Goal: Task Accomplishment & Management: Use online tool/utility

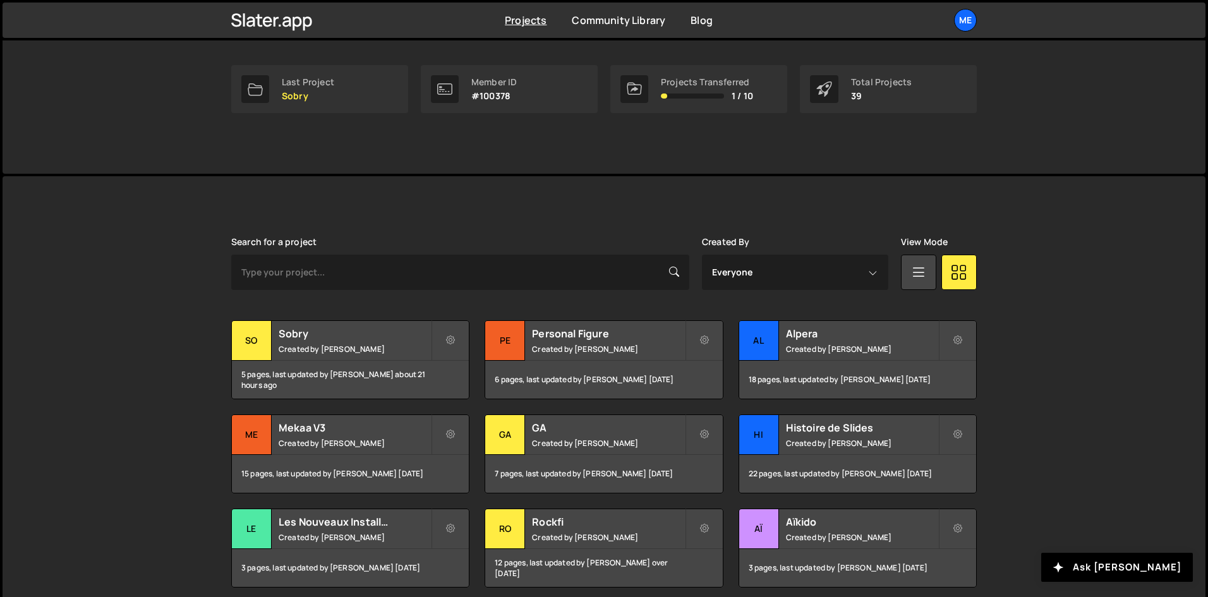
scroll to position [190, 0]
click at [418, 351] on small "Created by [PERSON_NAME]" at bounding box center [355, 347] width 152 height 11
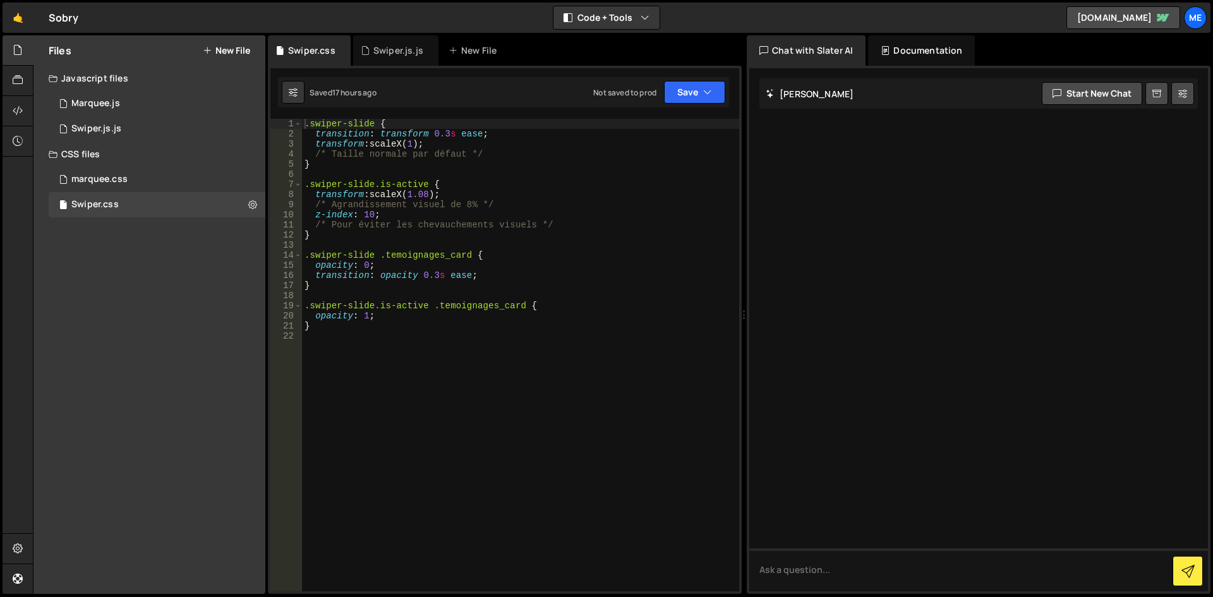
type textarea "opacity: 1;"
click at [383, 318] on div ".swiper-slide { transition : transform 0.3 s ease ; transform : scaleX( 1 ) ; /…" at bounding box center [520, 365] width 437 height 493
click at [195, 133] on div "1 Swiper.js.js 0" at bounding box center [157, 128] width 217 height 25
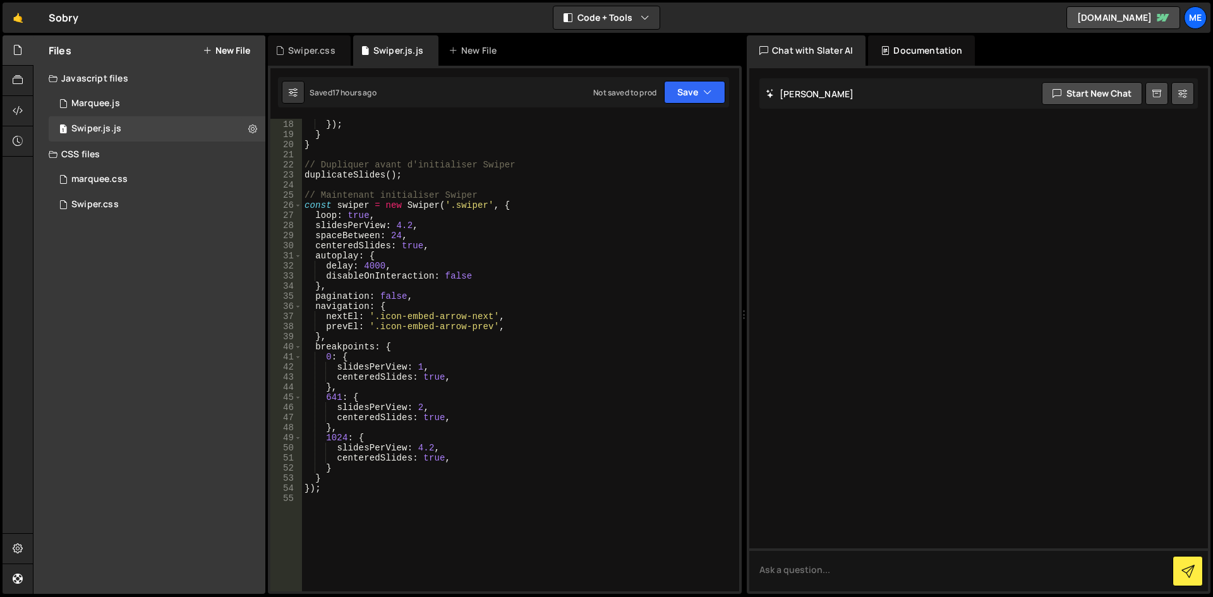
scroll to position [185, 0]
click at [102, 196] on div "Swiper.css 0" at bounding box center [157, 204] width 217 height 25
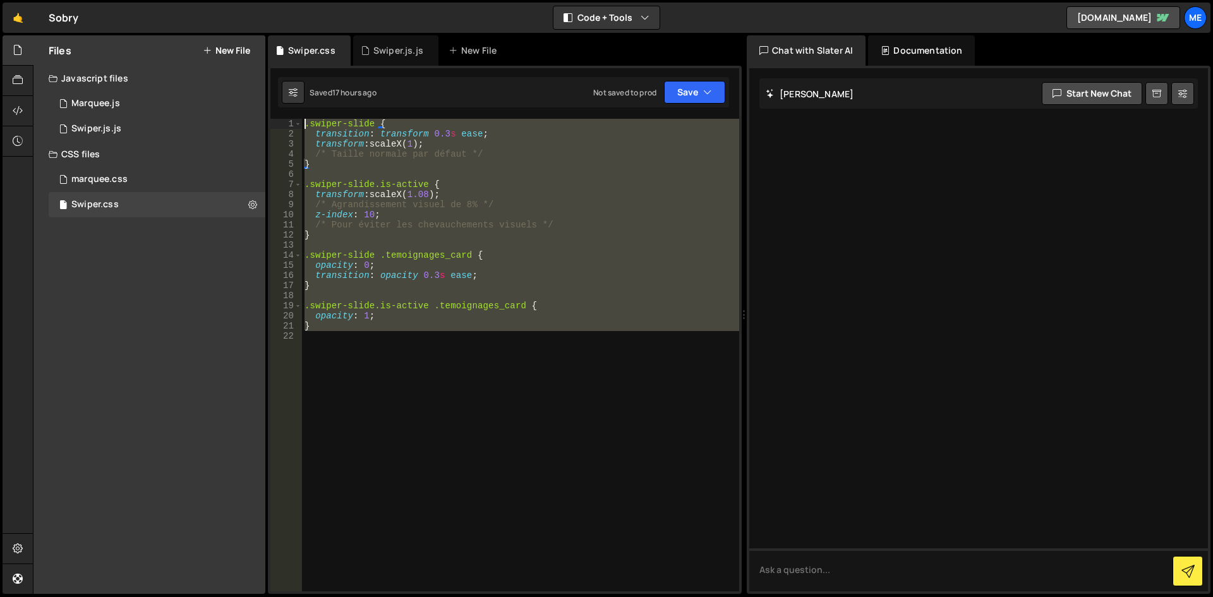
drag, startPoint x: 560, startPoint y: 419, endPoint x: 167, endPoint y: 46, distance: 541.1
click at [178, 51] on div "Files New File Javascript files 1 Marquee.js 0 1 Swiper.js.js 0 CSS files marqu…" at bounding box center [623, 314] width 1180 height 559
type textarea ".swiper-slide { transition: transform 0.3s ease;"
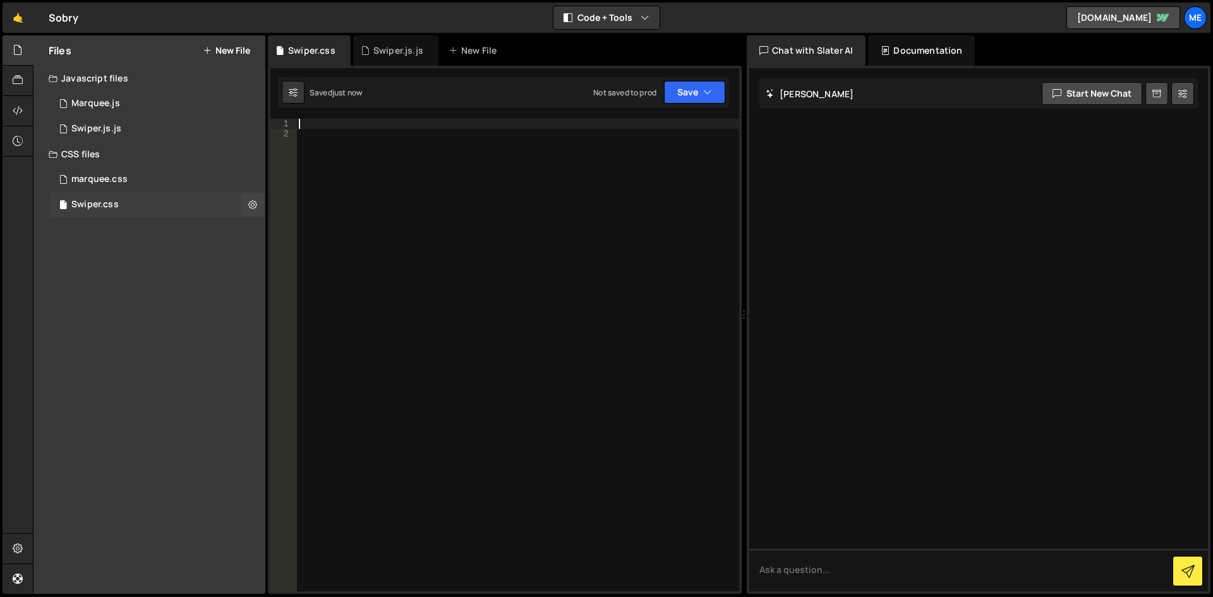
click at [145, 205] on div "Swiper.css 0" at bounding box center [157, 204] width 217 height 25
click at [138, 108] on div "1 Marquee.js 0" at bounding box center [157, 103] width 217 height 25
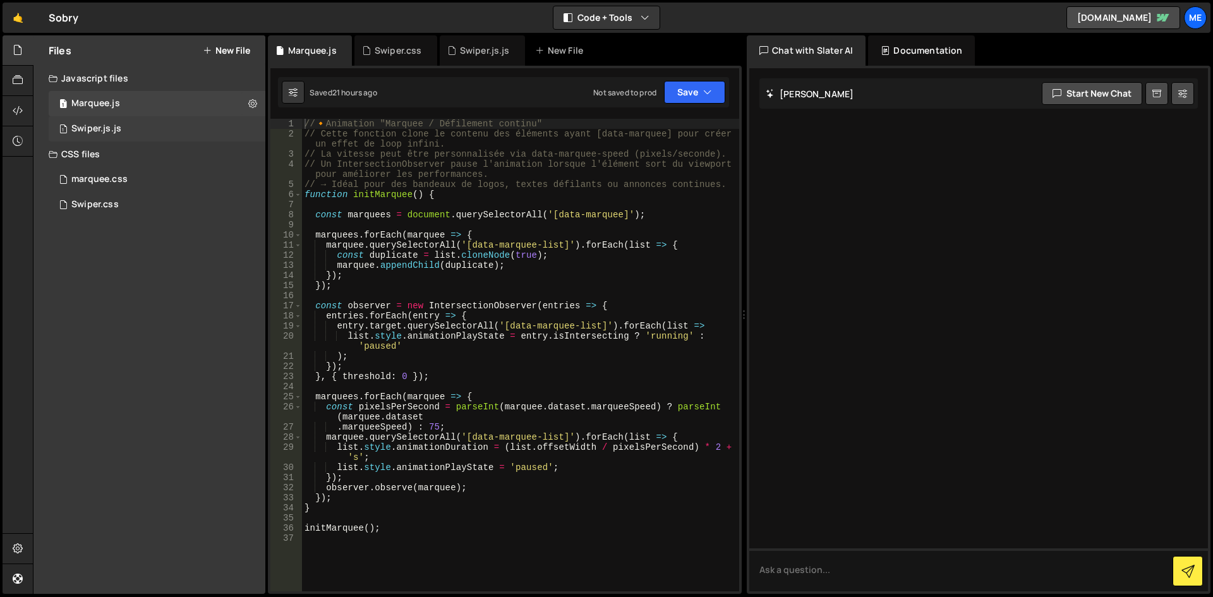
click at [163, 137] on div "1 Swiper.js.js 0" at bounding box center [157, 128] width 217 height 25
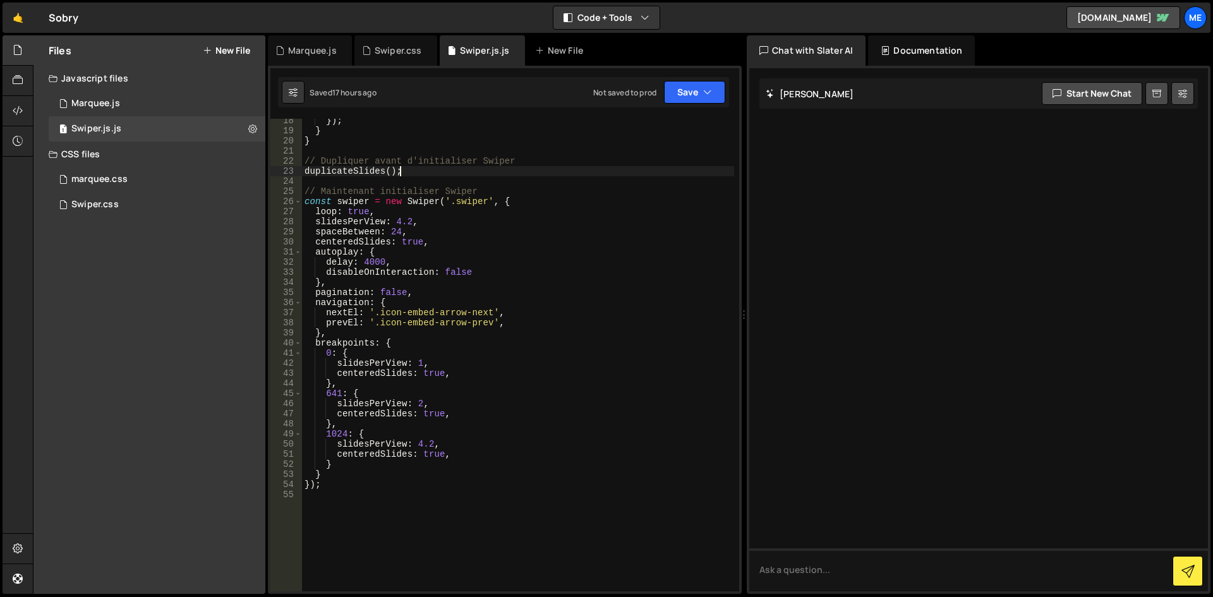
click at [455, 175] on div "}) ; } } // Dupliquer avant d'initialiser Swiper duplicateSlides ( ) ; // Maint…" at bounding box center [518, 362] width 432 height 493
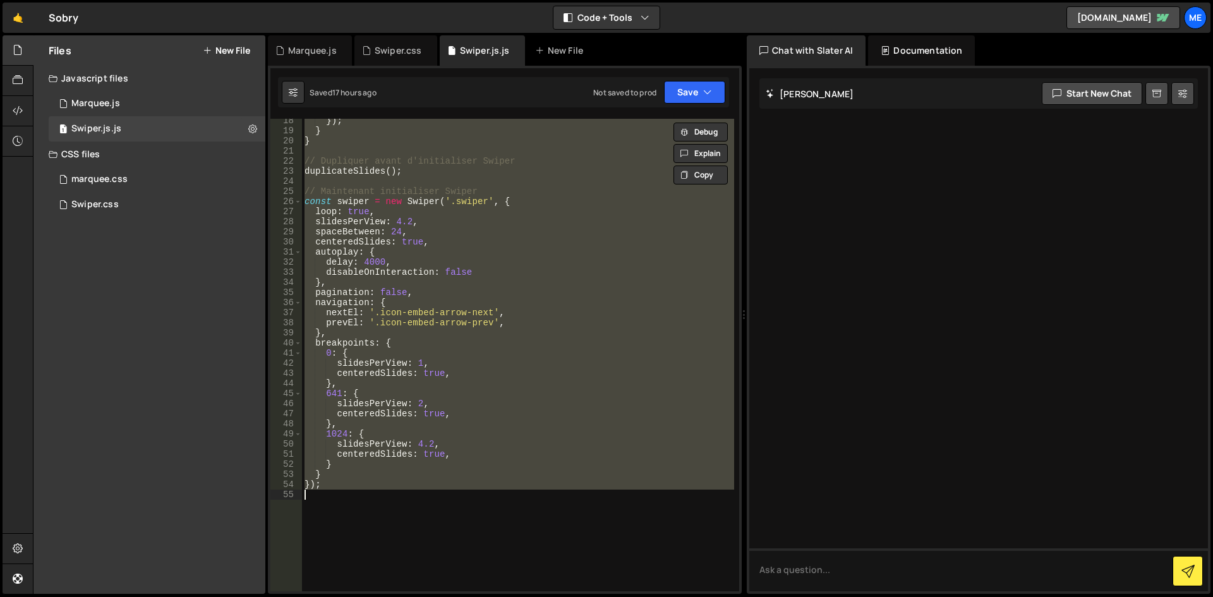
click at [403, 443] on div "}) ; } } // Dupliquer avant d'initialiser Swiper duplicateSlides ( ) ; // Maint…" at bounding box center [518, 355] width 432 height 473
click at [549, 198] on div "}) ; } } // Dupliquer avant d'initialiser Swiper duplicateSlides ( ) ; // Maint…" at bounding box center [518, 362] width 432 height 493
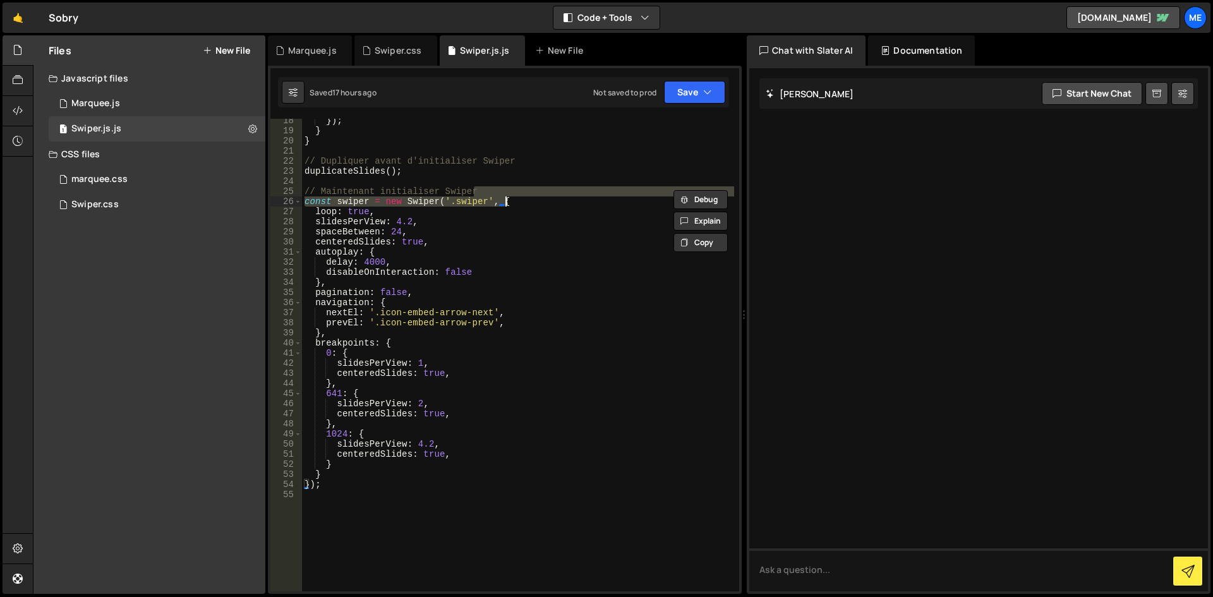
type textarea "});"
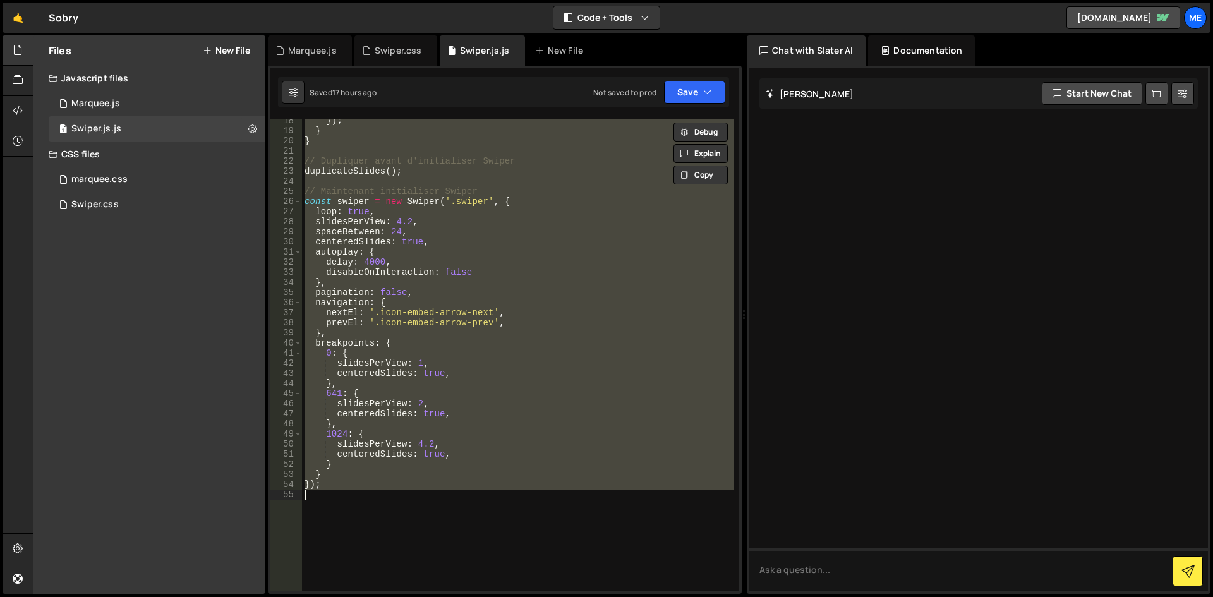
paste textarea
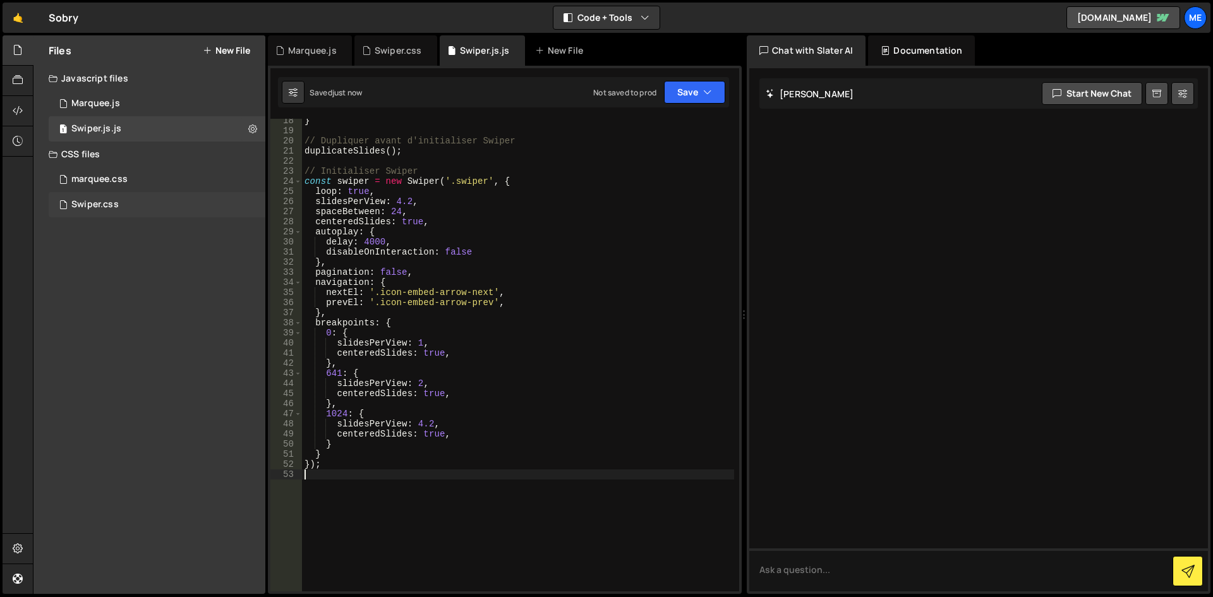
click at [131, 198] on div "Swiper.css 0" at bounding box center [157, 204] width 217 height 25
click at [0, 0] on div at bounding box center [0, 0] width 0 height 0
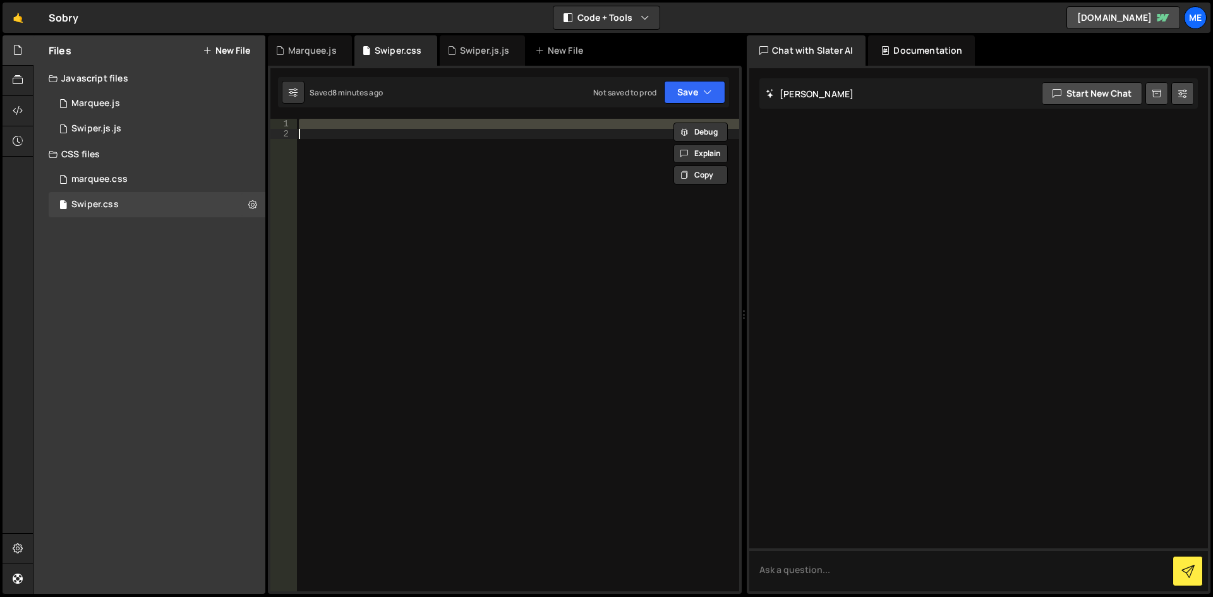
paste textarea
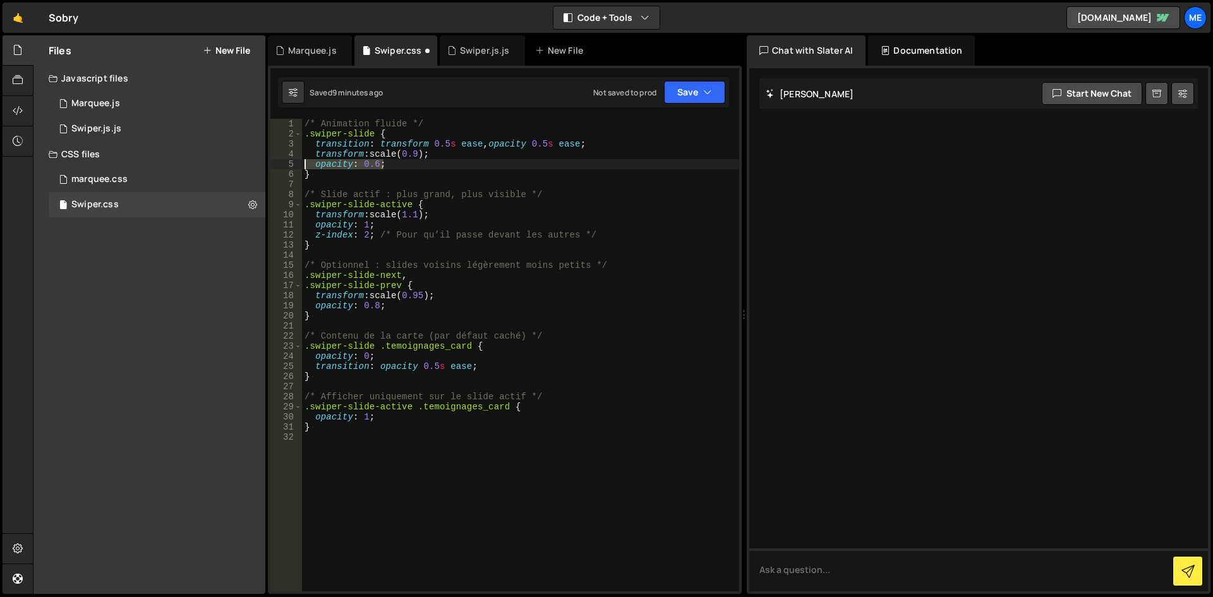
drag, startPoint x: 399, startPoint y: 169, endPoint x: 222, endPoint y: 160, distance: 177.1
click at [222, 160] on div "Files New File Javascript files 1 Marquee.js 0 1 Swiper.js.js 0 CSS files marqu…" at bounding box center [623, 314] width 1180 height 559
type textarea "opacity: 0.6;"
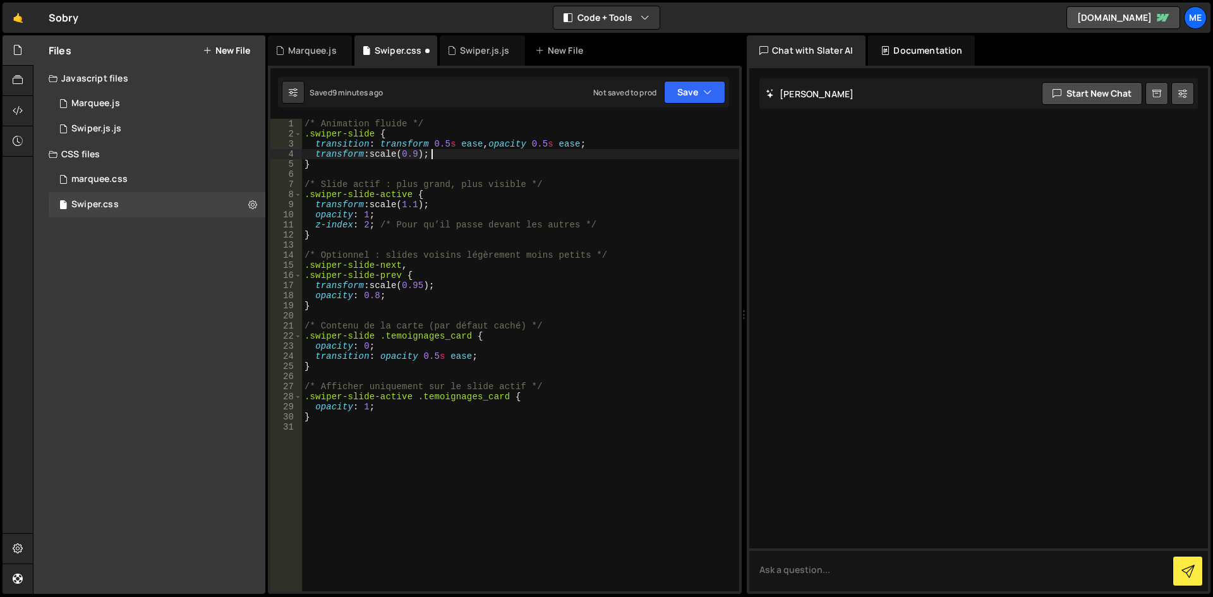
drag, startPoint x: 636, startPoint y: 229, endPoint x: 628, endPoint y: 227, distance: 8.4
click at [633, 229] on div "/* Animation fluide */ .swiper-slide { transition : transform 0.5 s ease , opac…" at bounding box center [520, 365] width 437 height 493
drag, startPoint x: 456, startPoint y: 217, endPoint x: 156, endPoint y: 217, distance: 300.1
click at [157, 217] on div "Files New File Javascript files 1 Marquee.js 0 1 Swiper.js.js 0 CSS files marqu…" at bounding box center [623, 314] width 1180 height 559
type textarea "opacity: 1;"
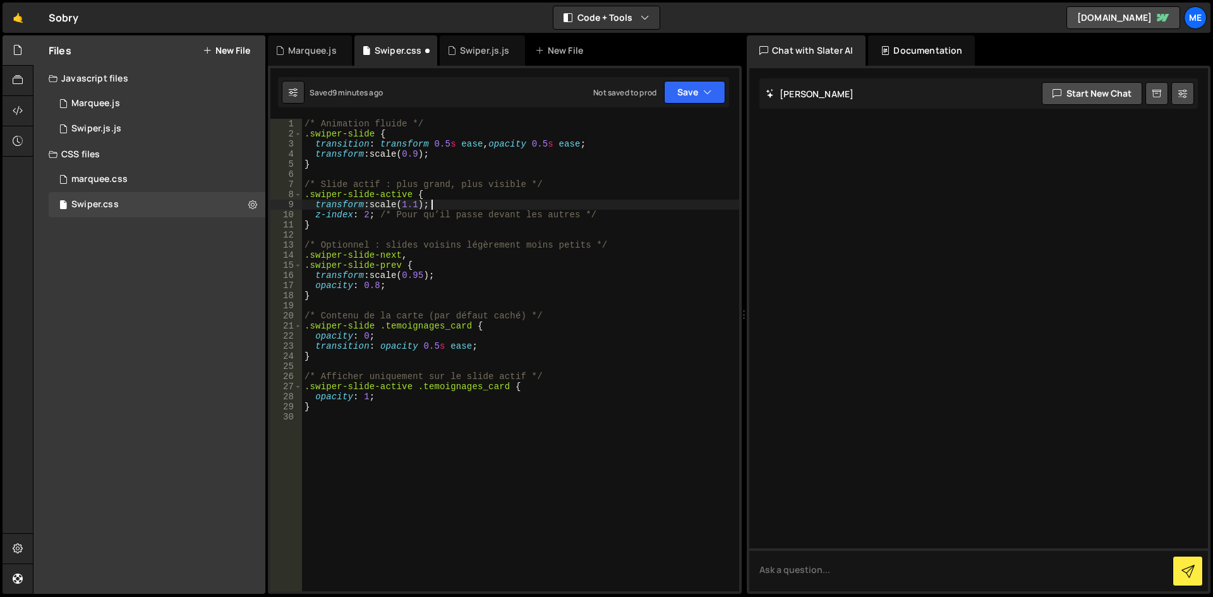
click at [374, 222] on div "/* Animation fluide */ .swiper-slide { transition : transform 0.5 s ease , opac…" at bounding box center [520, 365] width 437 height 493
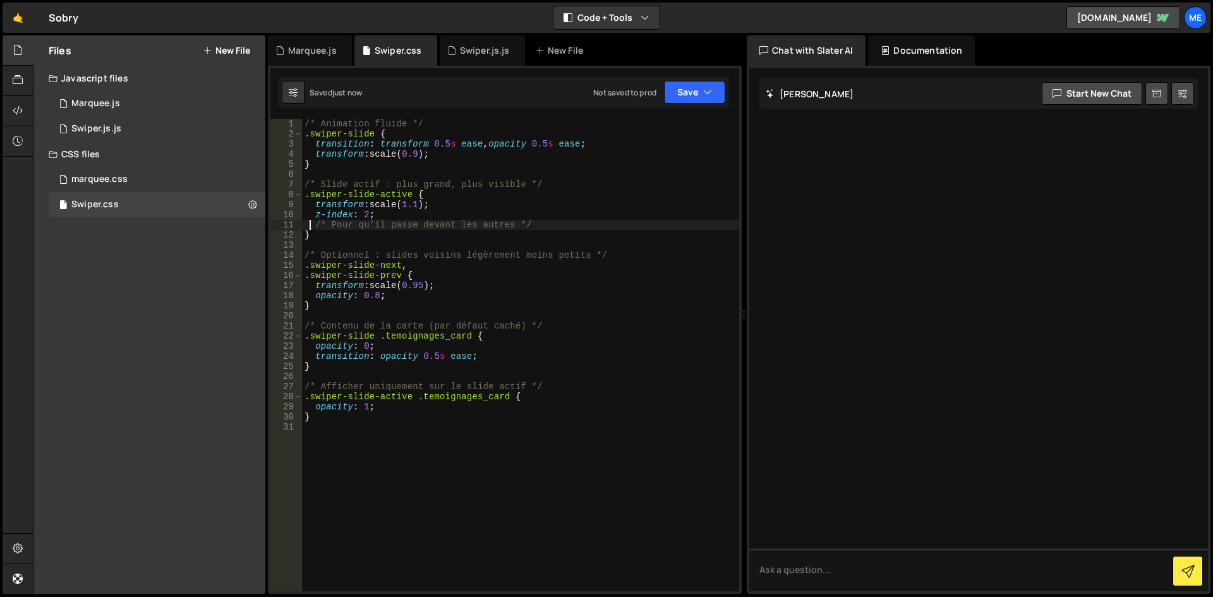
click at [435, 289] on div "/* Animation fluide */ .swiper-slide { transition : transform 0.5 s ease , opac…" at bounding box center [520, 365] width 437 height 493
click at [450, 163] on div "/* Animation fluide */ .swiper-slide { transition : transform 0.5 s ease , opac…" at bounding box center [520, 365] width 437 height 493
type textarea "}"
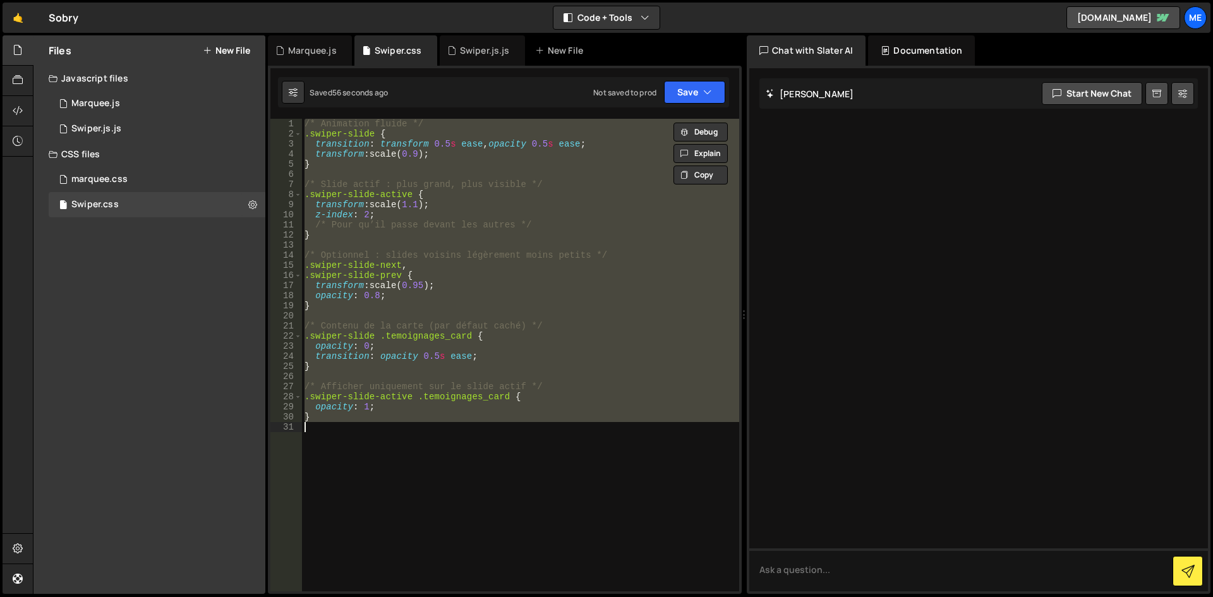
paste textarea
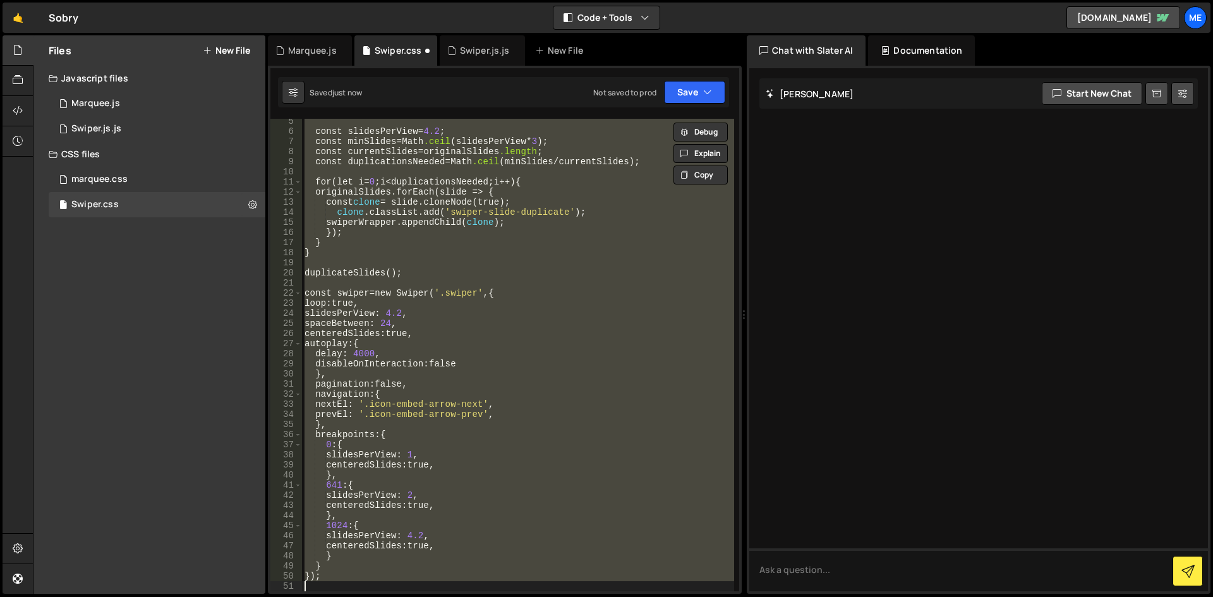
scroll to position [43, 0]
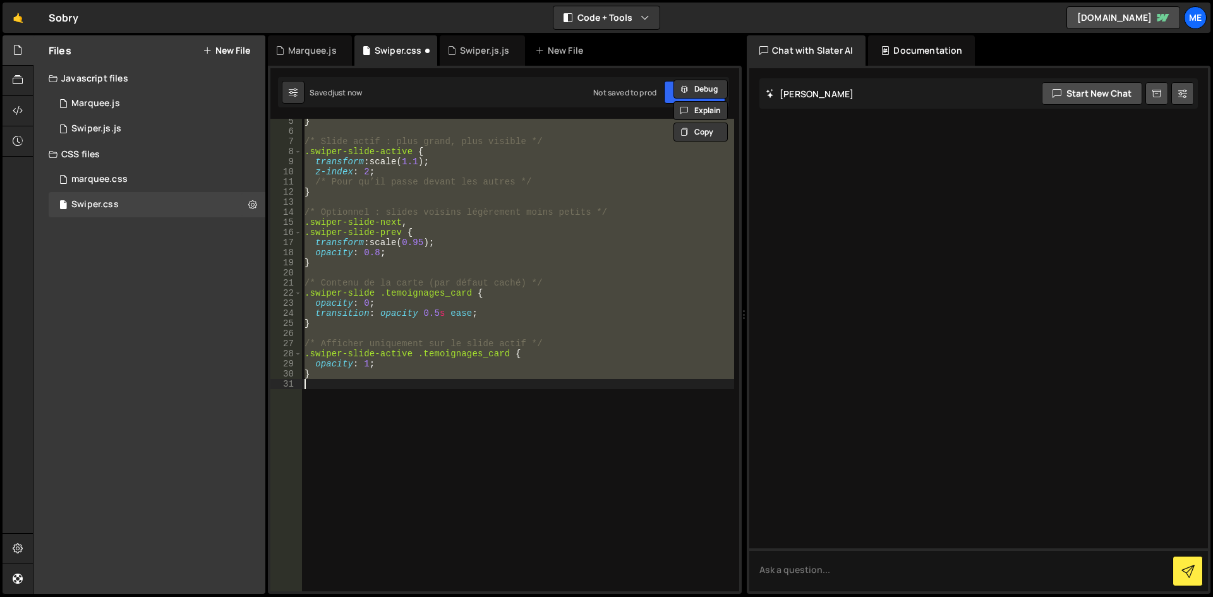
click at [431, 155] on div "} /* Slide actif : plus grand, plus visible */ .swiper-slide-active { transform…" at bounding box center [518, 355] width 432 height 473
type textarea ".swiper-slide-active {"
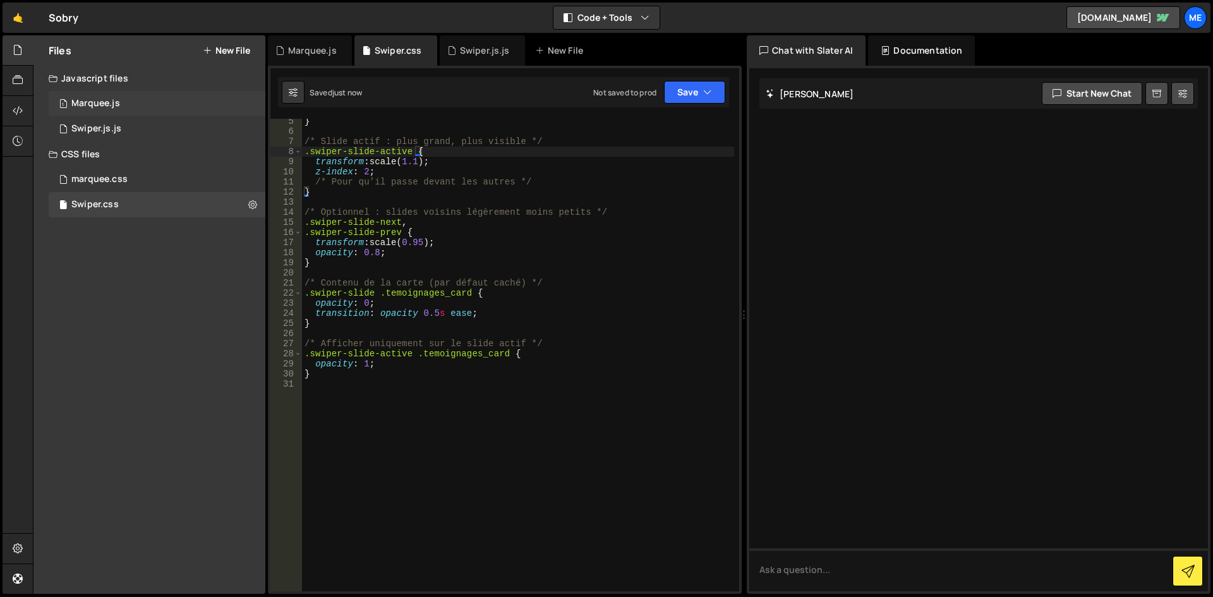
click at [170, 106] on div "1 Marquee.js 0" at bounding box center [157, 103] width 217 height 25
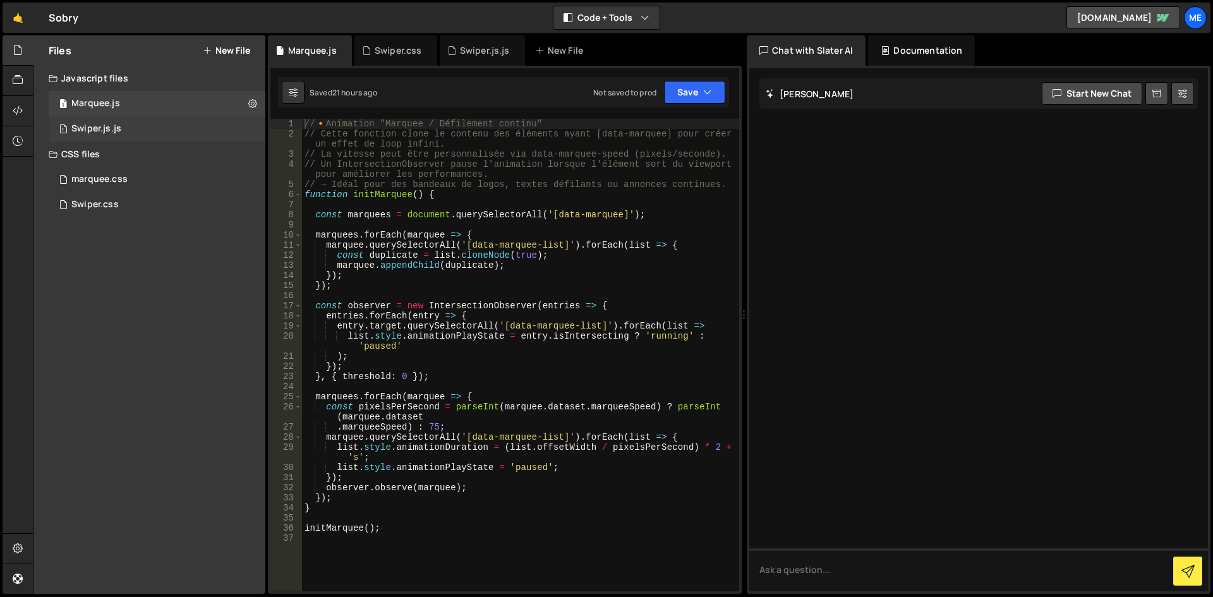
click at [153, 132] on div "1 Swiper.js.js 0" at bounding box center [157, 128] width 217 height 25
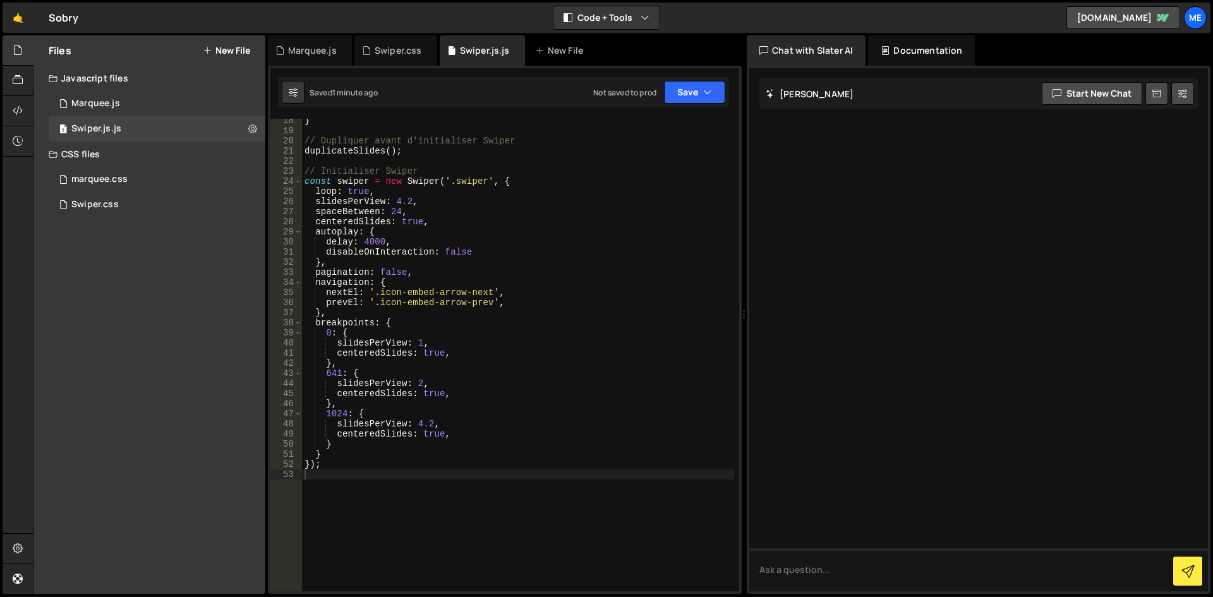
click at [366, 181] on div "} // Dupliquer avant d'initialiser Swiper duplicateSlides ( ) ; // Initialiser …" at bounding box center [518, 362] width 432 height 493
type textarea "});"
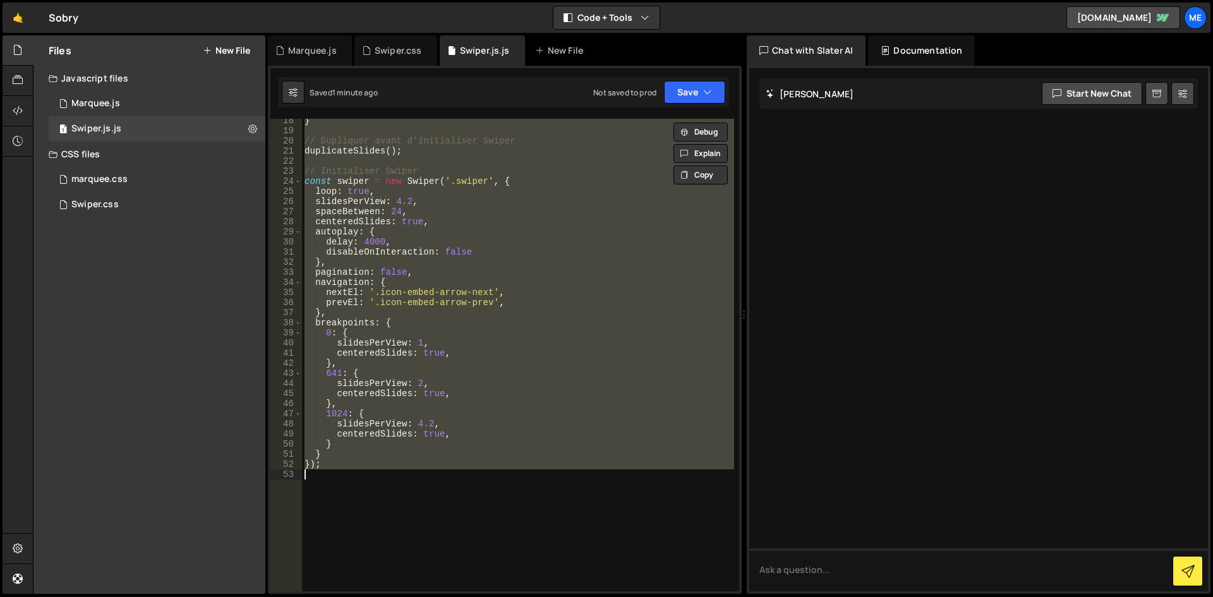
paste textarea
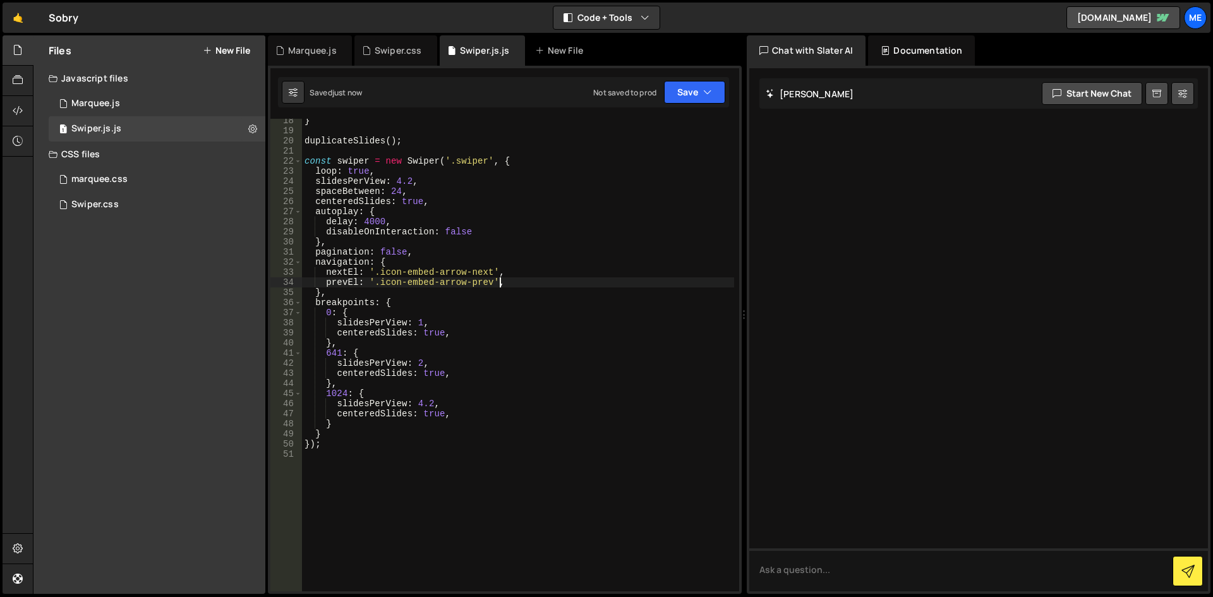
click at [598, 282] on div "} duplicateSlides ( ) ; const swiper = new Swiper ( '.swiper' , { loop : true ,…" at bounding box center [518, 362] width 432 height 493
type textarea "prevEl: '.icon-embed-arrow-prev',"
click at [135, 206] on div "Swiper.css 0" at bounding box center [157, 204] width 217 height 25
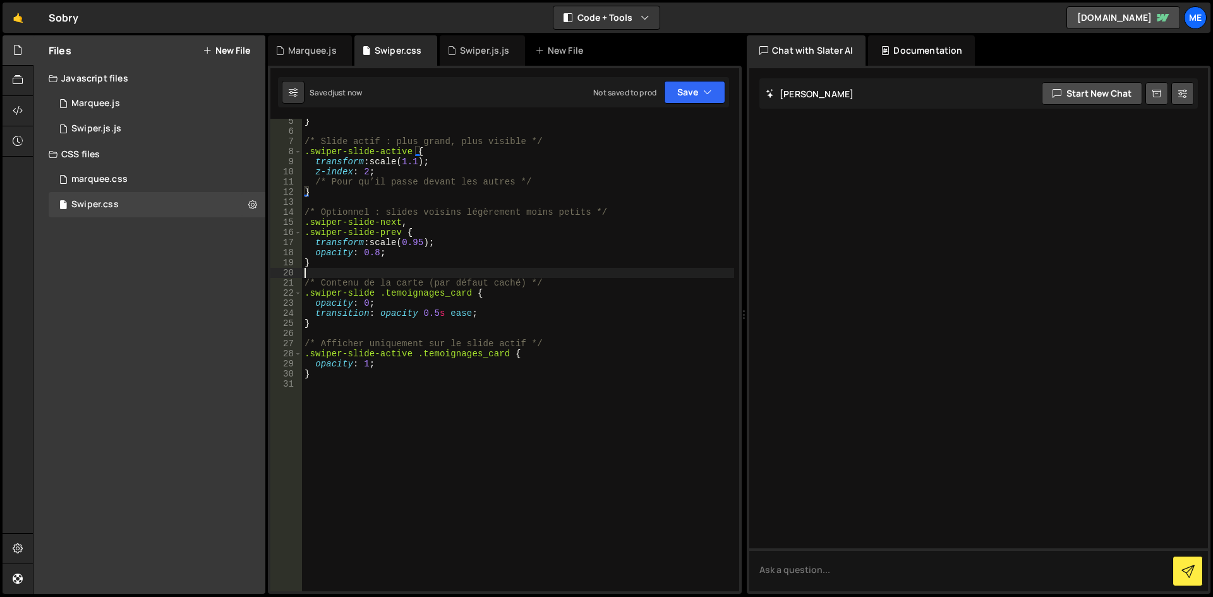
click at [497, 268] on div "} /* Slide actif : plus grand, plus visible */ .swiper-slide-active { transform…" at bounding box center [518, 362] width 432 height 493
type textarea "}"
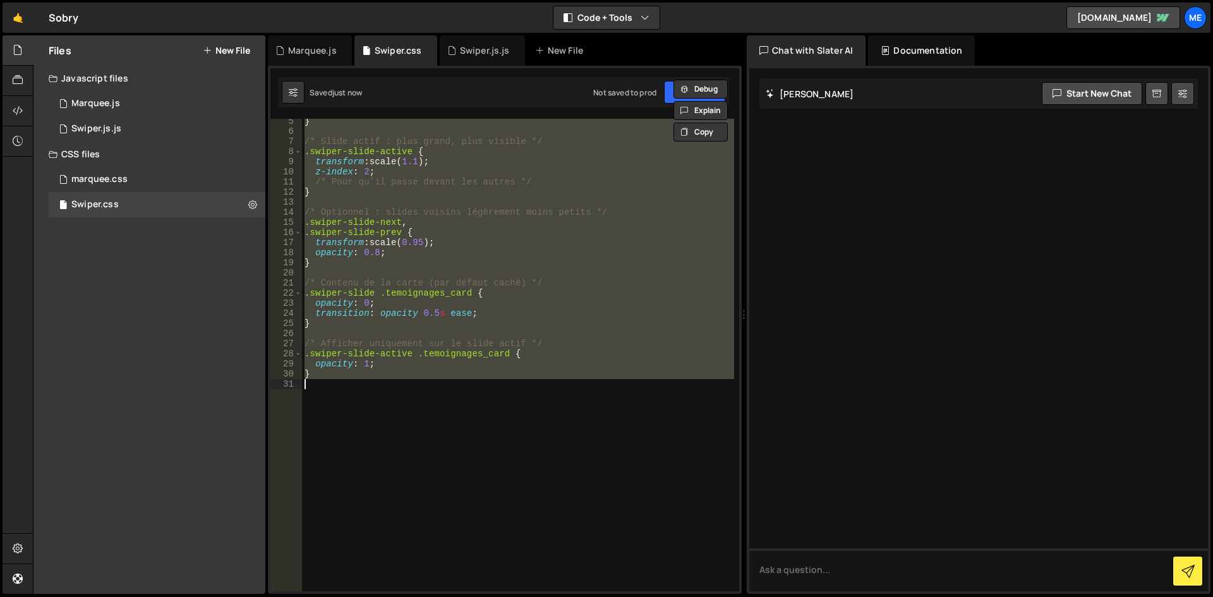
paste textarea
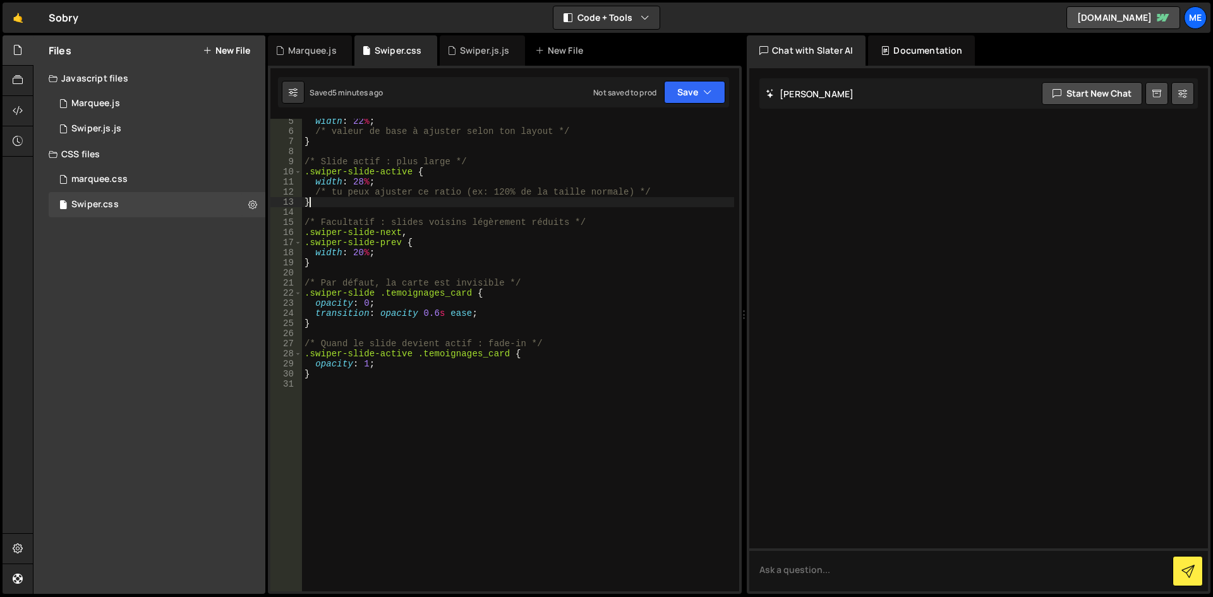
click at [412, 205] on div "width : 22 % ; /* valeur de base à ajuster selon ton layout */ } /* Slide actif…" at bounding box center [518, 362] width 432 height 493
type textarea "}"
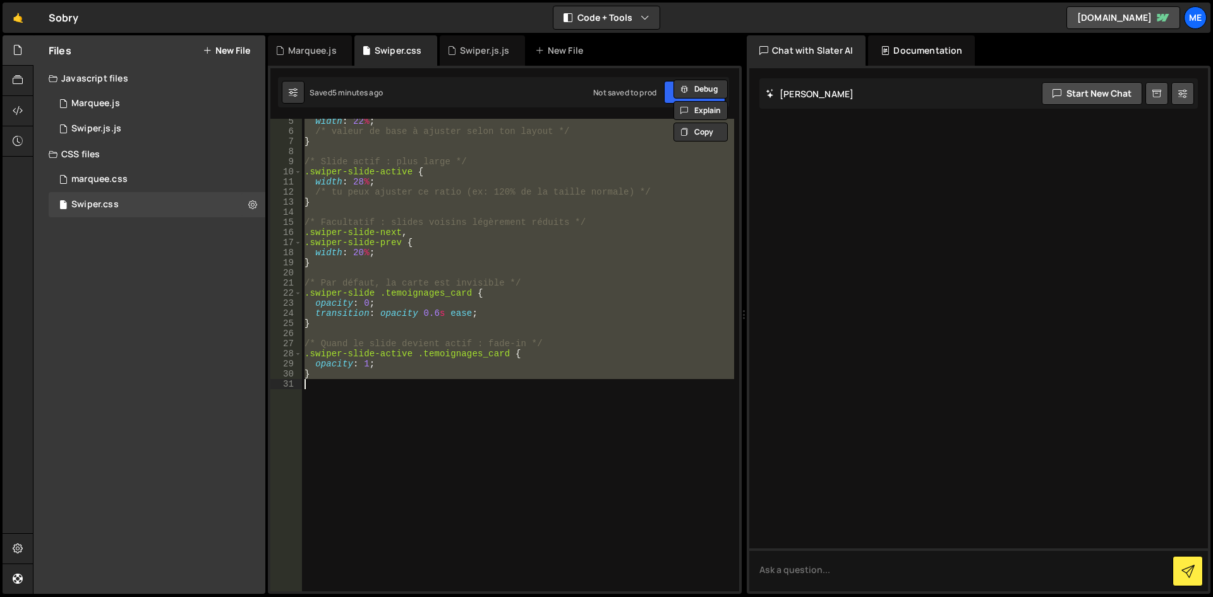
paste textarea
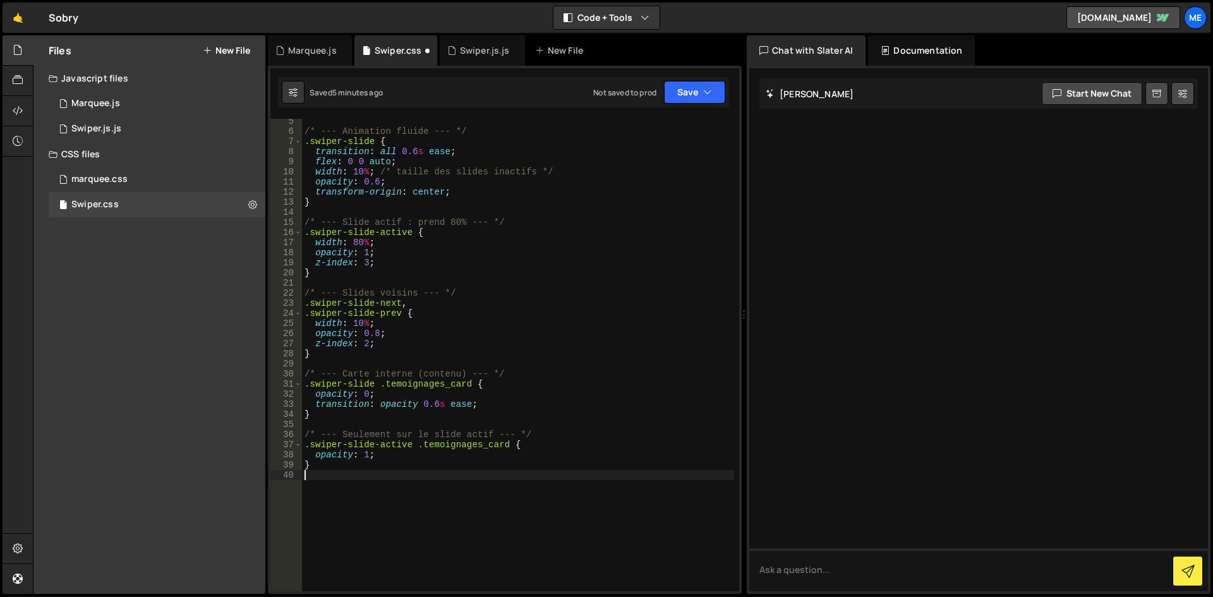
type textarea "opacity: 1;"
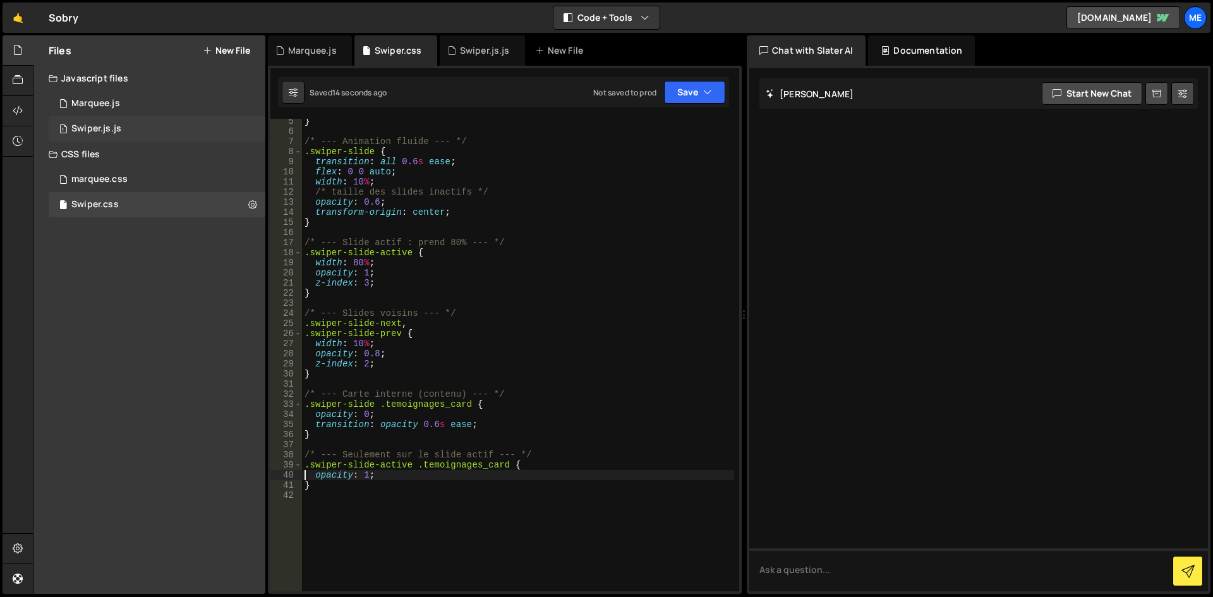
click at [124, 137] on div "1 Swiper.js.js 0" at bounding box center [157, 128] width 217 height 25
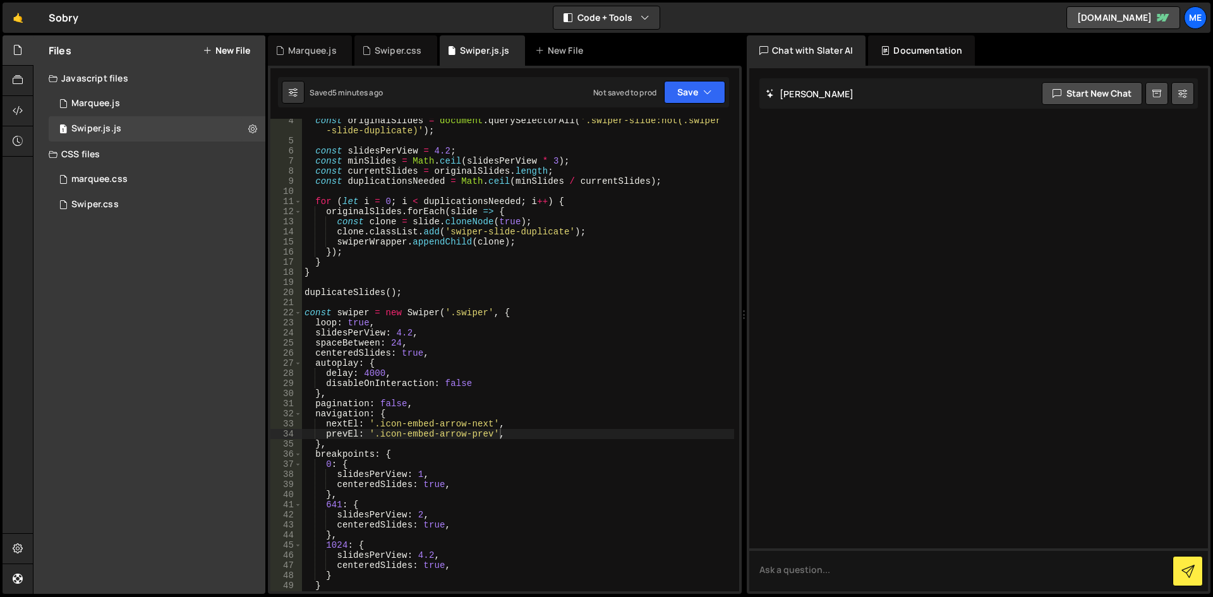
scroll to position [185, 0]
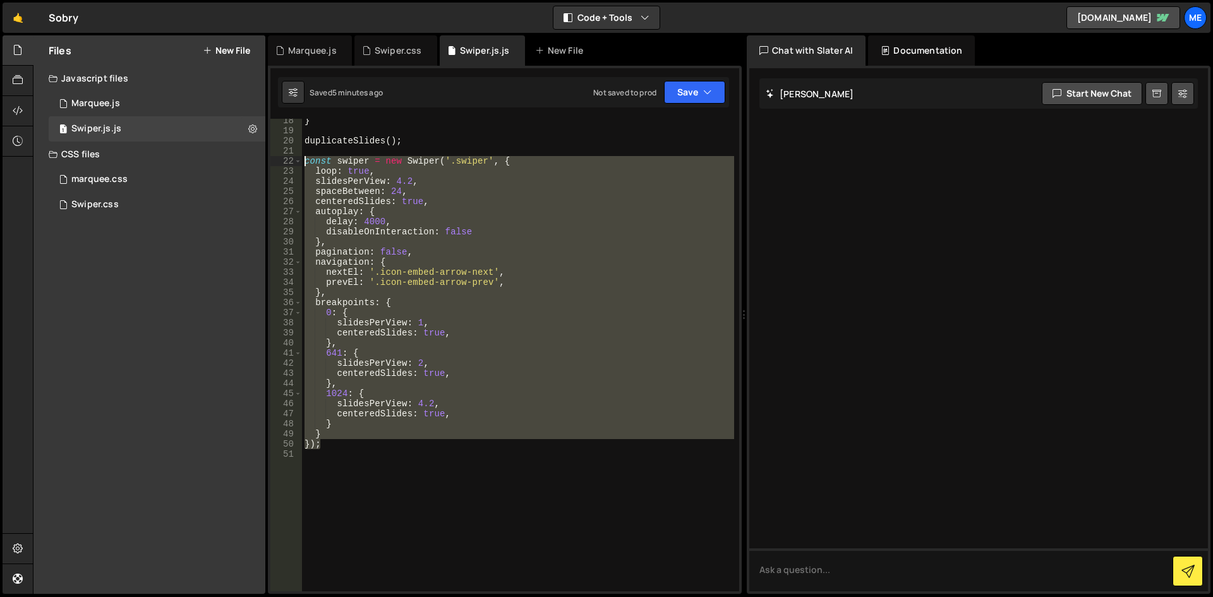
drag, startPoint x: 346, startPoint y: 413, endPoint x: 229, endPoint y: 157, distance: 280.4
click at [229, 157] on div "Files New File Javascript files 1 Marquee.js 0 1 Swiper.js.js 0 CSS files marqu…" at bounding box center [623, 314] width 1180 height 559
type textarea "const swiper = new Swiper('.swiper', { loop: true,"
paste textarea
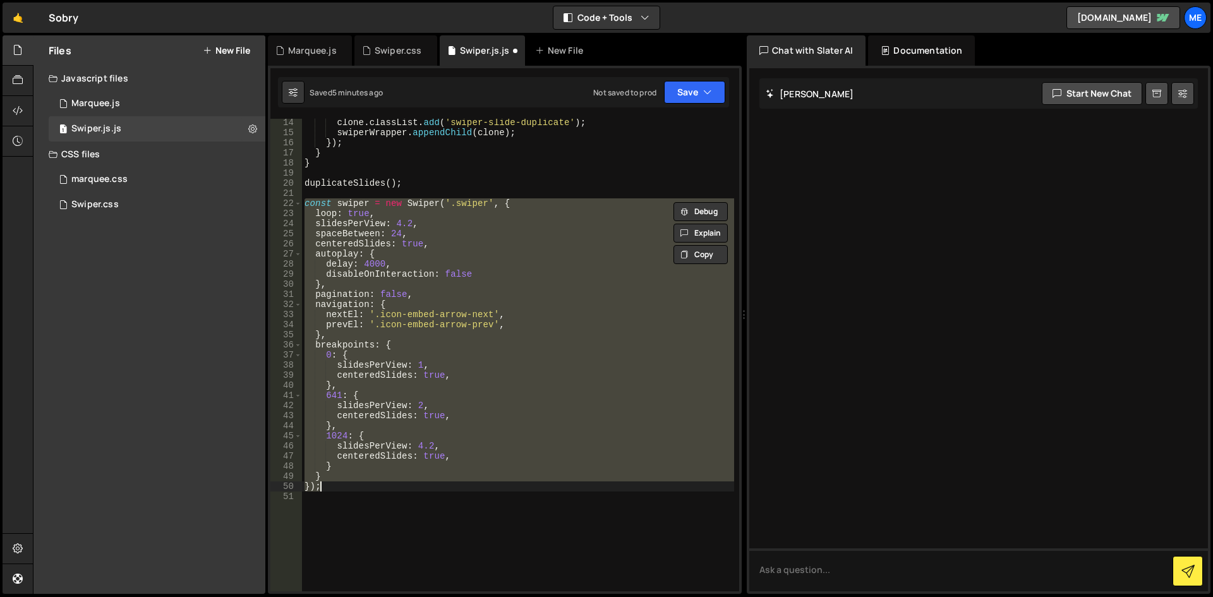
click at [389, 490] on div "clone . classList . add ( 'swiper-slide-duplicate' ) ; swiperWrapper . appendCh…" at bounding box center [518, 355] width 432 height 473
drag, startPoint x: 352, startPoint y: 505, endPoint x: 249, endPoint y: 206, distance: 316.2
click at [249, 206] on div "Files New File Javascript files 1 Marquee.js 0 1 Swiper.js.js 0 CSS files marqu…" at bounding box center [623, 314] width 1180 height 559
type textarea "const swiper = new Swiper('.swiper', { loop: true,"
paste textarea
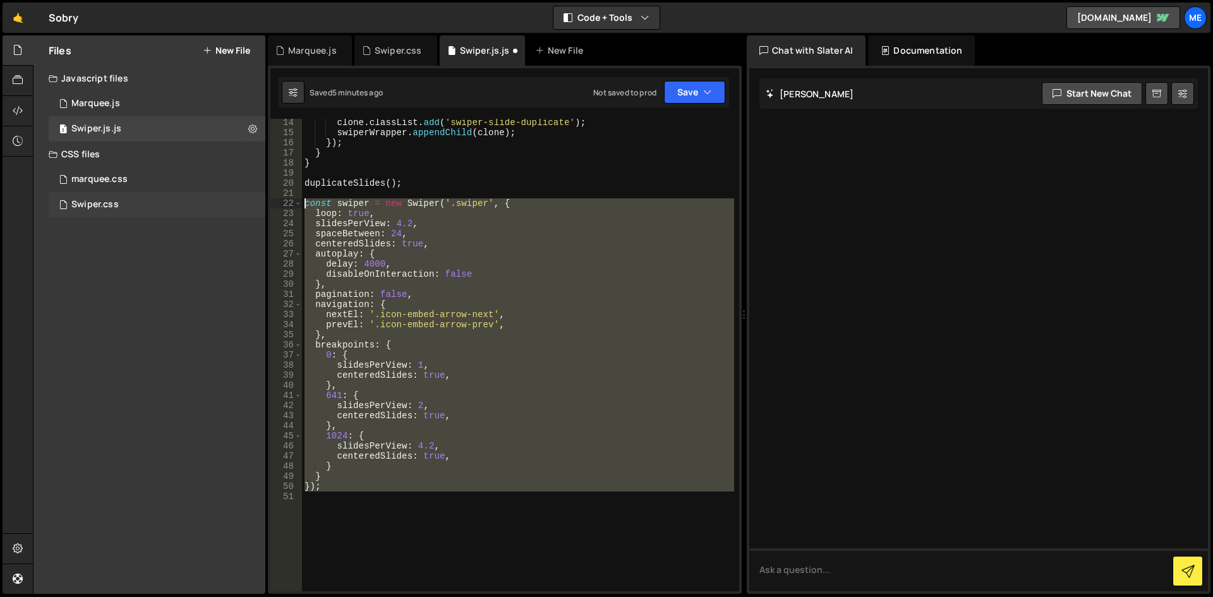
scroll to position [133, 0]
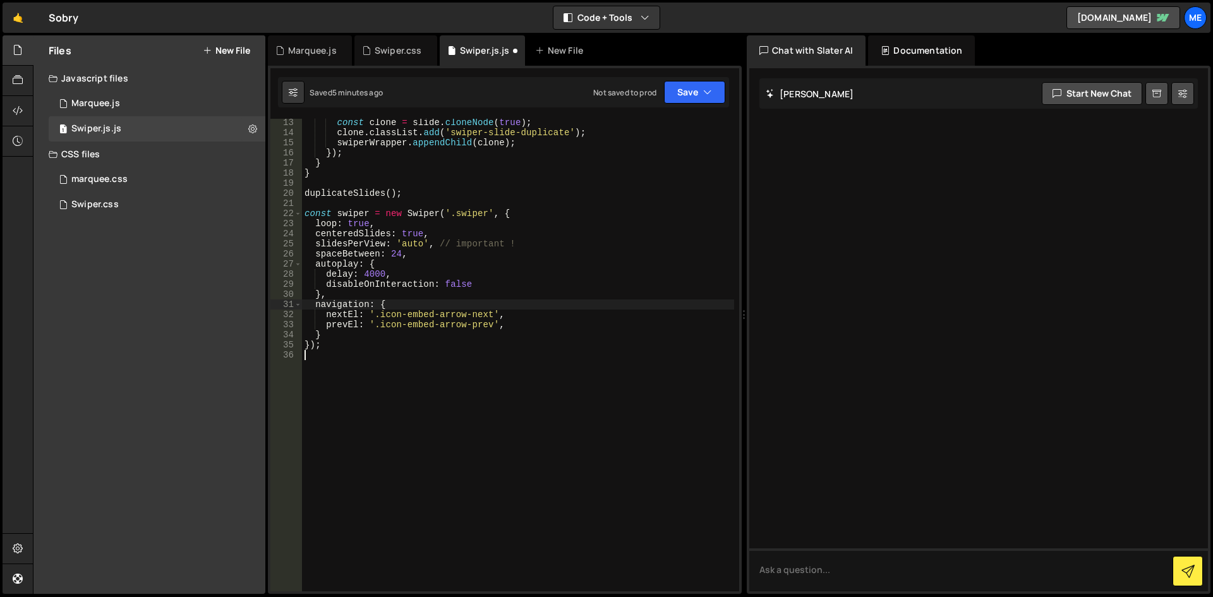
click at [548, 307] on div "const clone = slide . cloneNode ( true ) ; clone . classList . add ( 'swiper-sl…" at bounding box center [518, 363] width 432 height 493
type textarea "navigation: {"
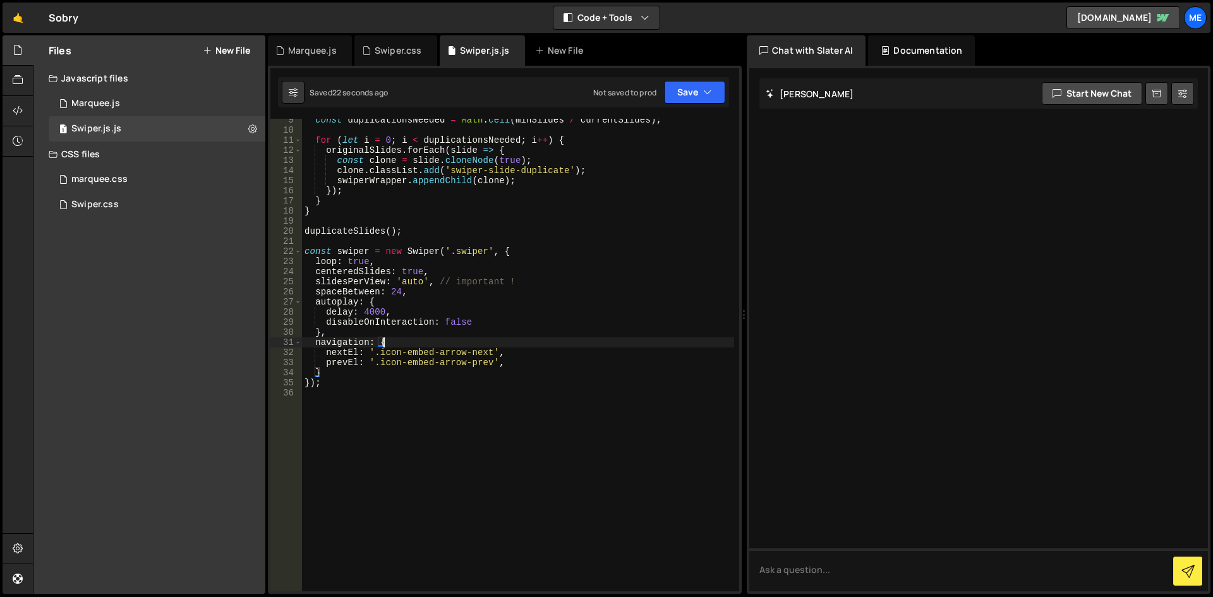
scroll to position [19, 0]
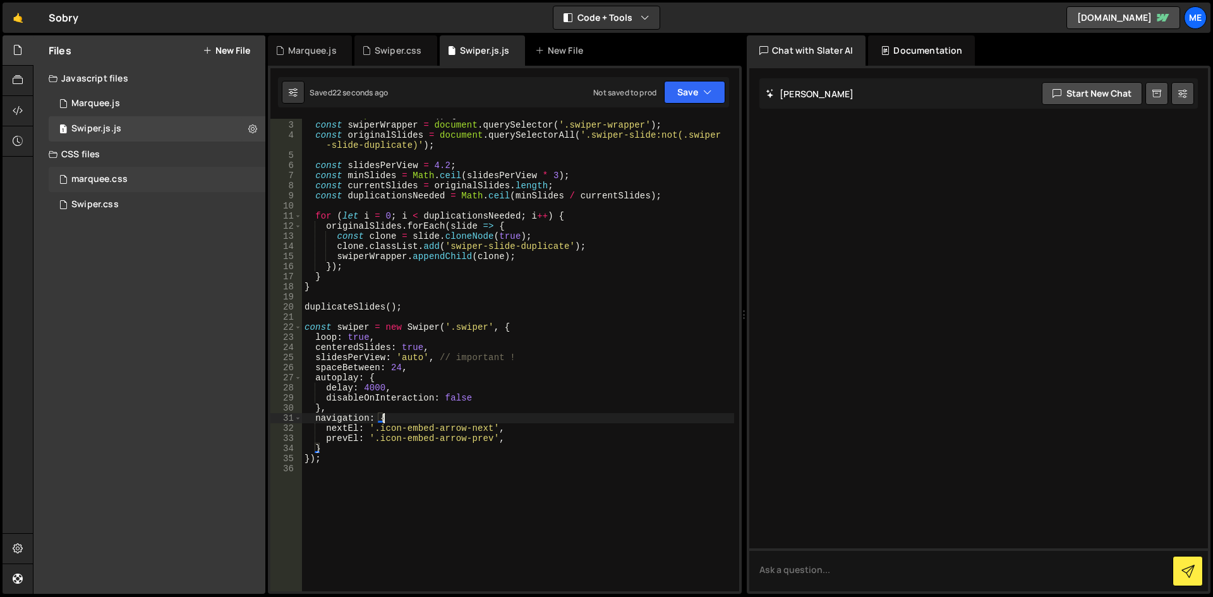
click at [120, 172] on div "marquee.css 0" at bounding box center [157, 179] width 217 height 25
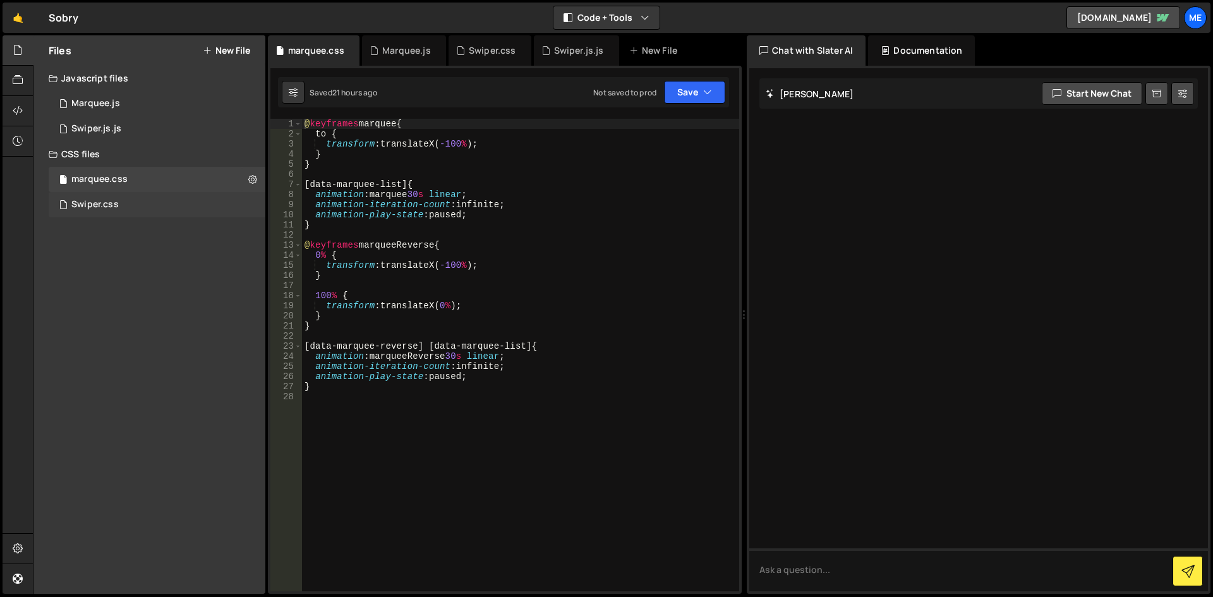
click at [155, 206] on div "Swiper.css 0" at bounding box center [157, 204] width 217 height 25
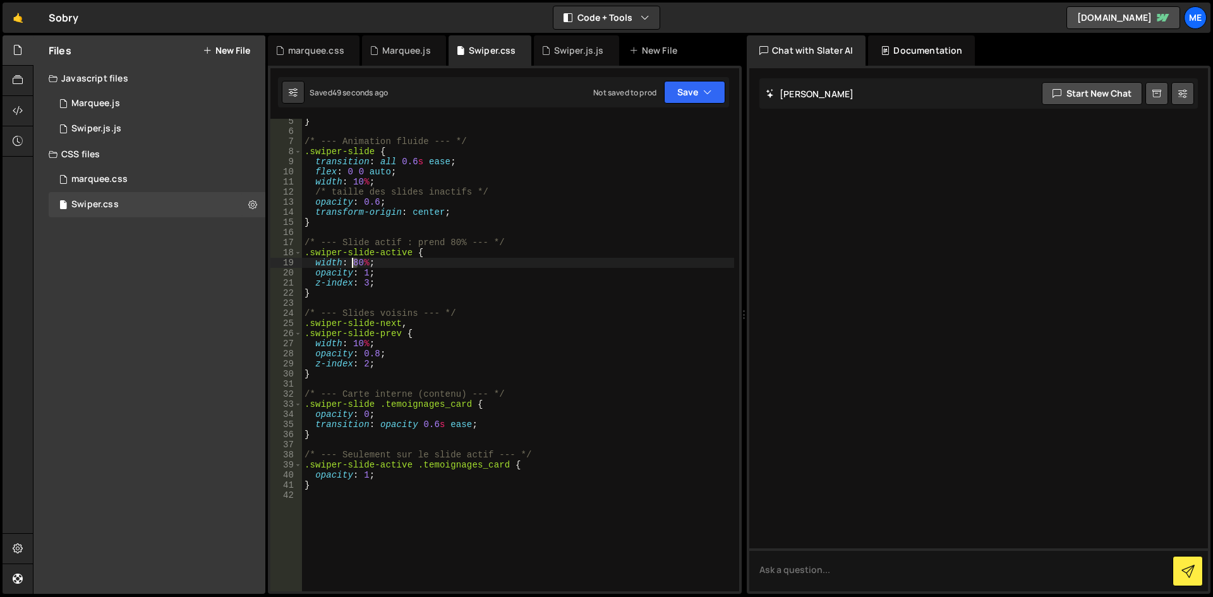
click at [352, 264] on div "} /* --- Animation fluide --- */ .swiper-slide { transition : all 0.6 s ease ; …" at bounding box center [518, 362] width 432 height 493
drag, startPoint x: 357, startPoint y: 346, endPoint x: 350, endPoint y: 342, distance: 7.6
click at [350, 342] on div "} /* --- Animation fluide --- */ .swiper-slide { transition : all 0.6 s ease ; …" at bounding box center [518, 362] width 432 height 493
click at [563, 338] on div "} /* --- Animation fluide --- */ .swiper-slide { transition : all 0.6 s ease ; …" at bounding box center [518, 362] width 432 height 493
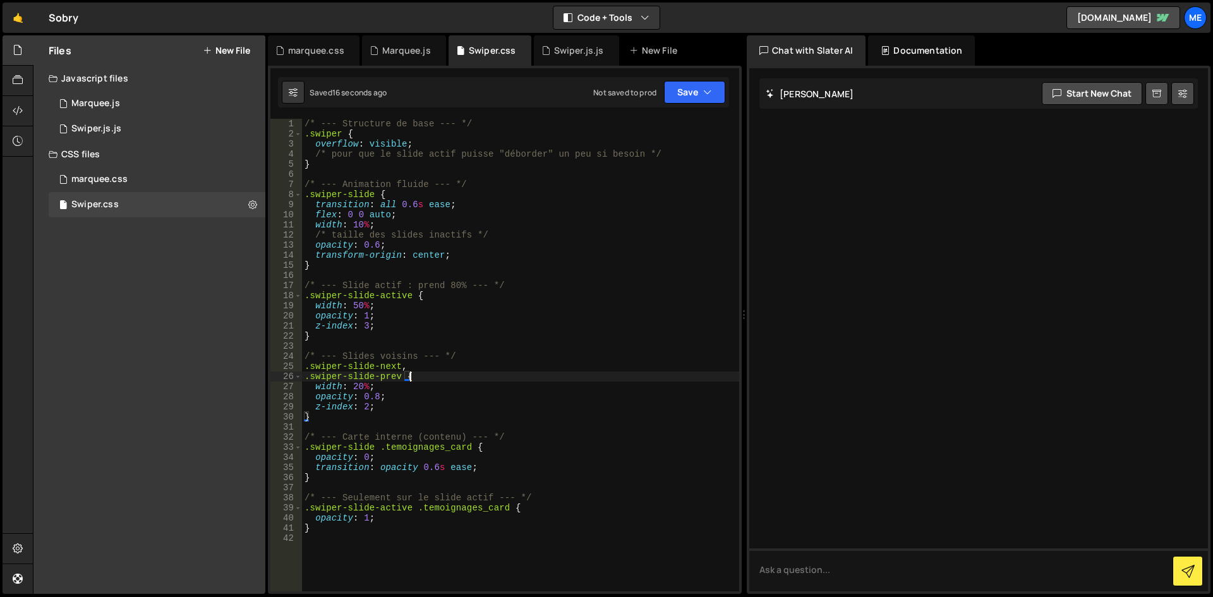
scroll to position [38, 0]
drag, startPoint x: 402, startPoint y: 240, endPoint x: 270, endPoint y: 233, distance: 131.6
click at [270, 233] on div ".swiper-slide-prev { 1 2 3 4 5 6 7 8 9 10 11 12 13 14 15 16 17 18 19 20 21 22 2…" at bounding box center [504, 355] width 469 height 473
type textarea "/* taille des slides inactifs */ opacity: 0.6;"
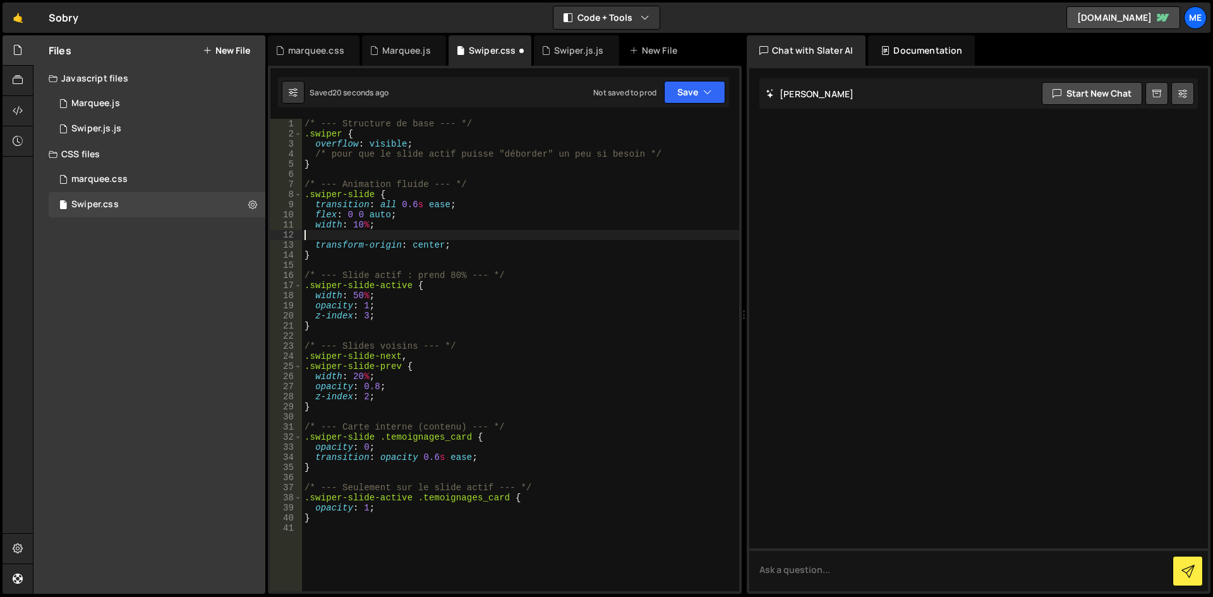
scroll to position [0, 0]
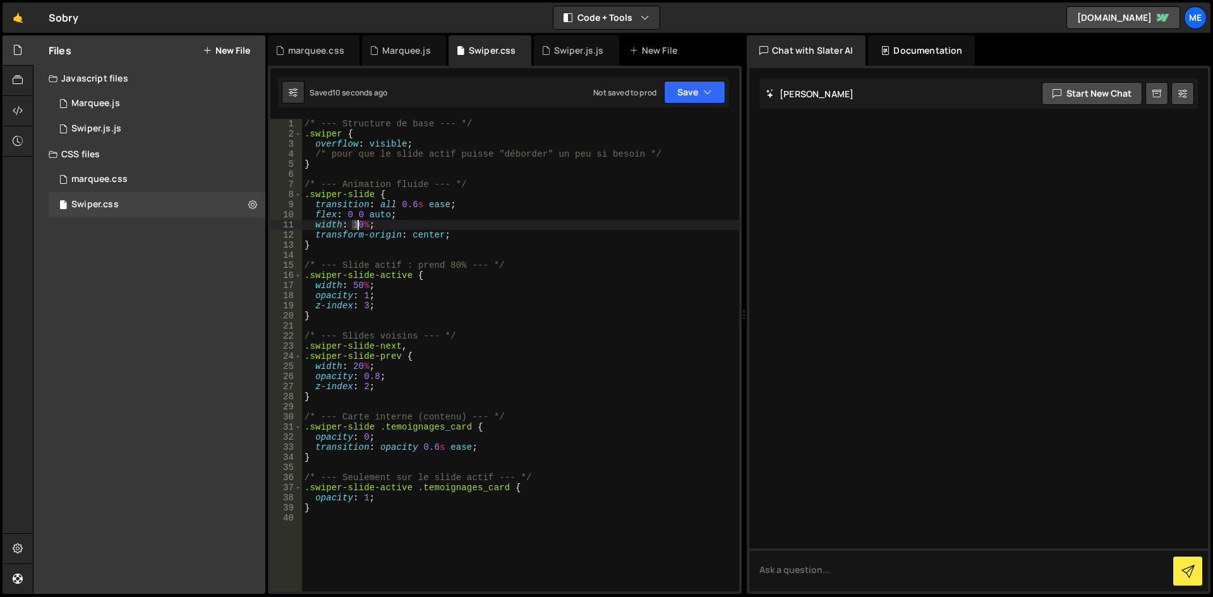
click at [358, 229] on div "/* --- Structure de base --- */ .swiper { overflow : visible ; /* pour que le s…" at bounding box center [520, 365] width 437 height 493
click at [436, 319] on div "/* --- Structure de base --- */ .swiper { overflow : visible ; /* pour que le s…" at bounding box center [520, 365] width 437 height 493
drag, startPoint x: 392, startPoint y: 362, endPoint x: 205, endPoint y: 364, distance: 186.4
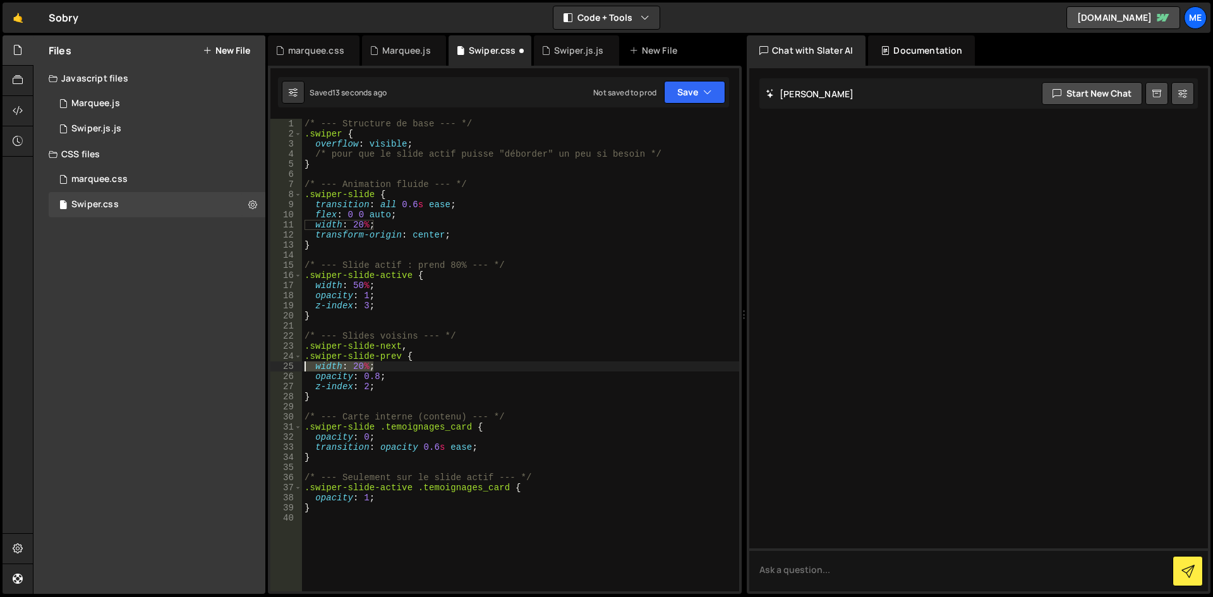
click at [205, 364] on div "Files New File Javascript files 1 Marquee.js 0 1 Swiper.js.js 0 CSS files marqu…" at bounding box center [623, 314] width 1180 height 559
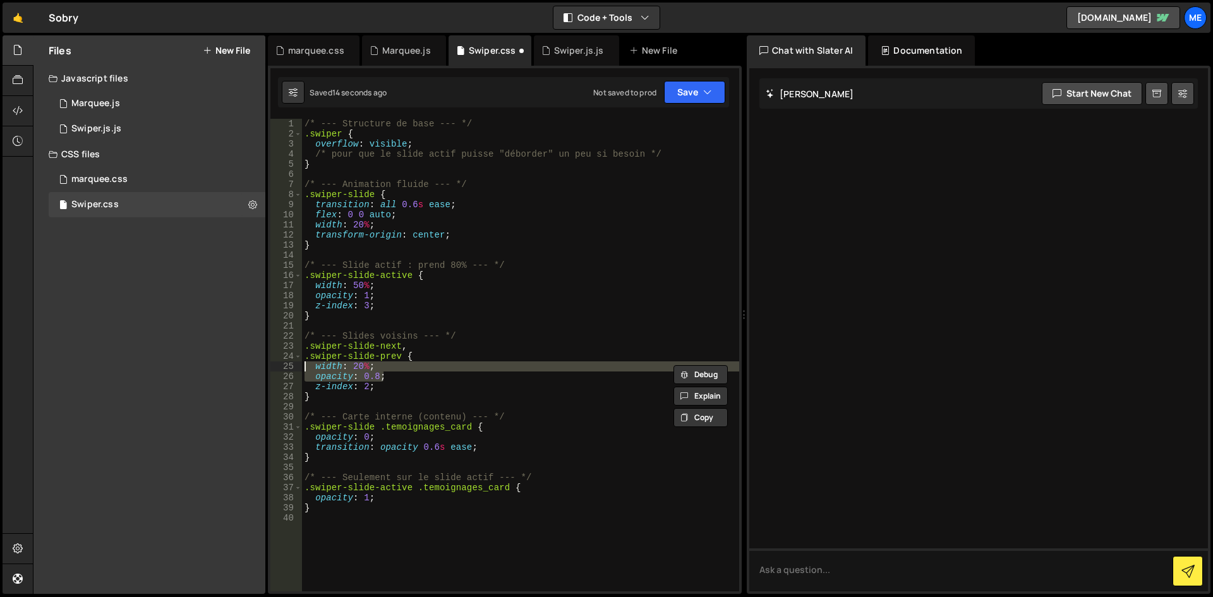
drag, startPoint x: 440, startPoint y: 376, endPoint x: 159, endPoint y: 367, distance: 281.9
click at [159, 367] on div "Files New File Javascript files 1 Marquee.js 0 1 Swiper.js.js 0 CSS files marqu…" at bounding box center [623, 314] width 1180 height 559
type textarea "width: 20%; opacity: 0.8;"
click at [159, 367] on div "Files New File Javascript files 1 Marquee.js 0 1 Swiper.js.js 0 CSS files marqu…" at bounding box center [149, 314] width 232 height 558
click at [422, 405] on div "/* --- Structure de base --- */ .swiper { overflow : visible ; /* pour que le s…" at bounding box center [520, 365] width 437 height 493
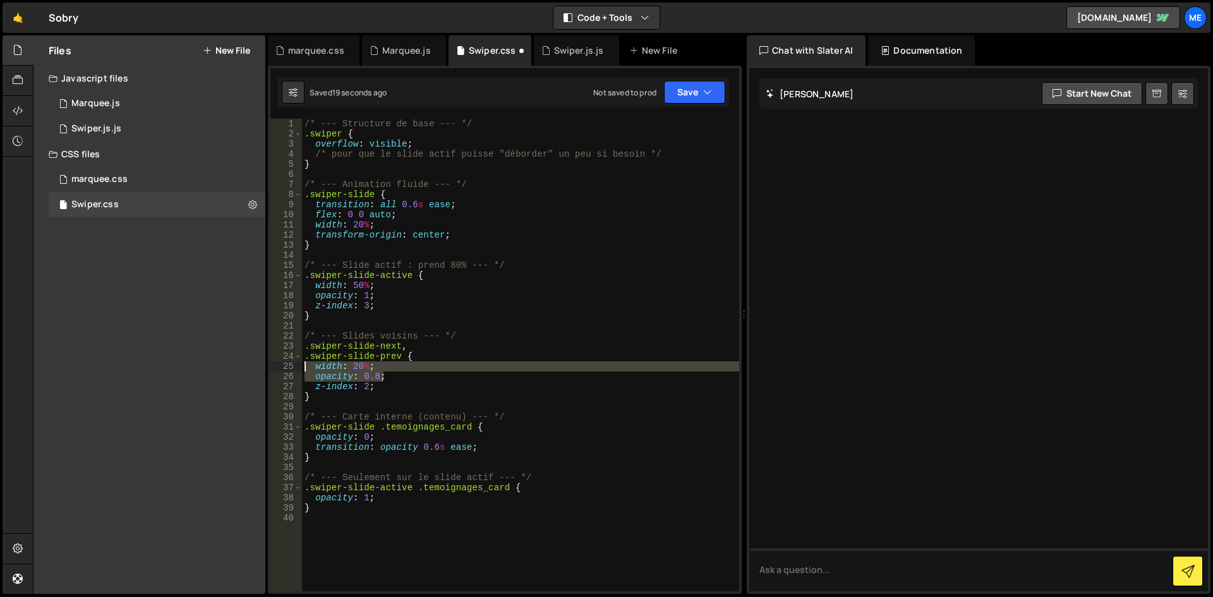
drag, startPoint x: 414, startPoint y: 375, endPoint x: 236, endPoint y: 366, distance: 178.4
click at [236, 366] on div "Files New File Javascript files 1 Marquee.js 0 1 Swiper.js.js 0 CSS files marqu…" at bounding box center [623, 314] width 1180 height 559
type textarea "width: 20%; opacity: 0.8;"
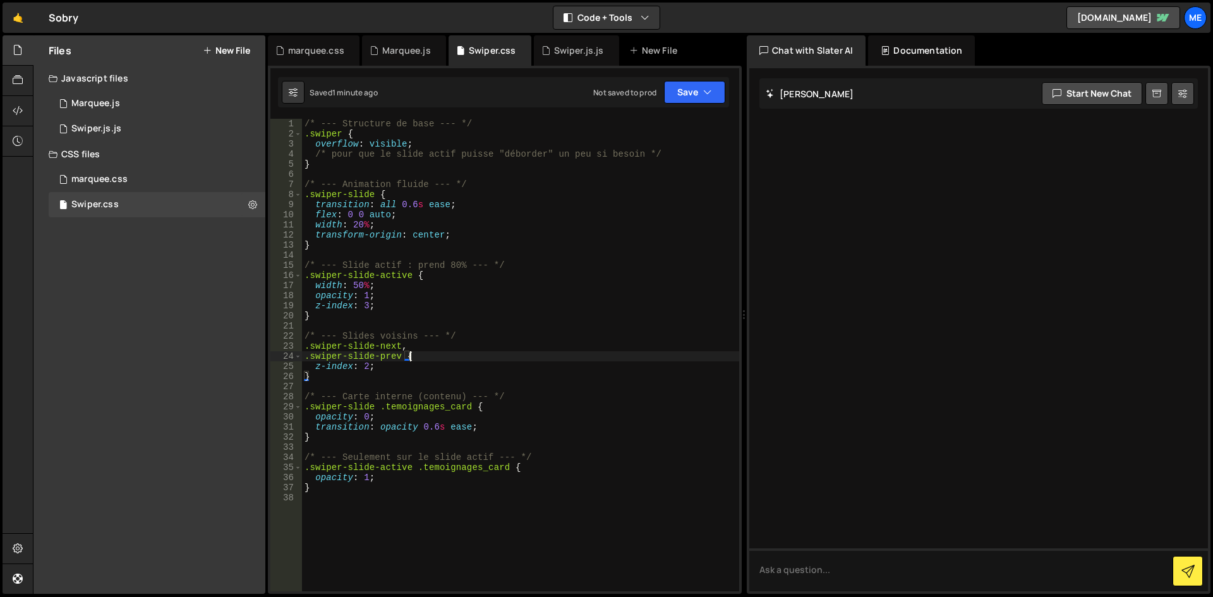
click at [357, 290] on div "/* --- Structure de base --- */ .swiper { overflow : visible ; /* pour que le s…" at bounding box center [520, 365] width 437 height 493
click at [411, 273] on div "/* --- Structure de base --- */ .swiper { overflow : visible ; /* pour que le s…" at bounding box center [520, 365] width 437 height 493
type textarea "}"
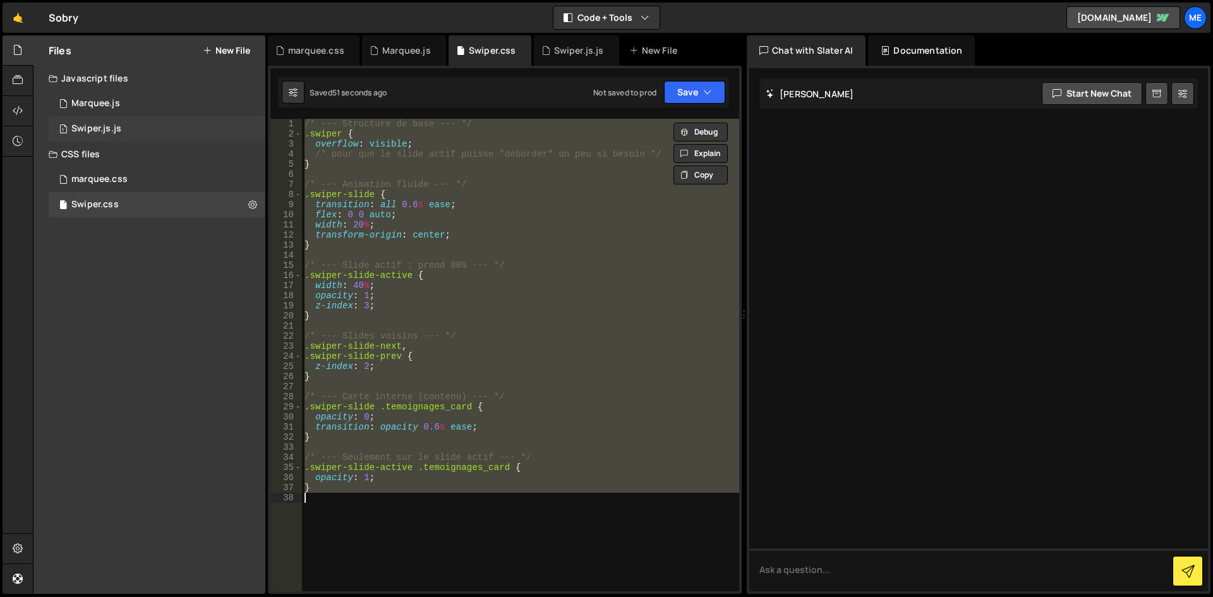
click at [144, 128] on div "1 Swiper.js.js 0" at bounding box center [157, 128] width 217 height 25
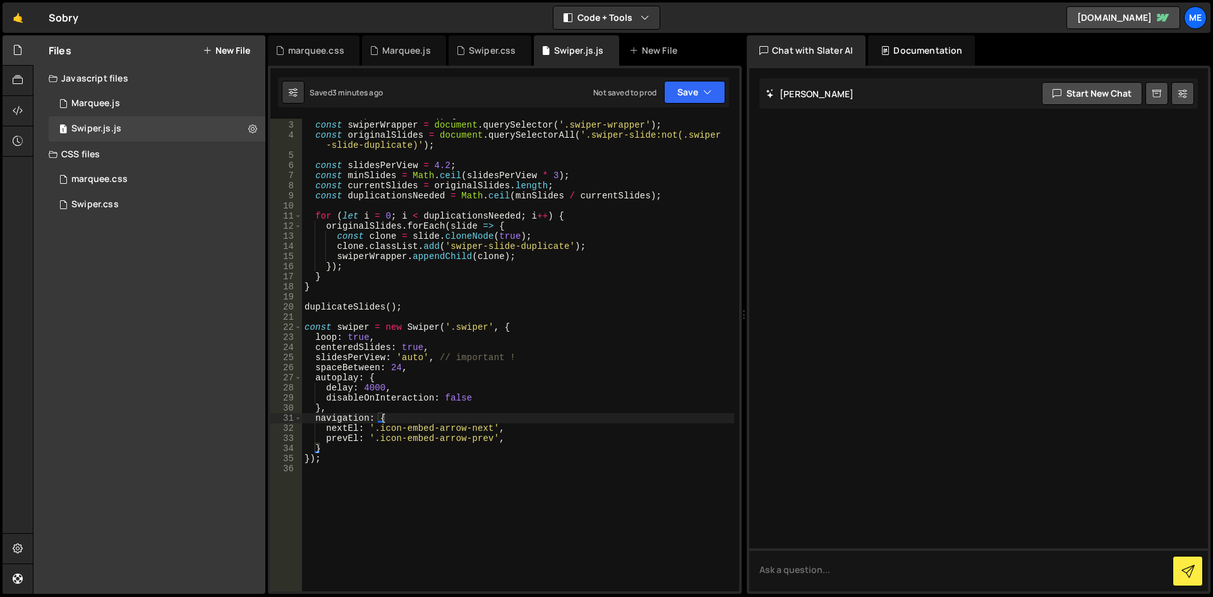
click at [431, 184] on div "function duplicateSlides ( ) { const swiperWrapper = document . querySelector (…" at bounding box center [518, 356] width 432 height 493
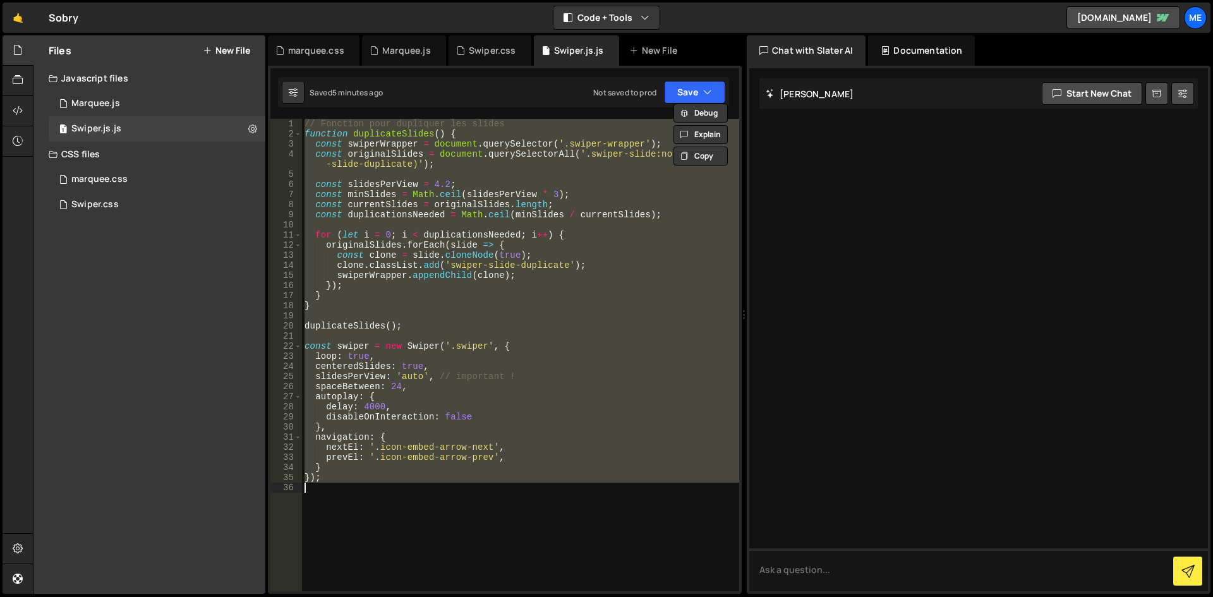
click at [489, 358] on div "// Fonction pour dupliquer les slides function duplicateSlides ( ) { const swip…" at bounding box center [520, 355] width 437 height 473
type textarea "});"
paste textarea
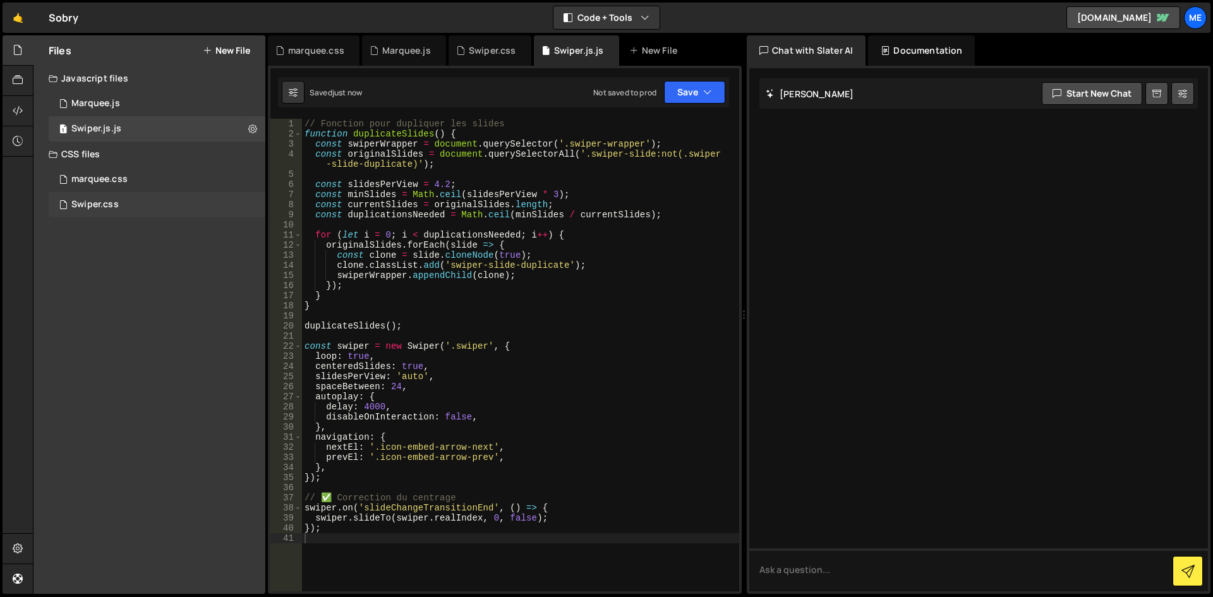
click at [138, 198] on div "Swiper.css 0" at bounding box center [157, 204] width 217 height 25
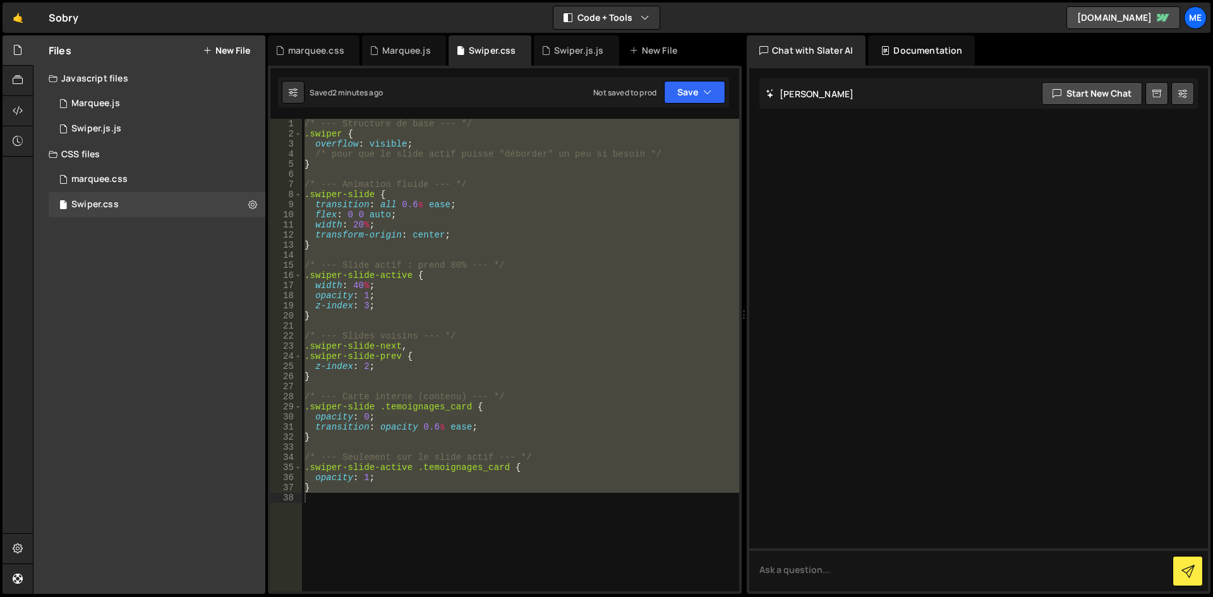
click at [634, 299] on div "/* --- Structure de base --- */ .swiper { overflow : visible ; /* pour que le s…" at bounding box center [520, 355] width 437 height 473
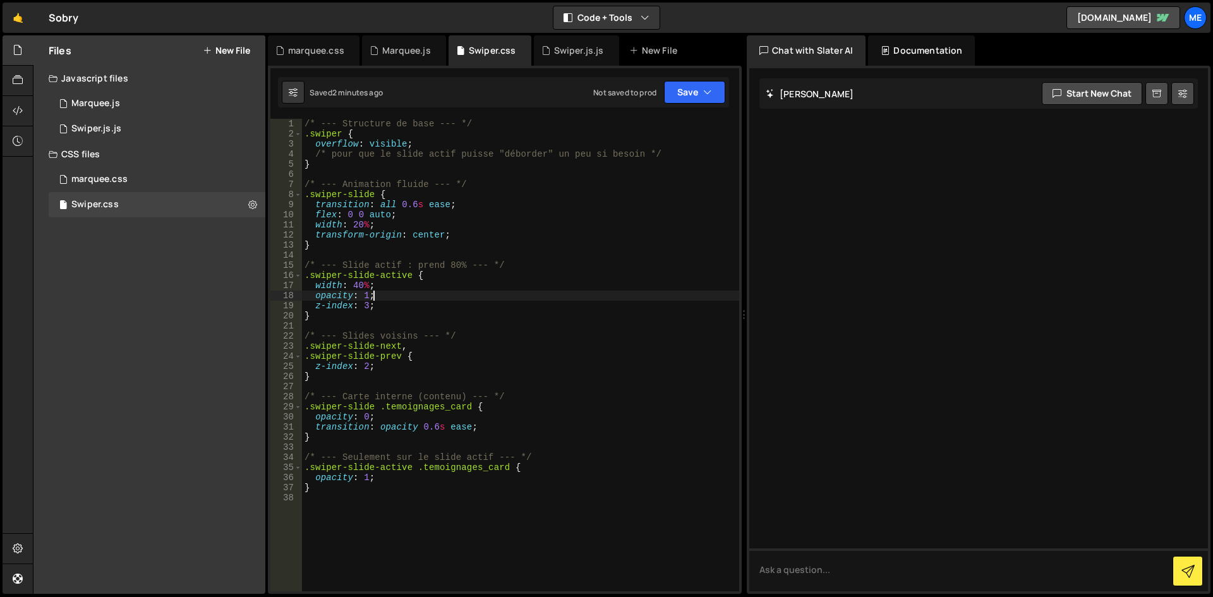
type textarea "}"
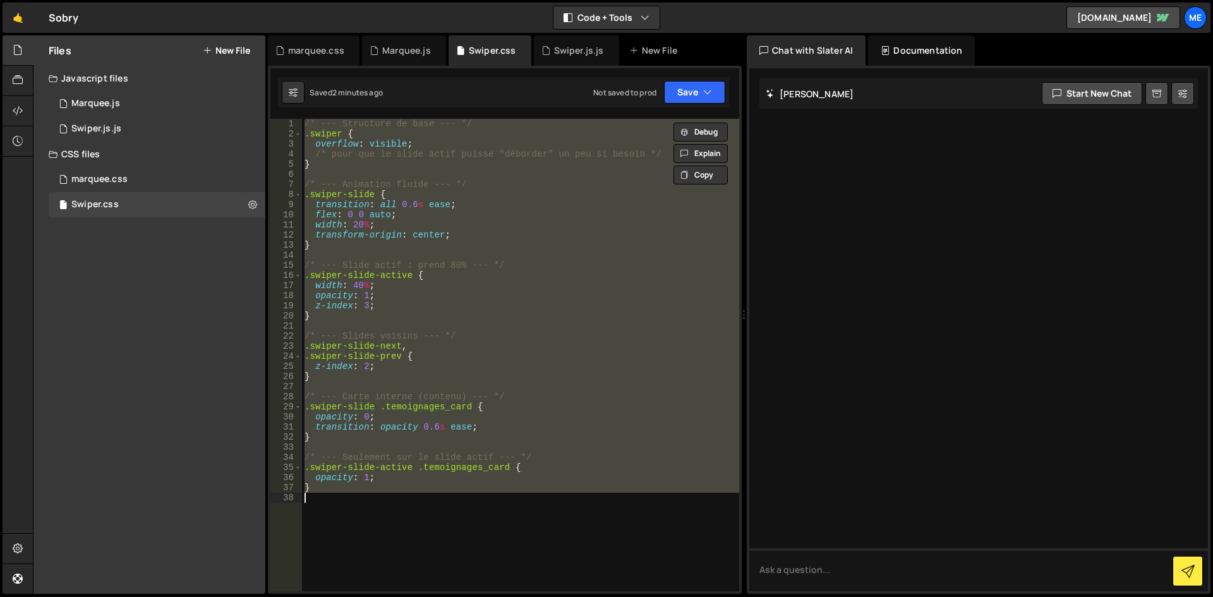
paste textarea
click at [634, 298] on div "/* --- Structure de base --- */ .swiper { overflow : visible ; /* pour que le s…" at bounding box center [520, 355] width 437 height 473
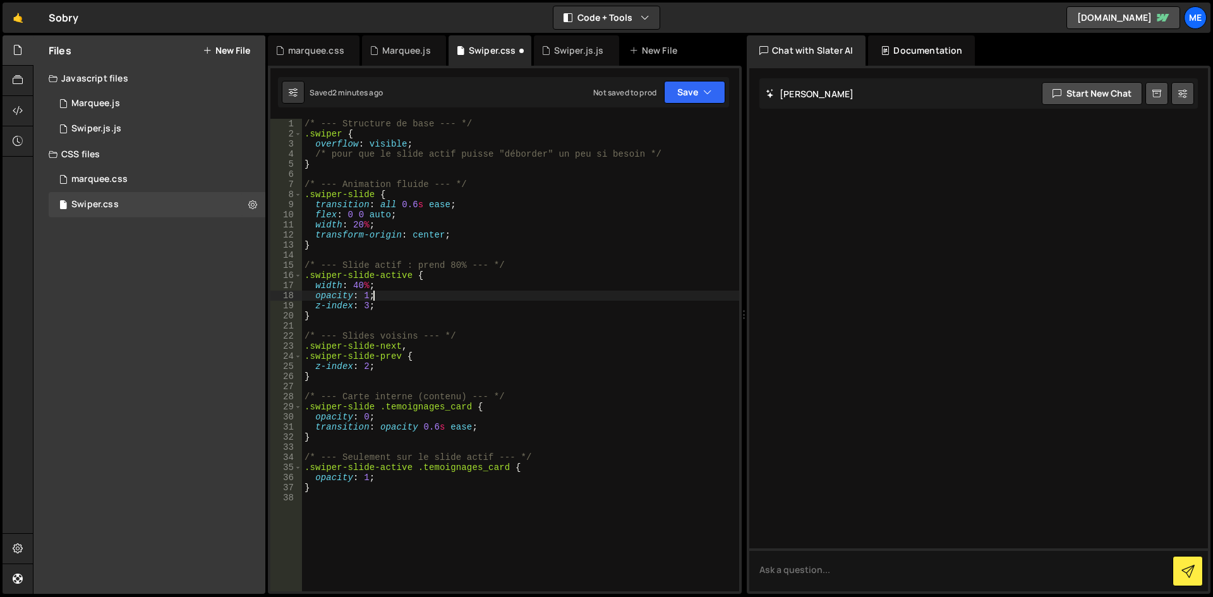
type textarea "}"
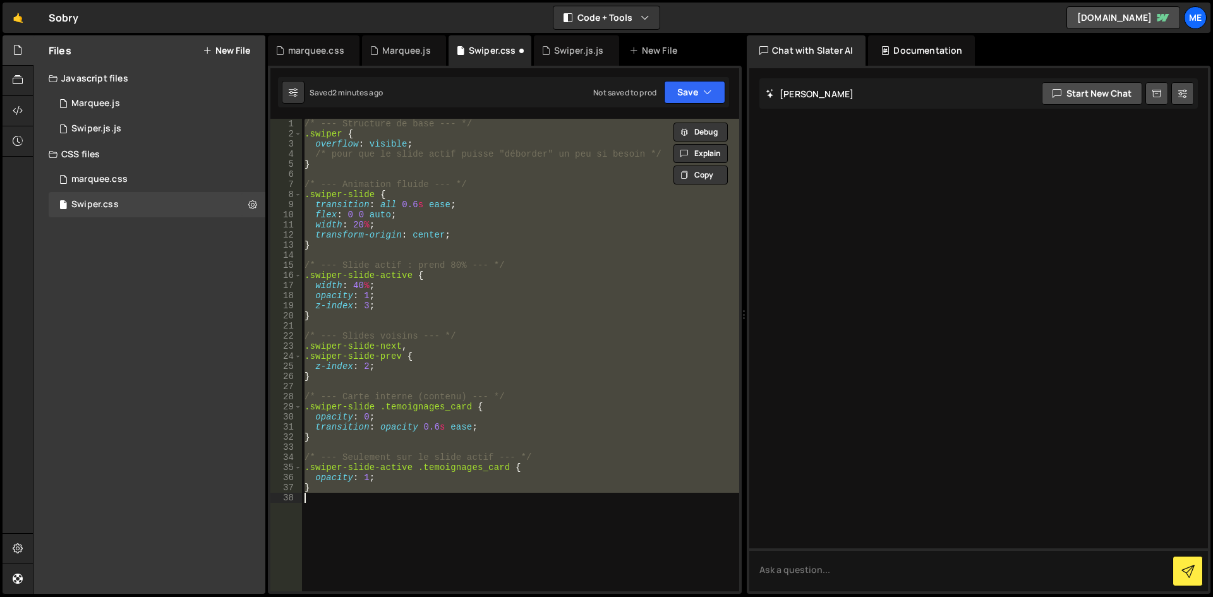
paste textarea
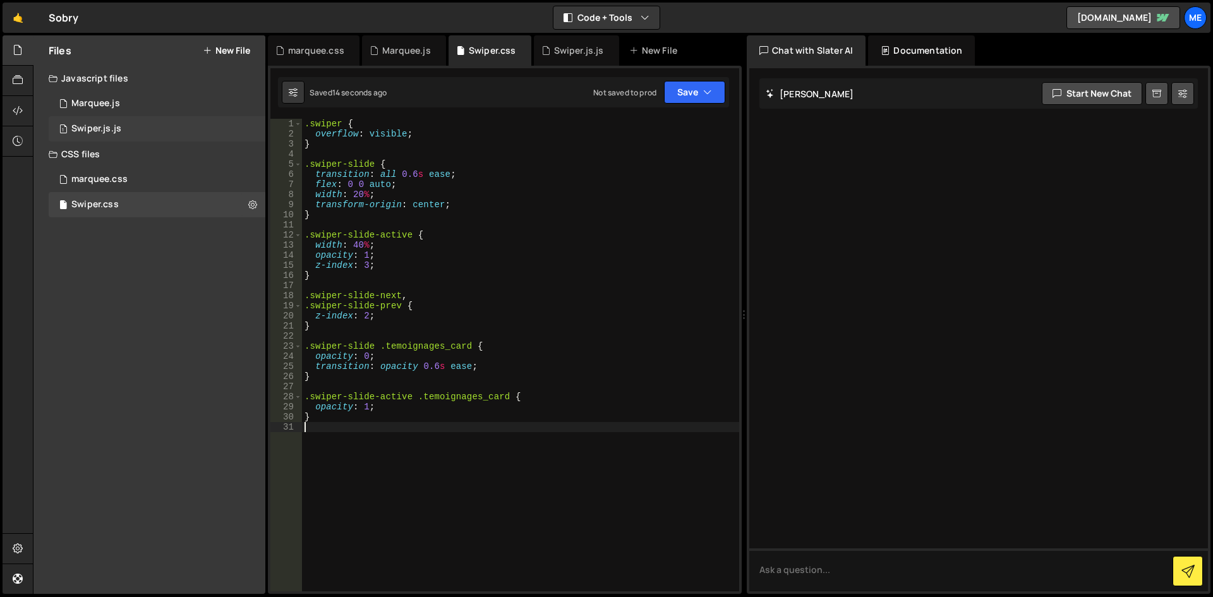
click at [152, 123] on div "1 Swiper.js.js 0" at bounding box center [157, 128] width 217 height 25
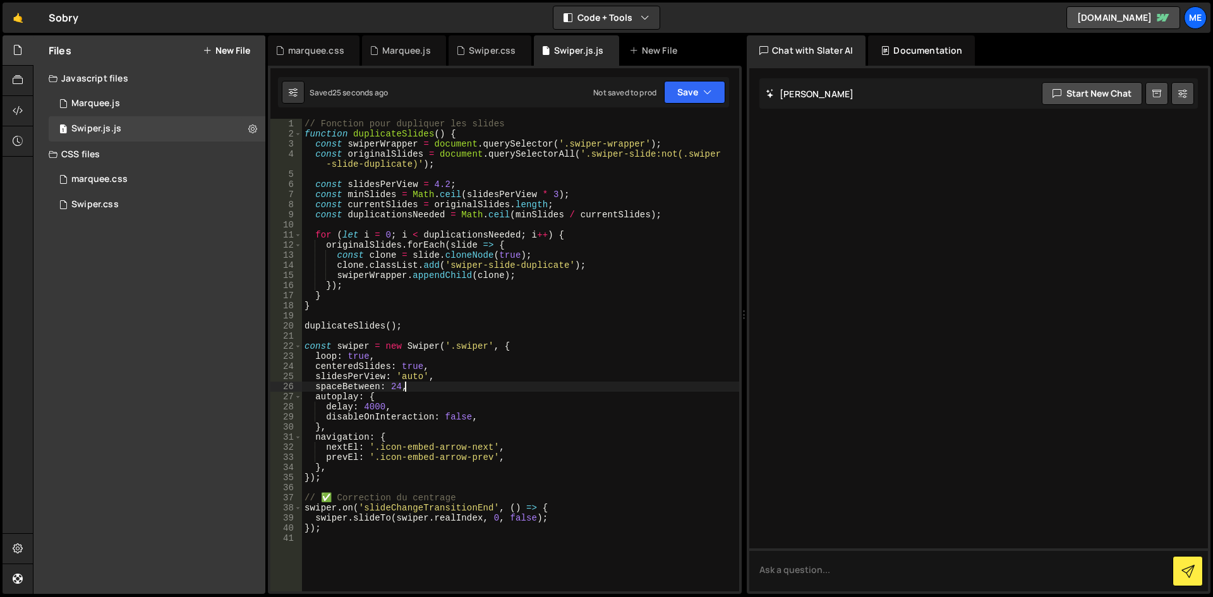
click at [454, 390] on div "// Fonction pour dupliquer les slides function duplicateSlides ( ) { const swip…" at bounding box center [520, 365] width 437 height 493
click at [456, 375] on div "// Fonction pour dupliquer les slides function duplicateSlides ( ) { const swip…" at bounding box center [520, 365] width 437 height 493
click at [442, 387] on div "// Fonction pour dupliquer les slides function duplicateSlides ( ) { const swip…" at bounding box center [520, 365] width 437 height 493
click at [483, 406] on div "// Fonction pour dupliquer les slides function duplicateSlides ( ) { const swip…" at bounding box center [520, 365] width 437 height 493
click at [483, 416] on div "// Fonction pour dupliquer les slides function duplicateSlides ( ) { const swip…" at bounding box center [520, 365] width 437 height 493
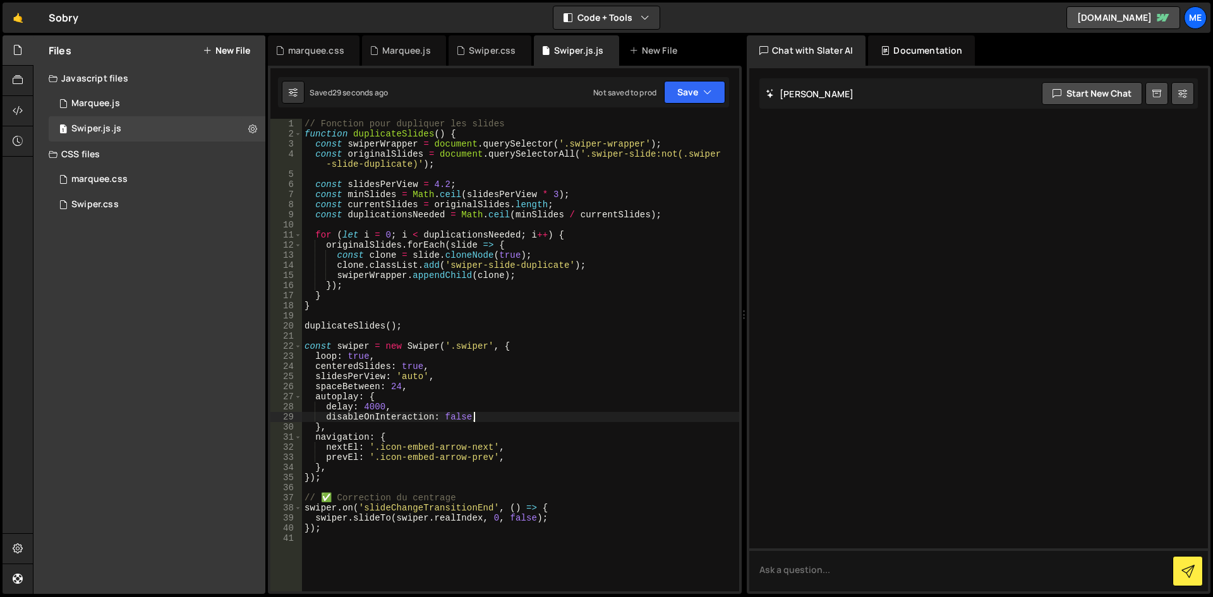
click at [475, 435] on div "// Fonction pour dupliquer les slides function duplicateSlides ( ) { const swip…" at bounding box center [520, 365] width 437 height 493
click at [568, 441] on div "// Fonction pour dupliquer les slides function duplicateSlides ( ) { const swip…" at bounding box center [520, 365] width 437 height 493
click at [579, 473] on div "// Fonction pour dupliquer les slides function duplicateSlides ( ) { const swip…" at bounding box center [520, 365] width 437 height 493
type textarea "});"
click at [370, 227] on div "// Fonction pour dupliquer les slides function duplicateSlides ( ) { const swip…" at bounding box center [520, 365] width 437 height 493
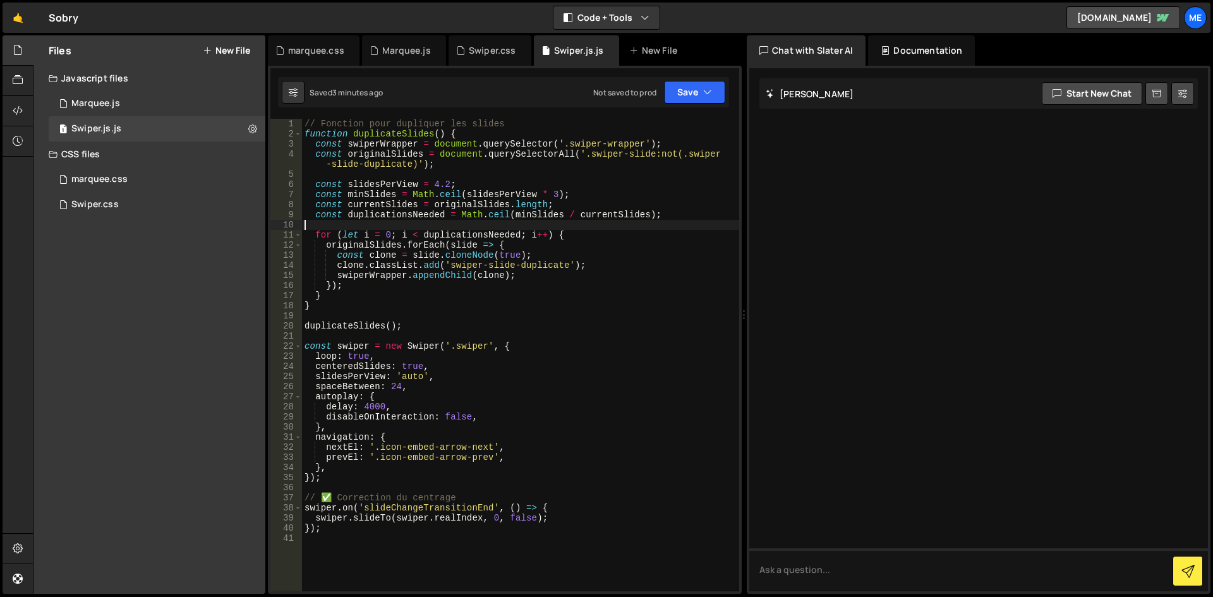
type textarea "});"
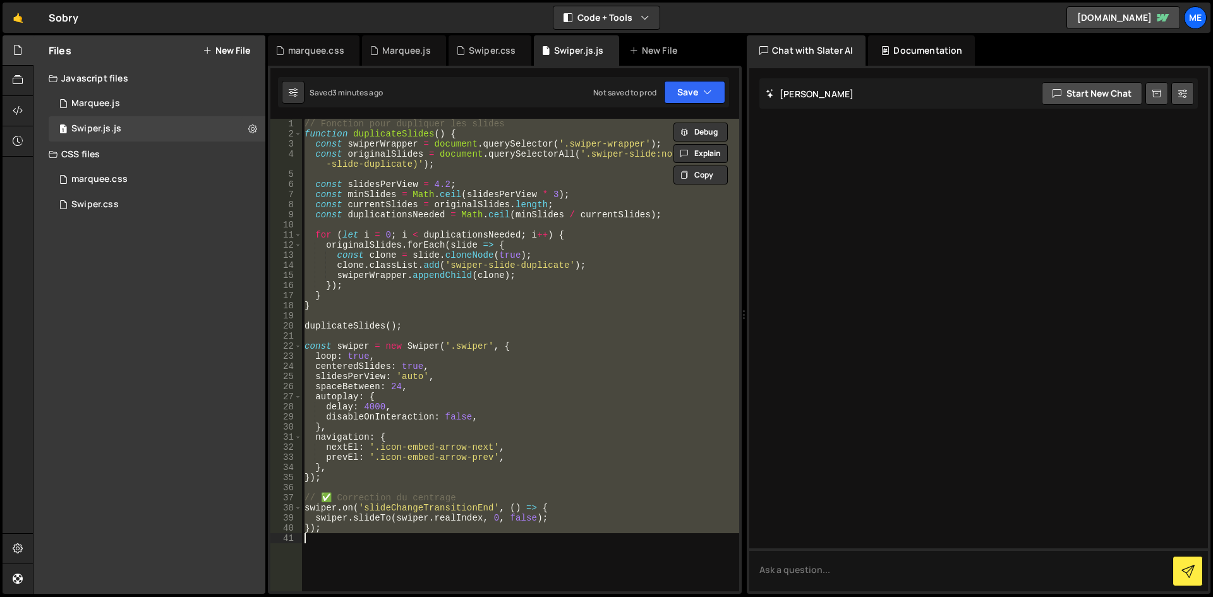
paste textarea
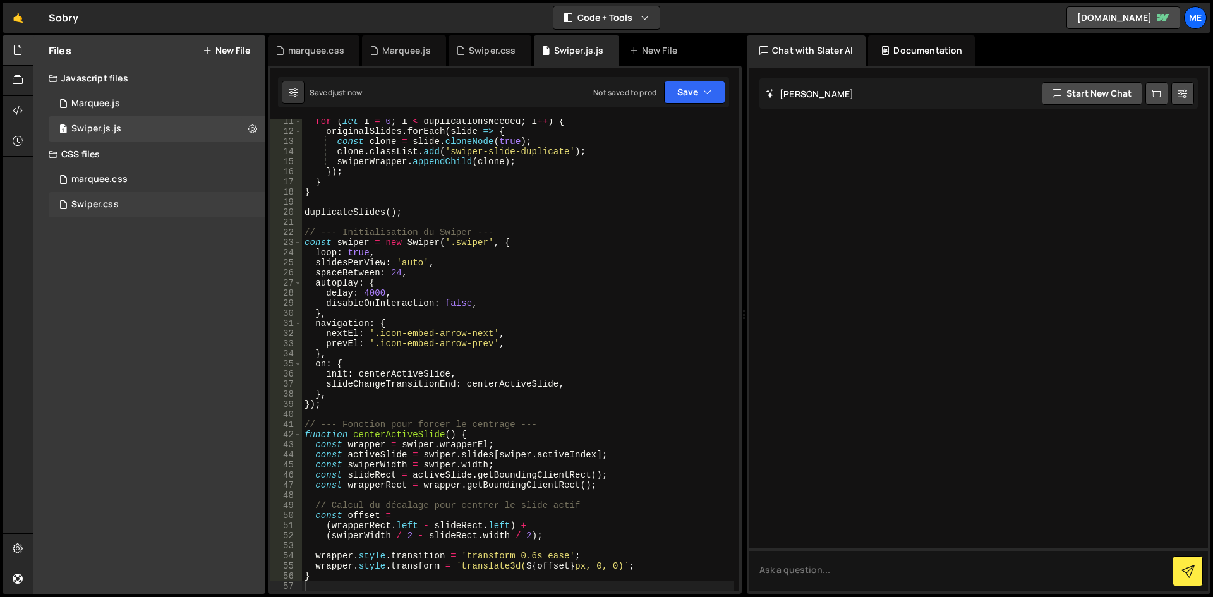
click at [162, 204] on div "Swiper.css 0" at bounding box center [157, 204] width 217 height 25
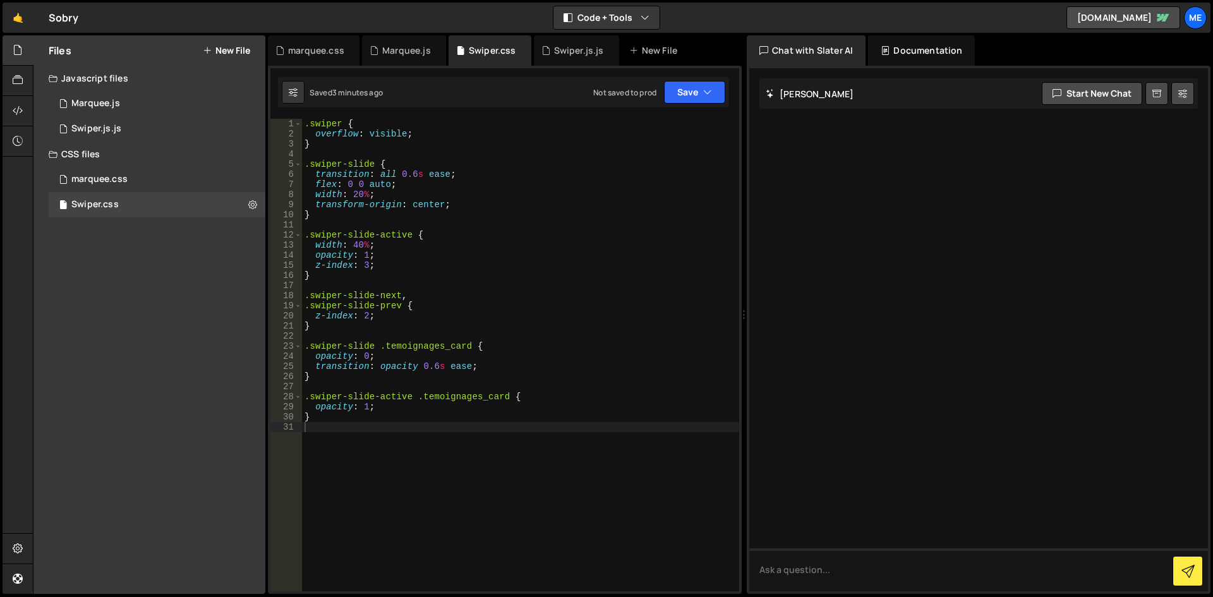
click at [442, 197] on div ".swiper { overflow : visible ; } .swiper-slide { transition : all 0.6 s ease ; …" at bounding box center [520, 365] width 437 height 493
type textarea "}"
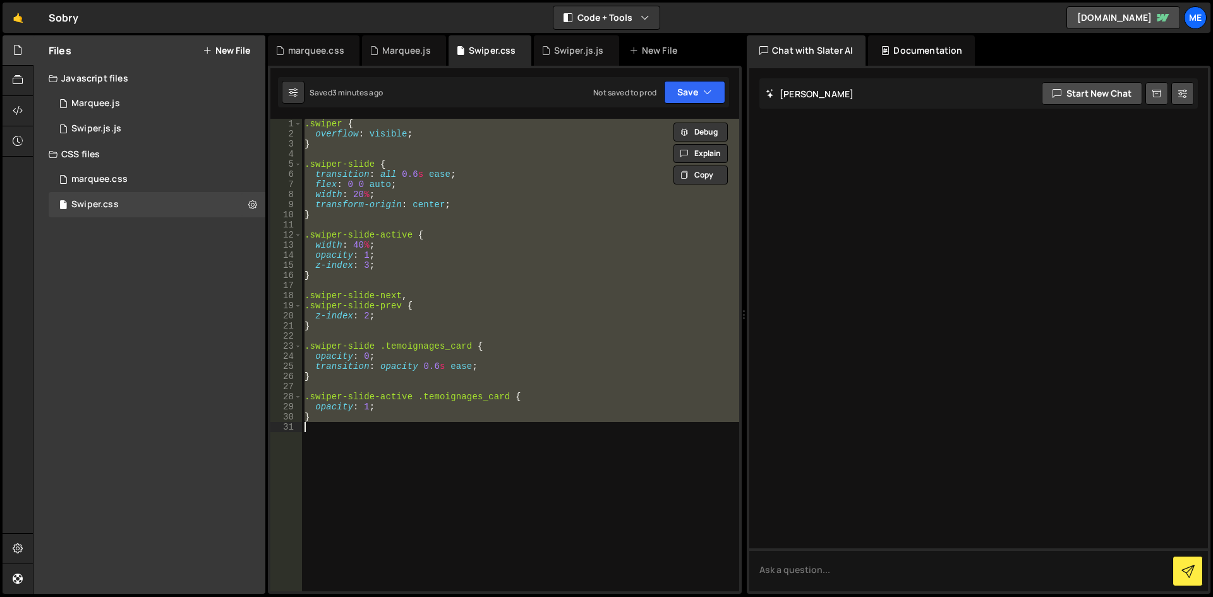
paste textarea
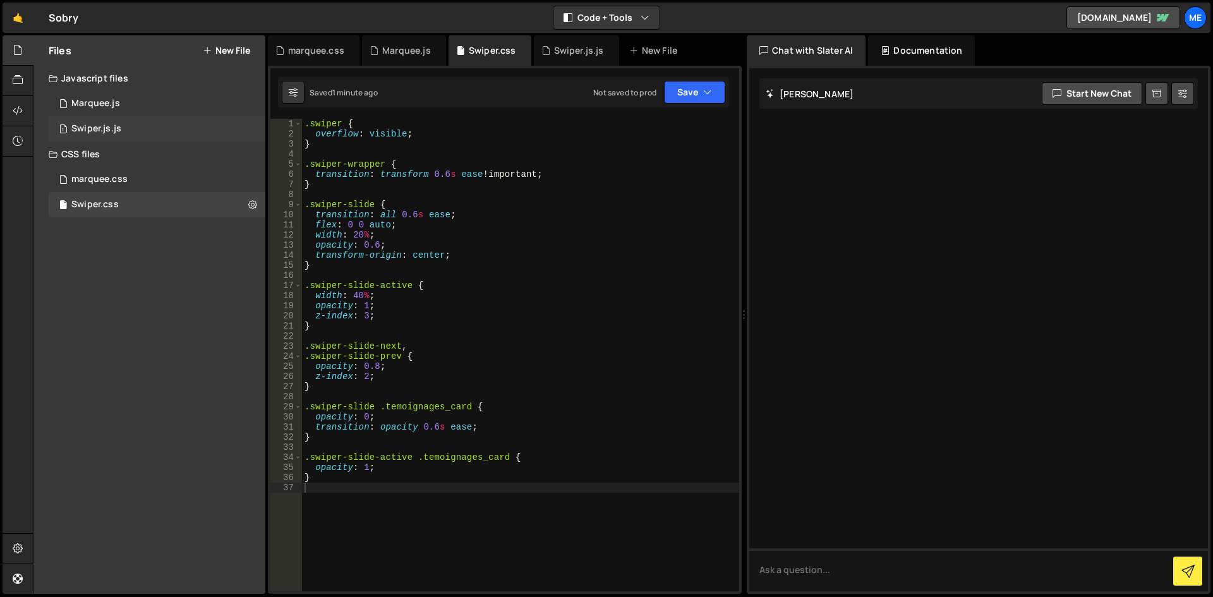
click at [92, 119] on div "1 Swiper.js.js 0" at bounding box center [157, 128] width 217 height 25
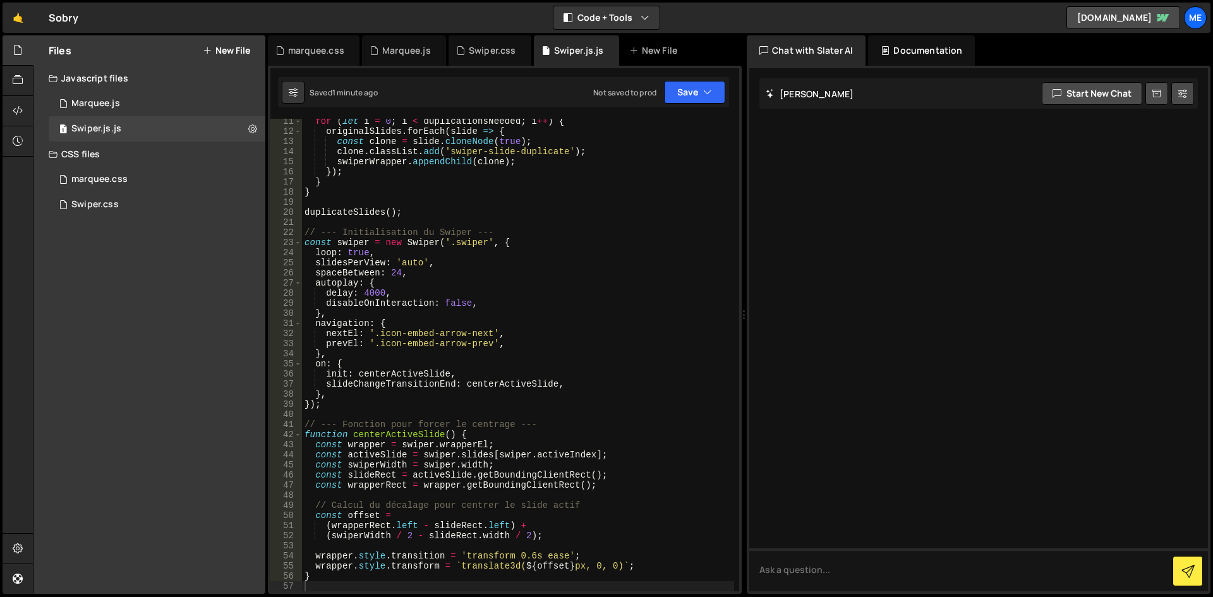
scroll to position [0, 0]
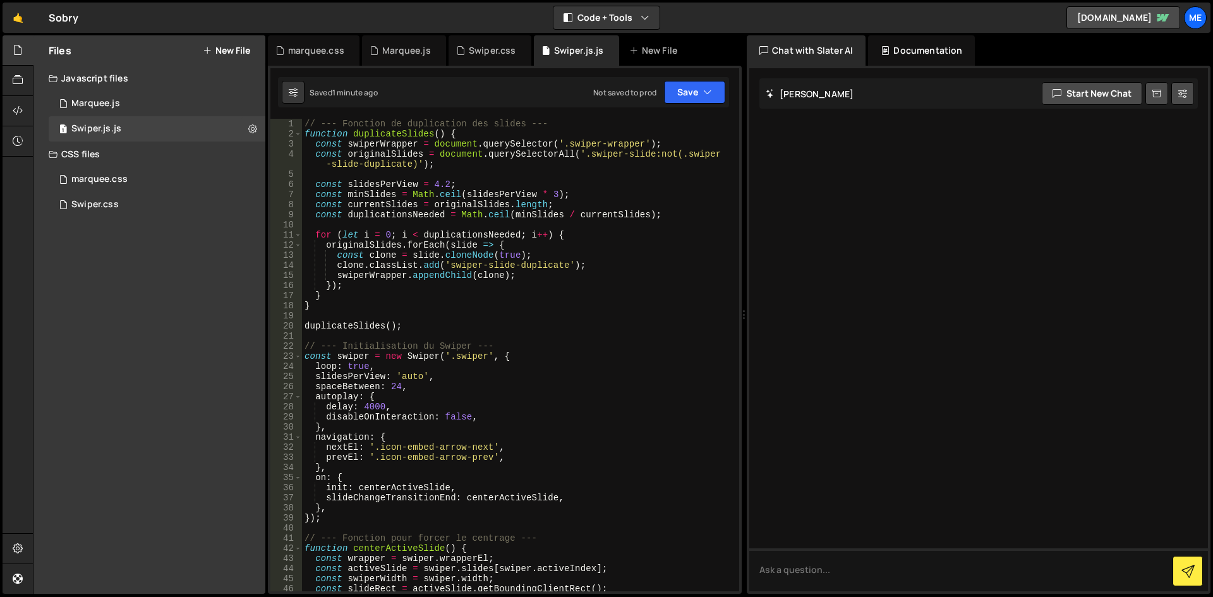
click at [449, 183] on div "// --- Fonction de duplication des slides --- function duplicateSlides ( ) { co…" at bounding box center [518, 365] width 432 height 493
click at [445, 184] on div "// --- Fonction de duplication des slides --- function duplicateSlides ( ) { co…" at bounding box center [518, 365] width 432 height 493
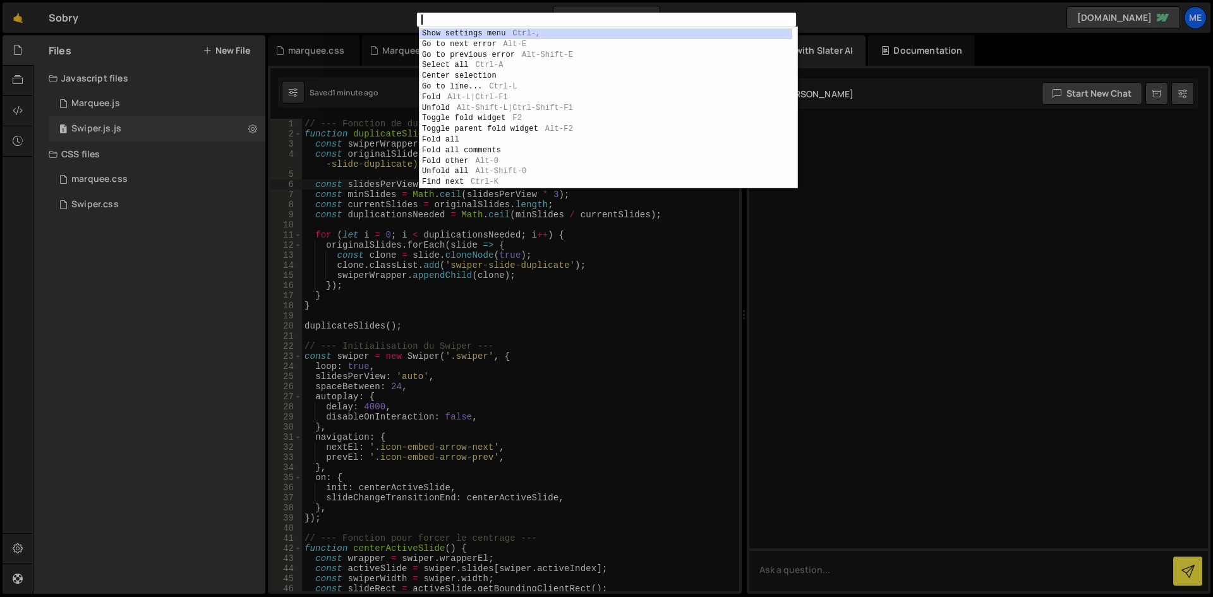
click at [405, 270] on div "1 ההההההההההההההההההההההההההההההההההההההההההההההההההההההההההההההההההההההההההההה…" at bounding box center [606, 298] width 1213 height 597
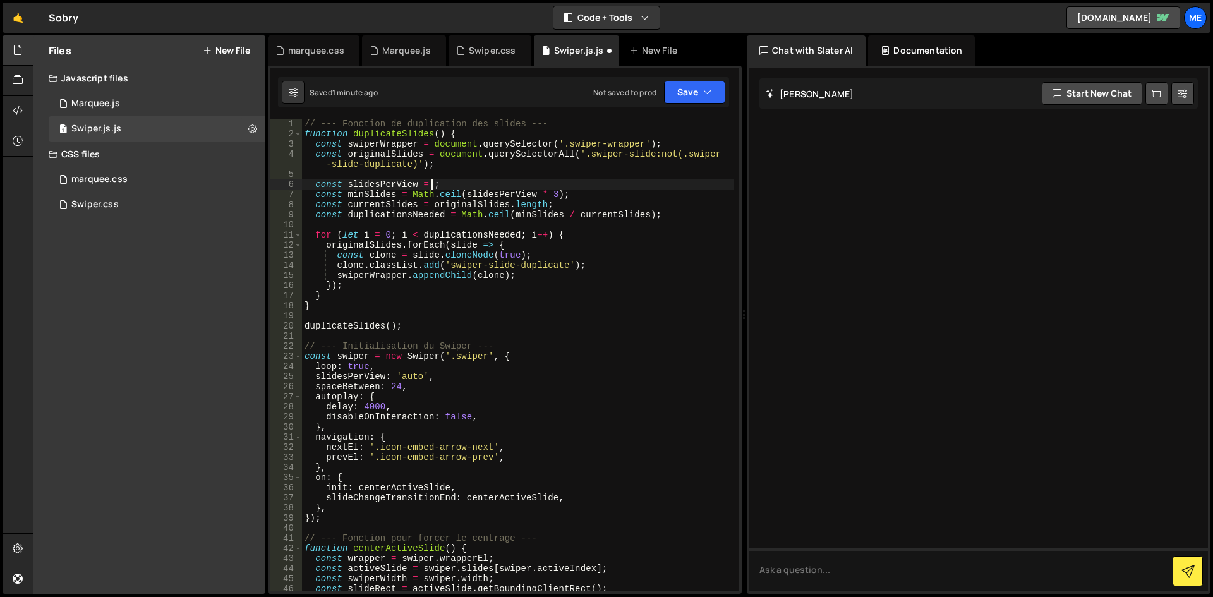
scroll to position [0, 9]
click at [630, 364] on div "// --- Fonction de duplication des slides --- function duplicateSlides ( ) { co…" at bounding box center [518, 365] width 432 height 493
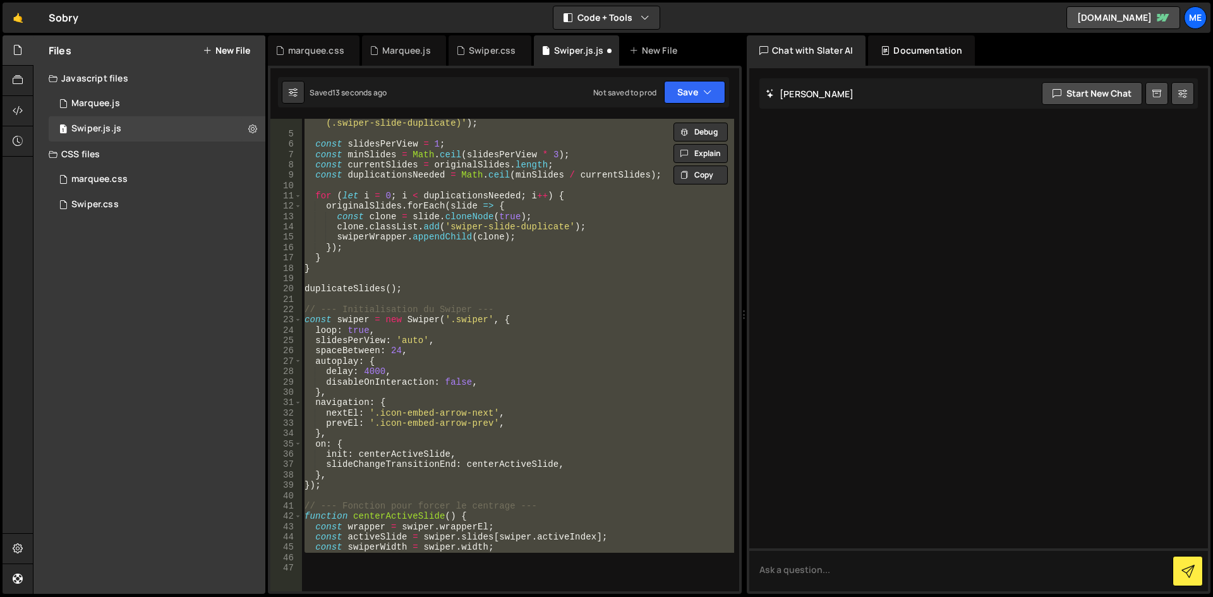
scroll to position [42, 0]
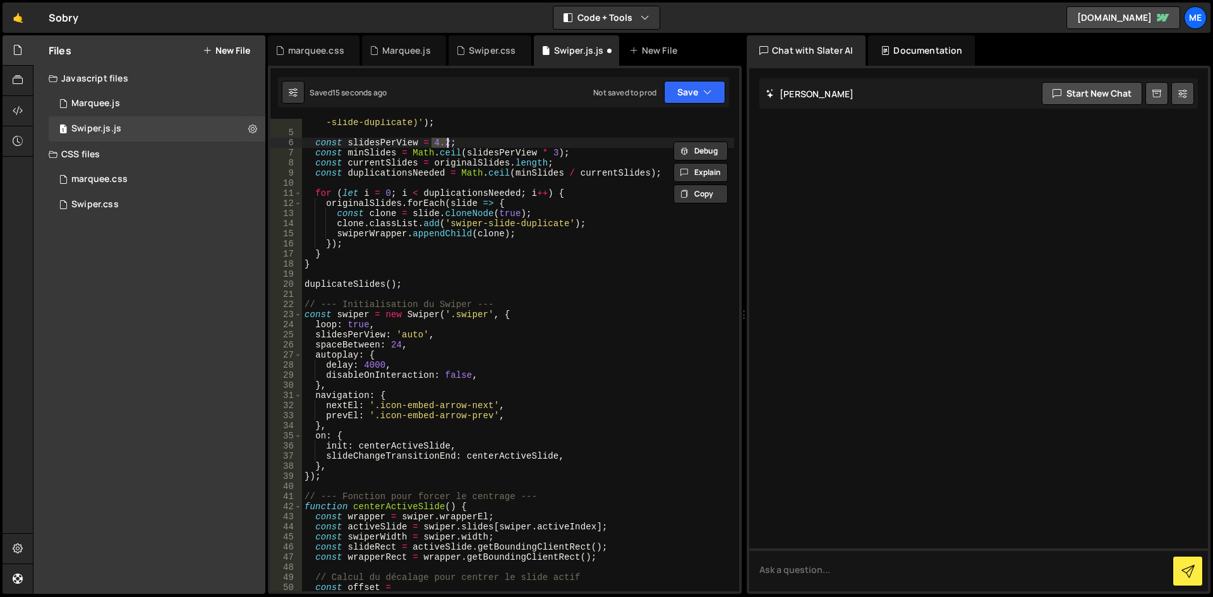
type textarea "}"
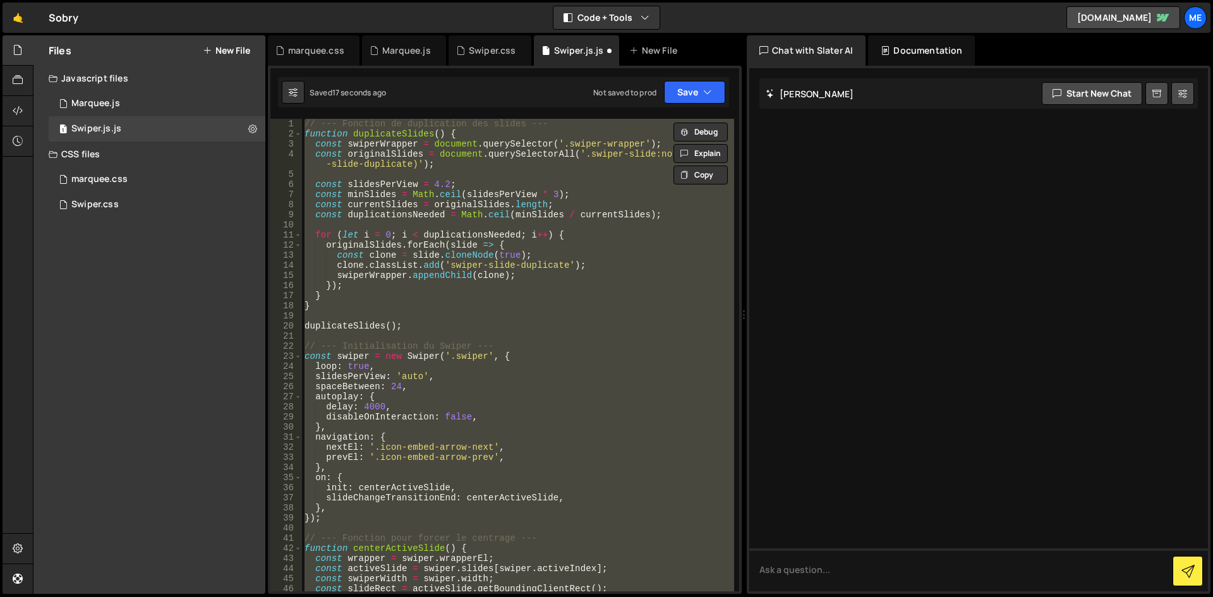
scroll to position [0, 0]
click at [529, 318] on div "// --- Fonction de duplication des slides --- function duplicateSlides ( ) { co…" at bounding box center [518, 355] width 432 height 473
click at [481, 303] on div "// --- Fonction de duplication des slides --- function duplicateSlides ( ) { co…" at bounding box center [518, 355] width 432 height 473
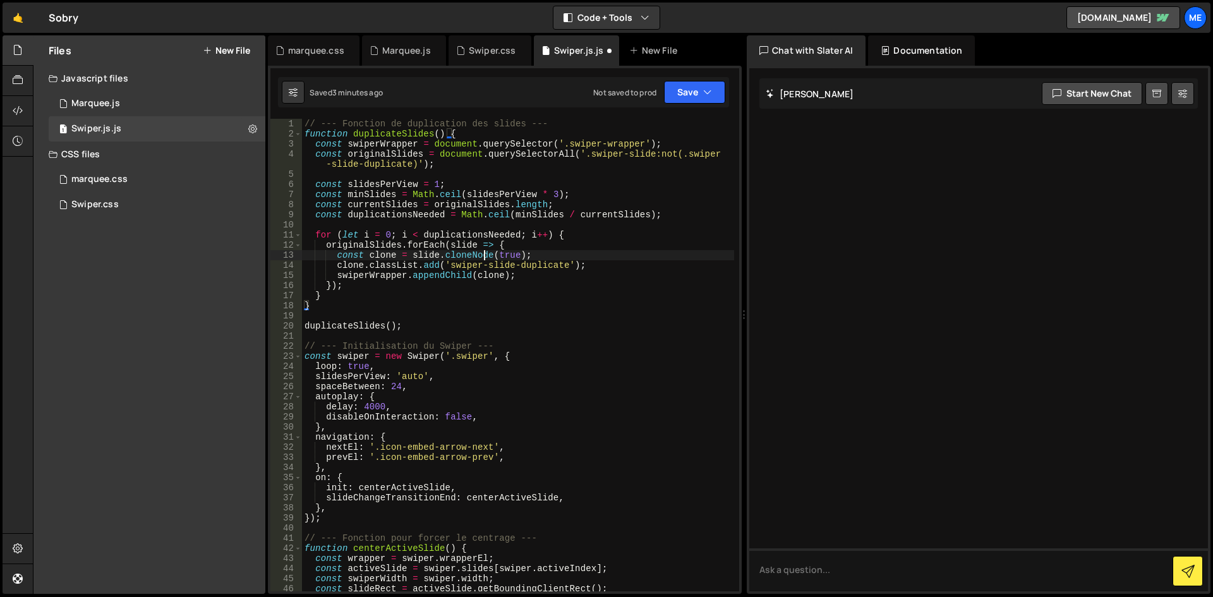
click at [485, 254] on div "// --- Fonction de duplication des slides --- function duplicateSlides ( ) { co…" at bounding box center [518, 365] width 432 height 493
type textarea "const clone = slide.cloneNode(true);"
click at [500, 338] on div "// --- Fonction de duplication des slides --- function duplicateSlides ( ) { co…" at bounding box center [518, 365] width 432 height 493
click at [373, 525] on div "// --- Fonction de duplication des slides --- function duplicateSlides ( ) { co…" at bounding box center [518, 365] width 432 height 493
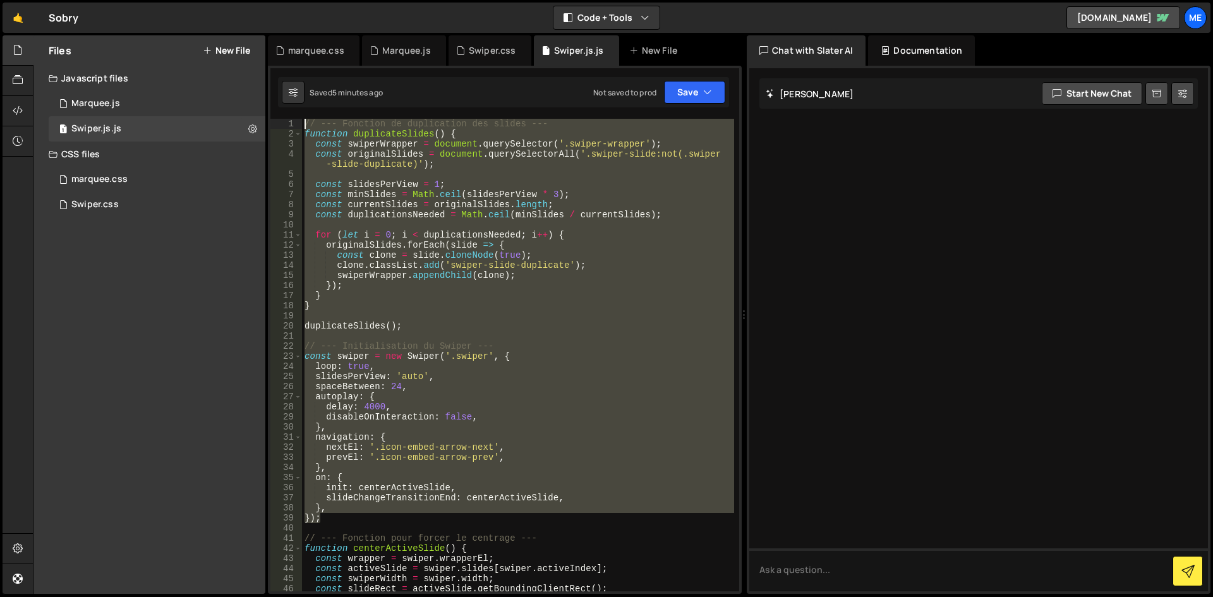
drag, startPoint x: 363, startPoint y: 520, endPoint x: 217, endPoint y: 71, distance: 472.3
click at [217, 71] on div "Files New File Javascript files 1 Marquee.js 0 1 Swiper.js.js 0 CSS files marqu…" at bounding box center [623, 314] width 1180 height 559
type textarea "// --- Fonction de duplication des slides --- function duplicateSlides() {"
paste textarea
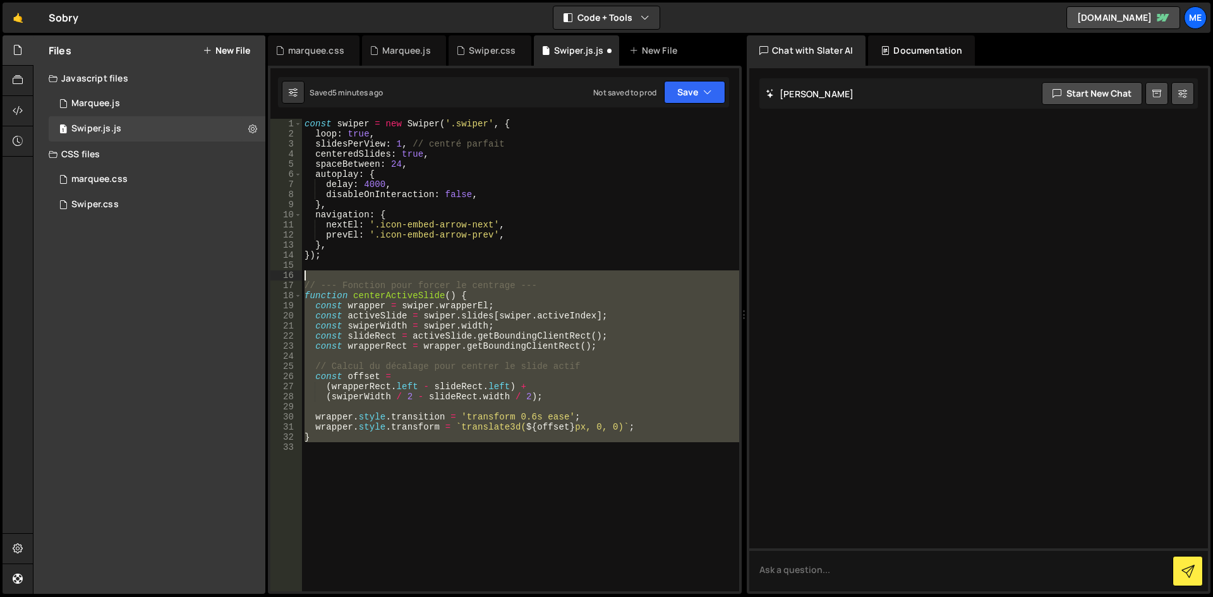
drag, startPoint x: 471, startPoint y: 455, endPoint x: 281, endPoint y: 273, distance: 263.1
click at [281, 276] on div "1 2 3 4 5 6 7 8 9 10 11 12 13 14 15 16 17 18 19 20 21 22 23 24 25 26 27 28 29 3…" at bounding box center [504, 355] width 469 height 473
type textarea "// --- Fonction pour forcer le centrage ---"
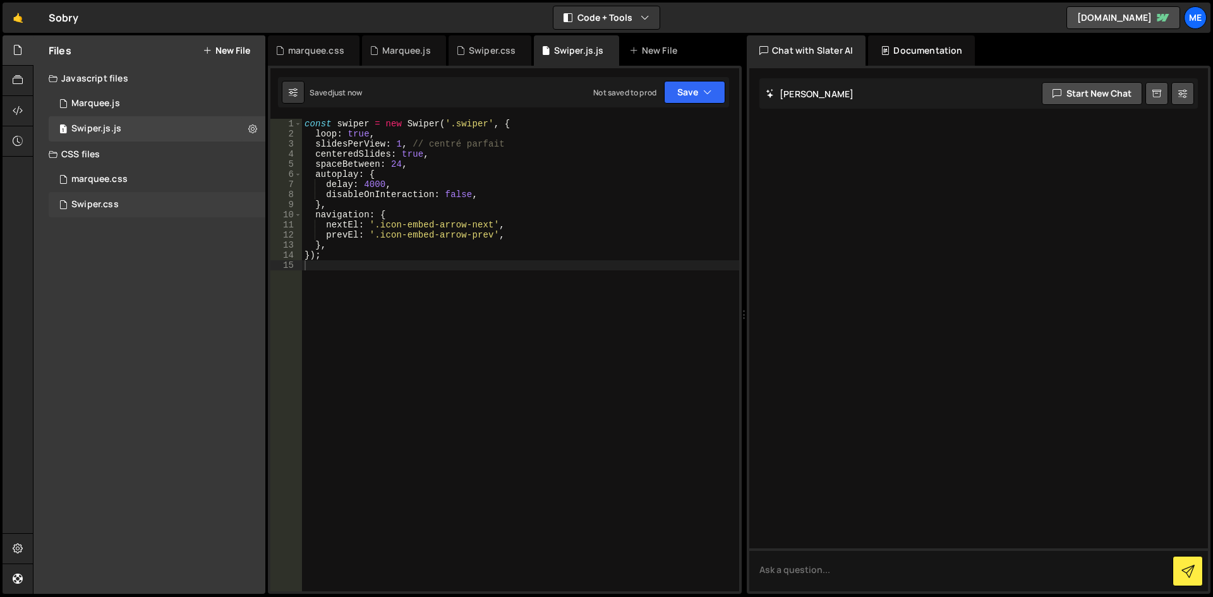
click at [125, 201] on div "Swiper.css 0" at bounding box center [157, 204] width 217 height 25
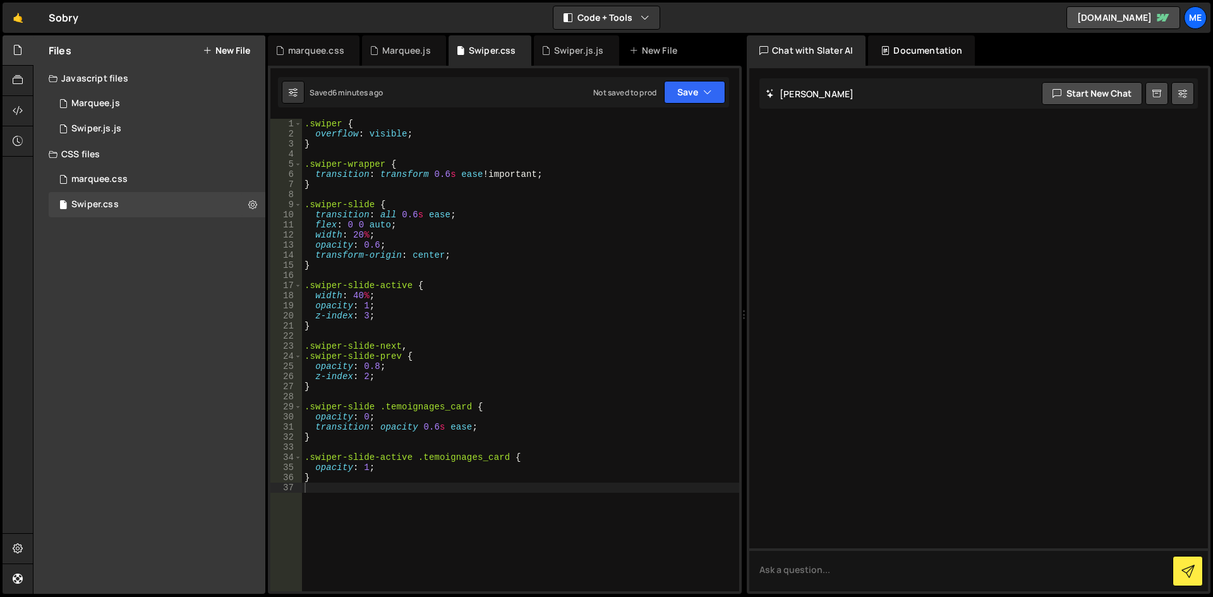
click at [560, 166] on div ".swiper { overflow : visible ; } .swiper-wrapper { transition : transform 0.6 s…" at bounding box center [520, 365] width 437 height 493
type textarea "}"
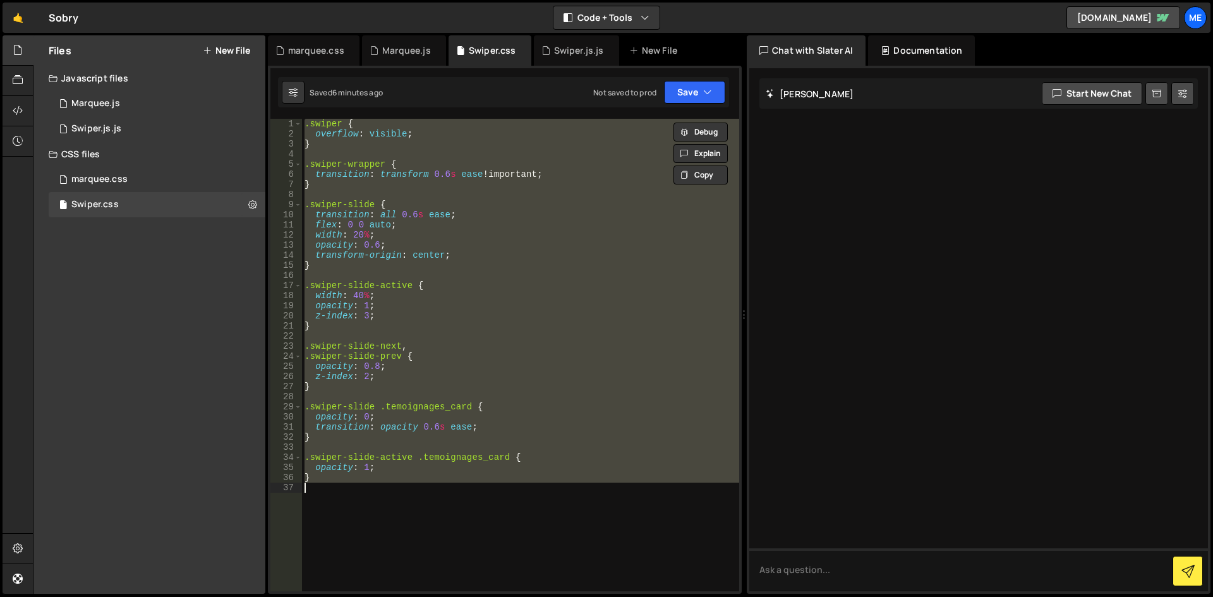
paste textarea
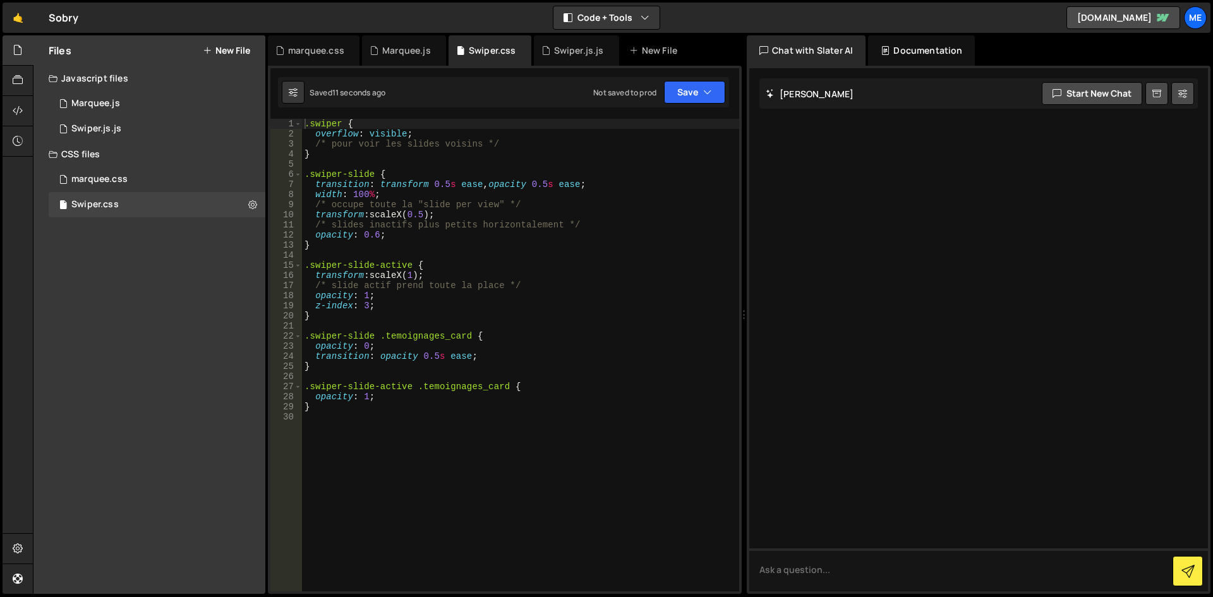
type textarea "}"
click at [394, 316] on div ".swiper { overflow : visible ; /* pour voir les slides voisins */ } .swiper-sli…" at bounding box center [520, 365] width 437 height 493
click at [150, 133] on div "1 Swiper.js.js 0" at bounding box center [157, 128] width 217 height 25
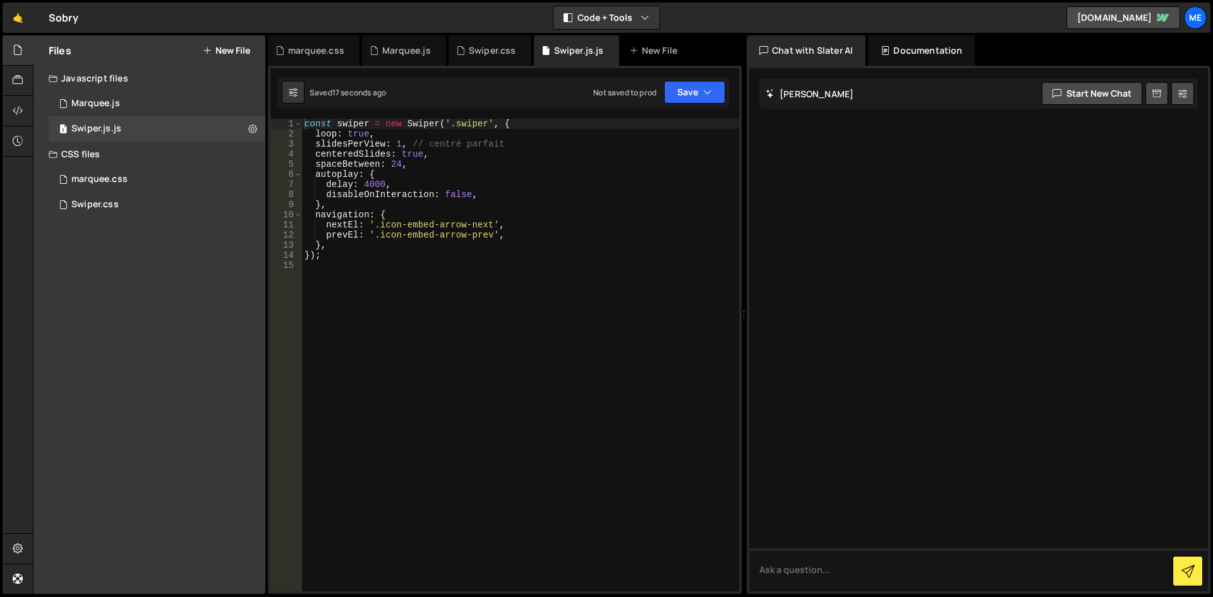
type textarea "disableOnInteraction: false,"
click at [386, 193] on div "const swiper = new Swiper ( '.swiper' , { loop : true , slidesPerView : 1 , // …" at bounding box center [520, 365] width 437 height 493
click at [526, 285] on div "const swiper = new Swiper ( '.swiper' , { loop : true , slidesPerView : 1 , // …" at bounding box center [520, 365] width 437 height 493
click at [499, 249] on div "const swiper = new Swiper ( '.swiper' , { loop : true , slidesPerView : 1 , // …" at bounding box center [520, 365] width 437 height 493
click at [448, 160] on div "const swiper = new Swiper ( '.swiper' , { loop : true , slidesPerView : 1 , // …" at bounding box center [520, 365] width 437 height 493
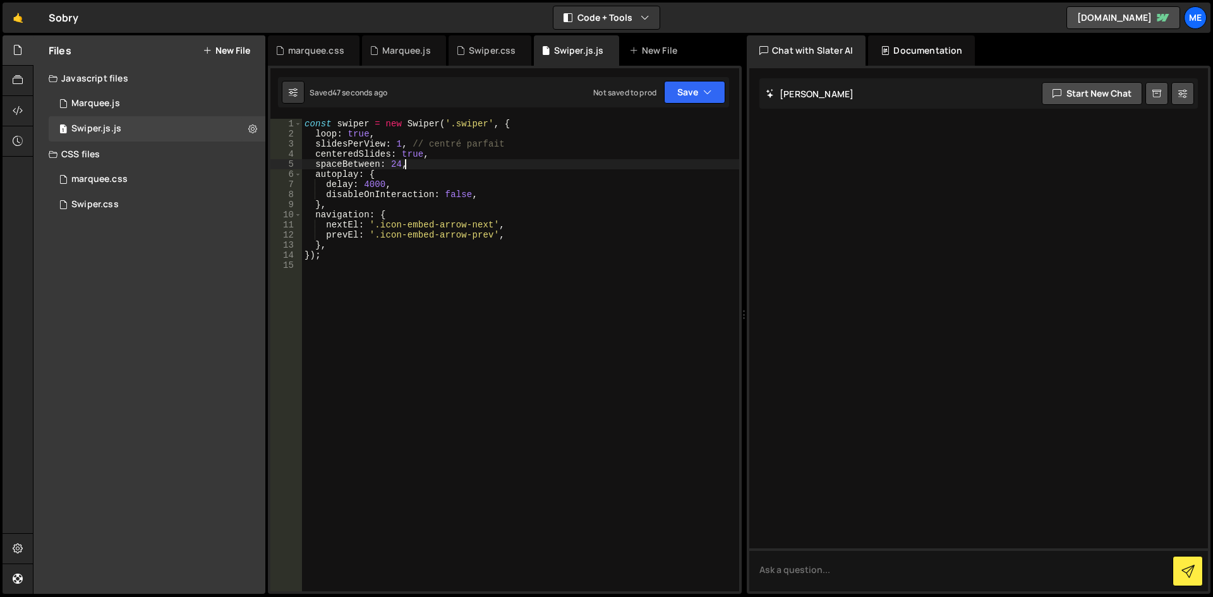
type textarea "});"
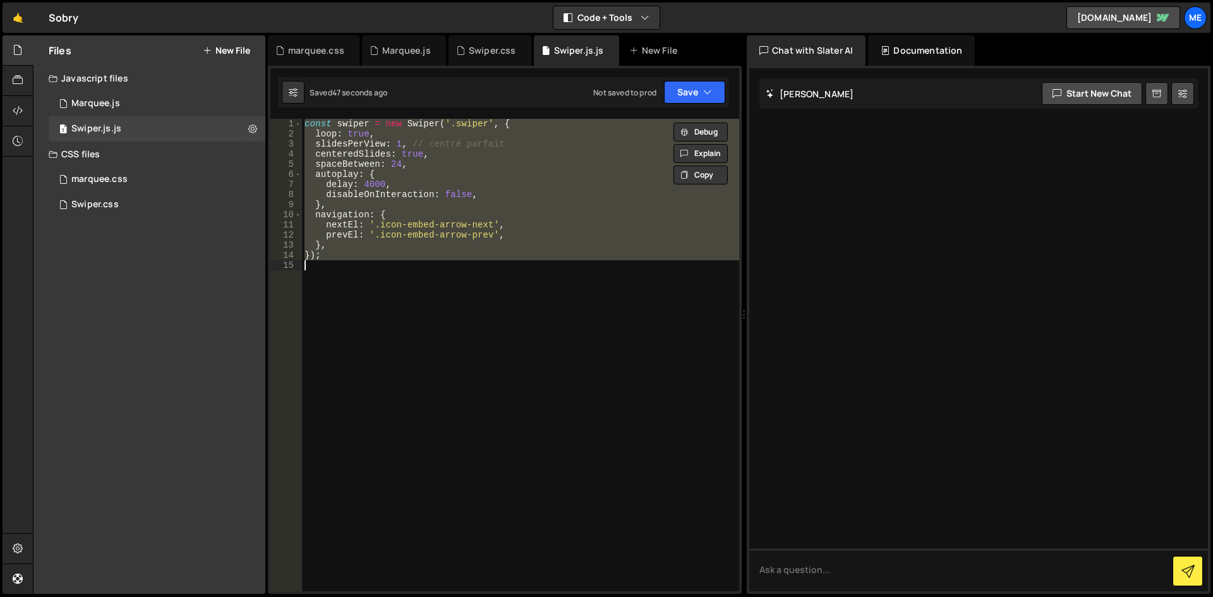
paste textarea
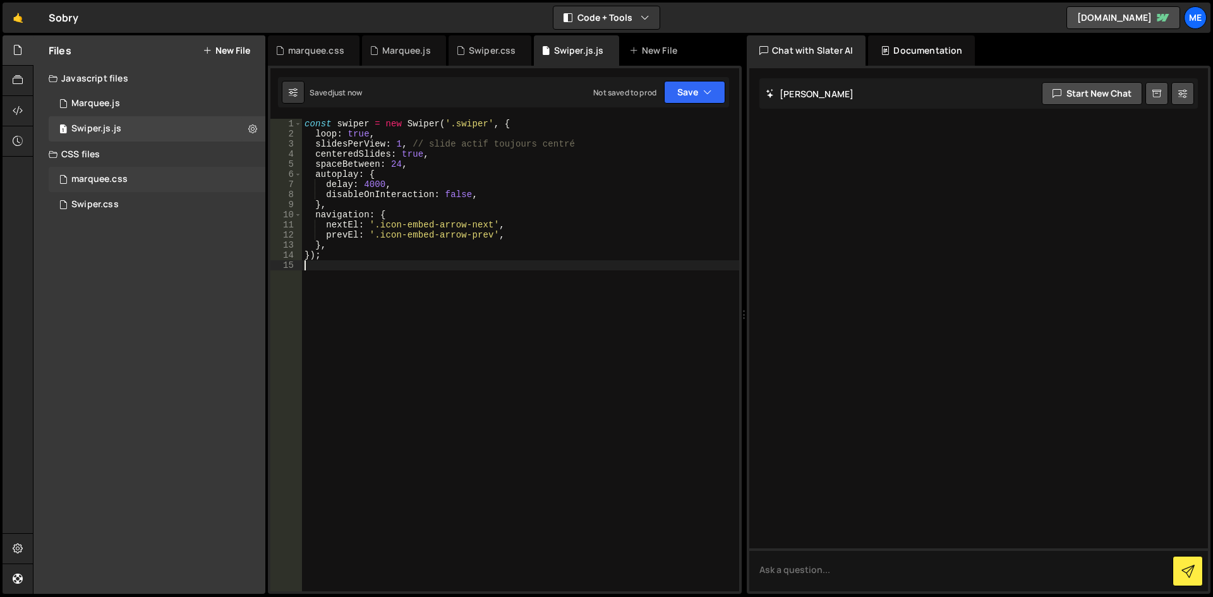
click at [126, 183] on div "marquee.css" at bounding box center [99, 179] width 56 height 11
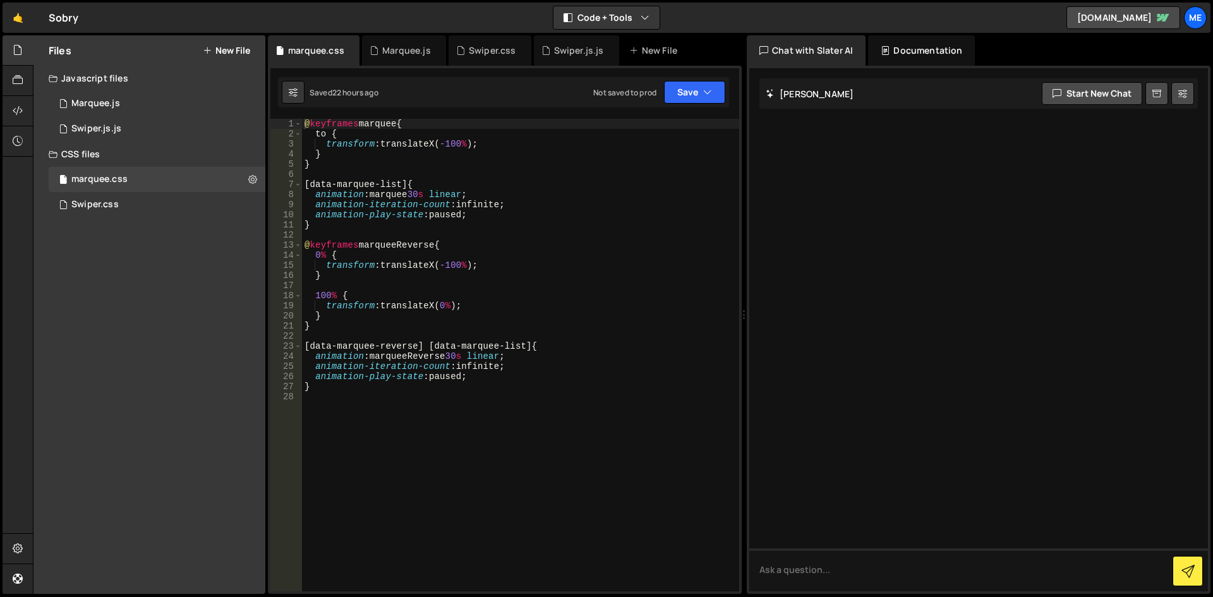
click at [518, 239] on div "@ keyframes marquee { to { transform : translateX( -100 % ) ; } } [ data-marque…" at bounding box center [520, 365] width 437 height 493
type textarea "}"
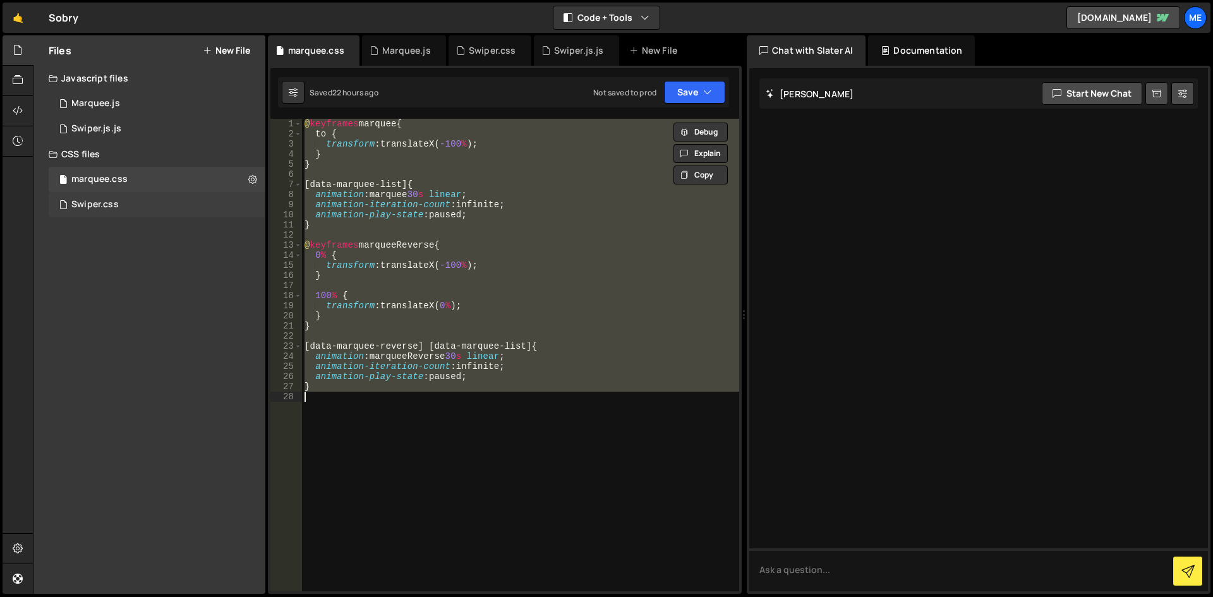
click at [131, 204] on div "Swiper.css 0" at bounding box center [157, 204] width 217 height 25
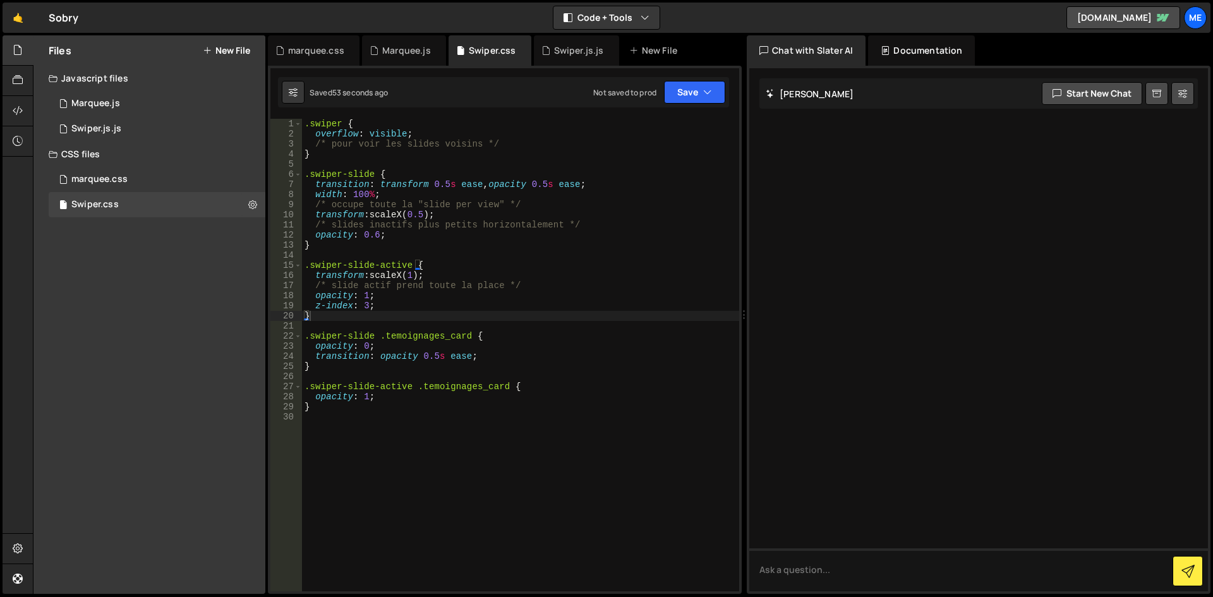
click at [490, 207] on div ".swiper { overflow : visible ; /* pour voir les slides voisins */ } .swiper-sli…" at bounding box center [520, 365] width 437 height 493
type textarea "}"
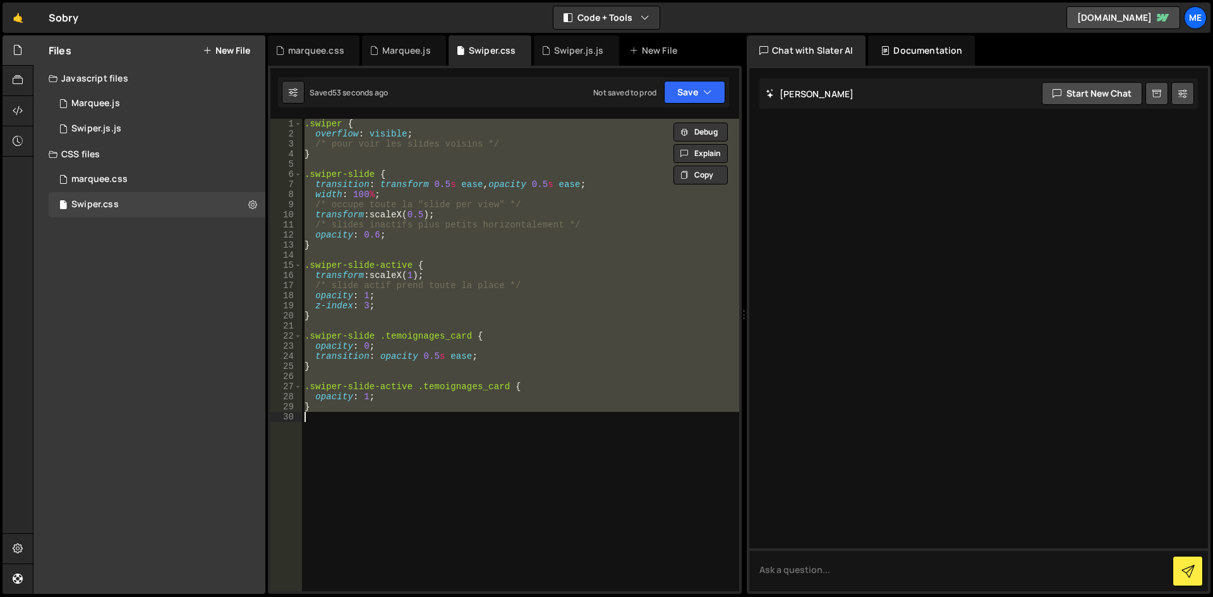
paste textarea
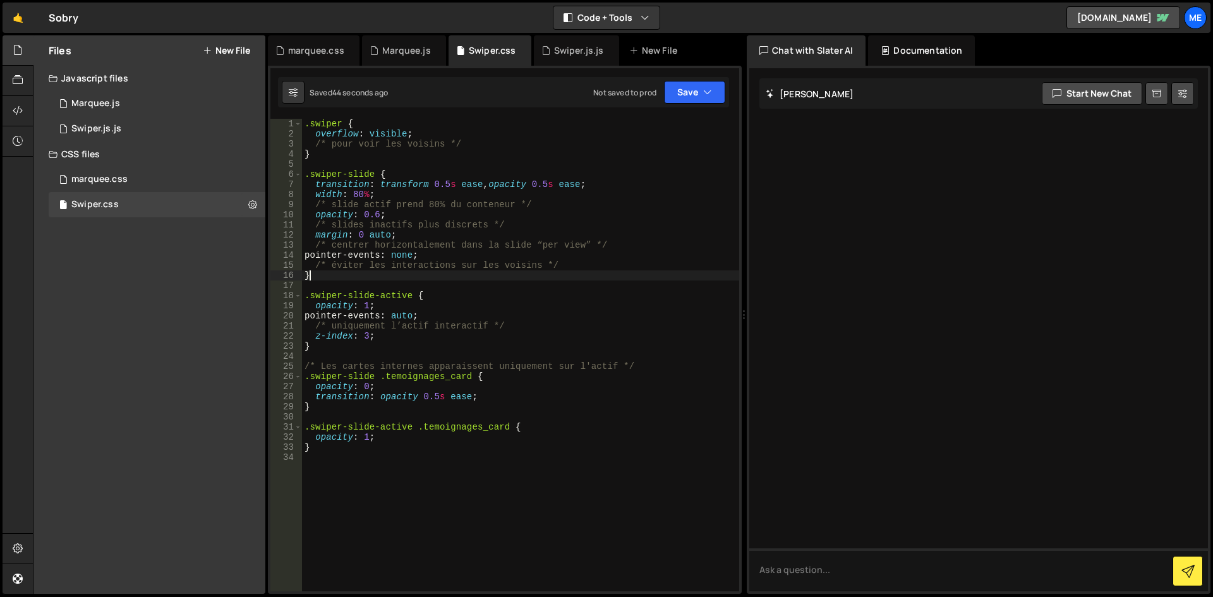
click at [430, 279] on div ".swiper { overflow : visible ; /* pour voir les voisins */ } .swiper-slide { tr…" at bounding box center [520, 365] width 437 height 493
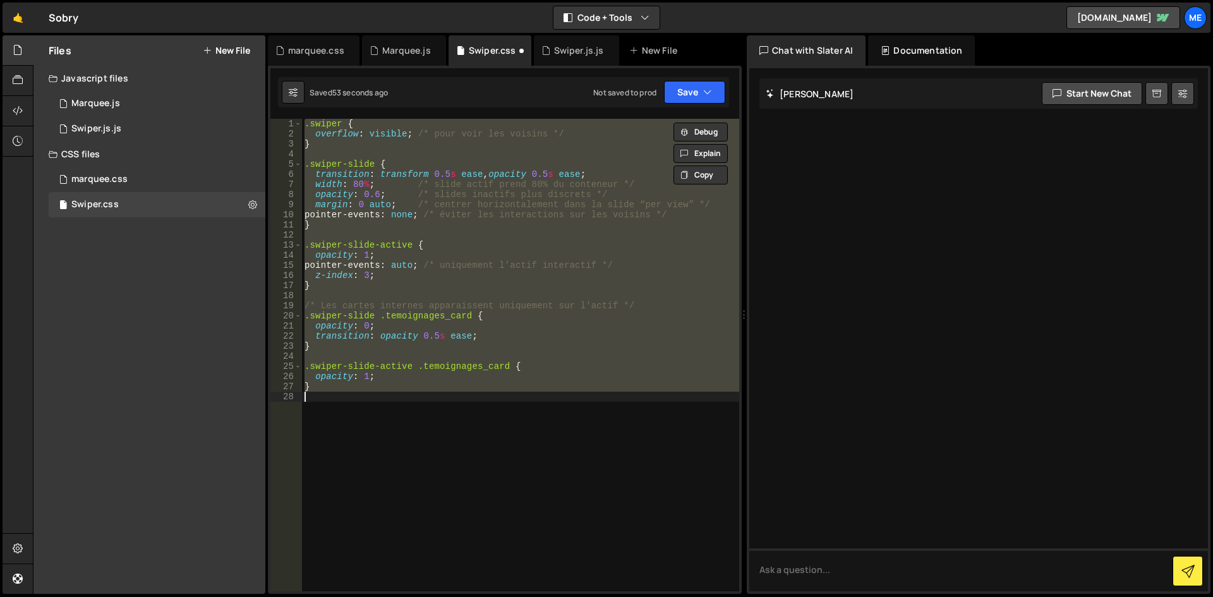
click at [462, 380] on div ".swiper { overflow : visible ; /* pour voir les voisins */ } .swiper-slide { tr…" at bounding box center [520, 355] width 437 height 473
type textarea "opacity: 1;"
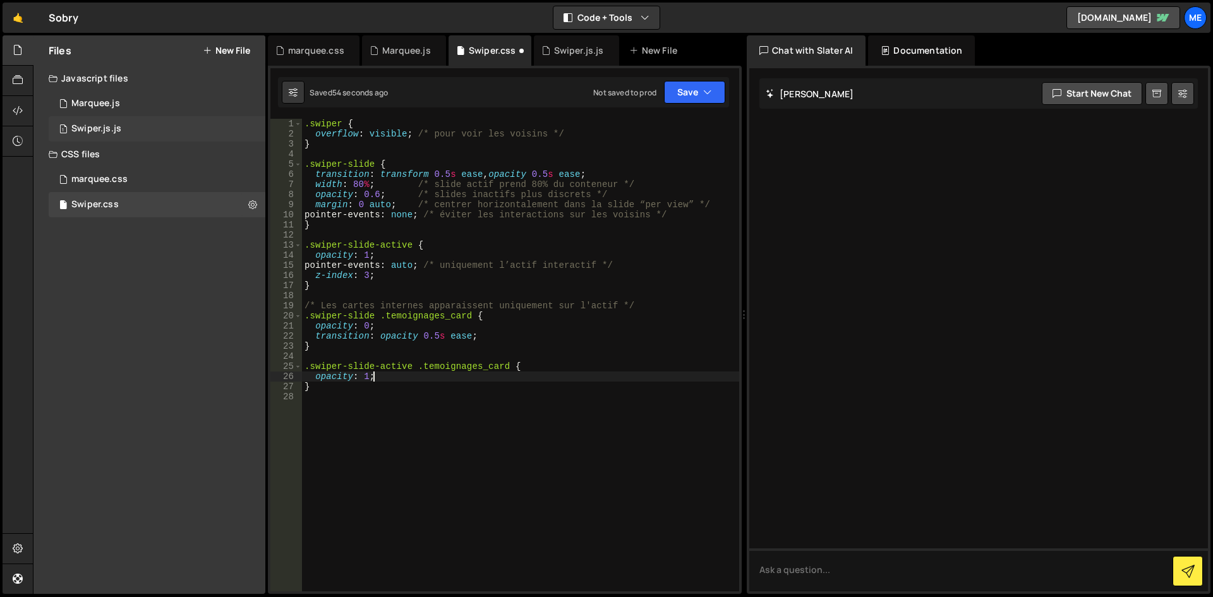
click at [157, 125] on div "1 Swiper.js.js 0" at bounding box center [157, 128] width 217 height 25
click at [537, 232] on div ".swiper { overflow : visible ; /* pour voir les voisins */ } .swiper-slide { tr…" at bounding box center [520, 365] width 437 height 493
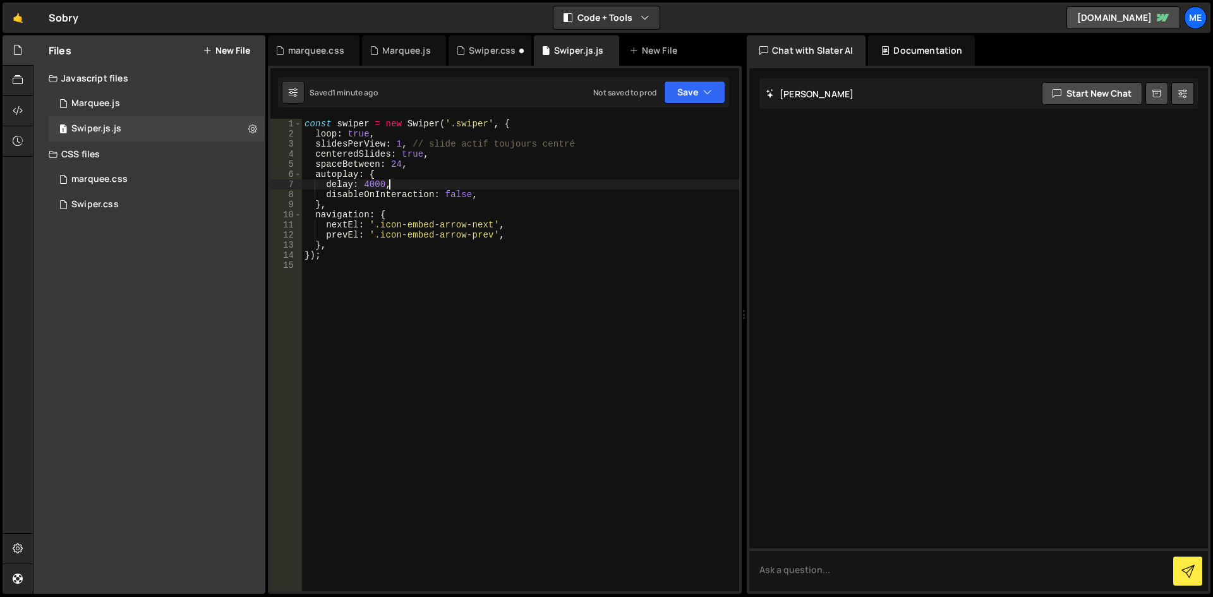
click at [509, 188] on div "const swiper = new Swiper ( '.swiper' , { loop : true , slidesPerView : 1 , // …" at bounding box center [520, 365] width 437 height 493
type textarea "});"
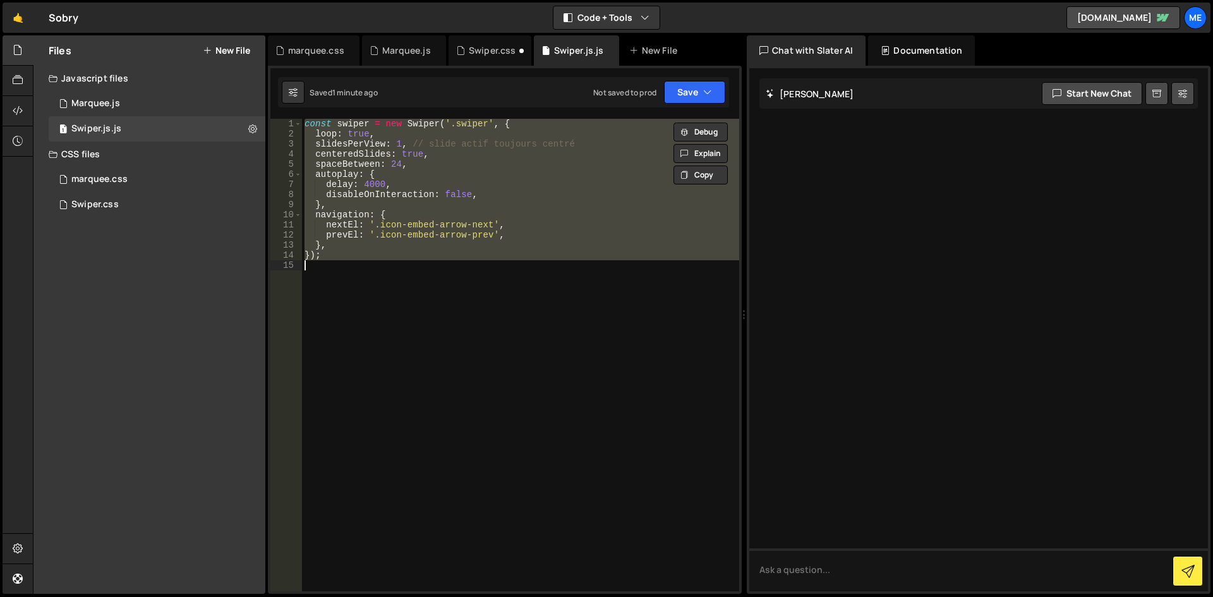
paste textarea
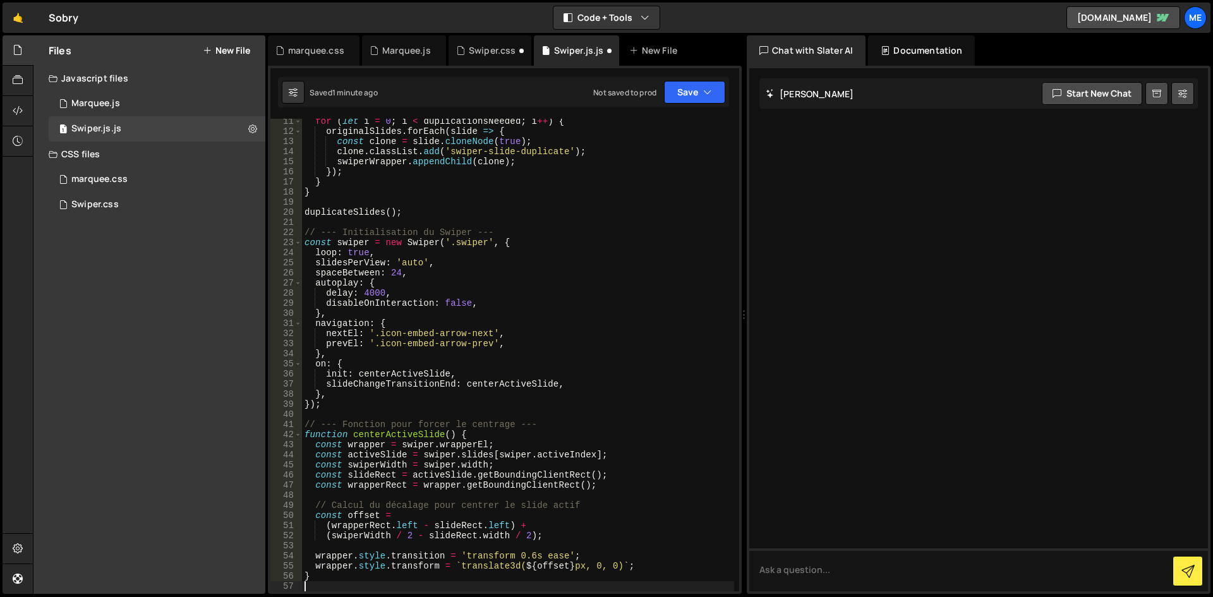
scroll to position [114, 0]
click at [106, 202] on div "Swiper.css" at bounding box center [94, 204] width 47 height 11
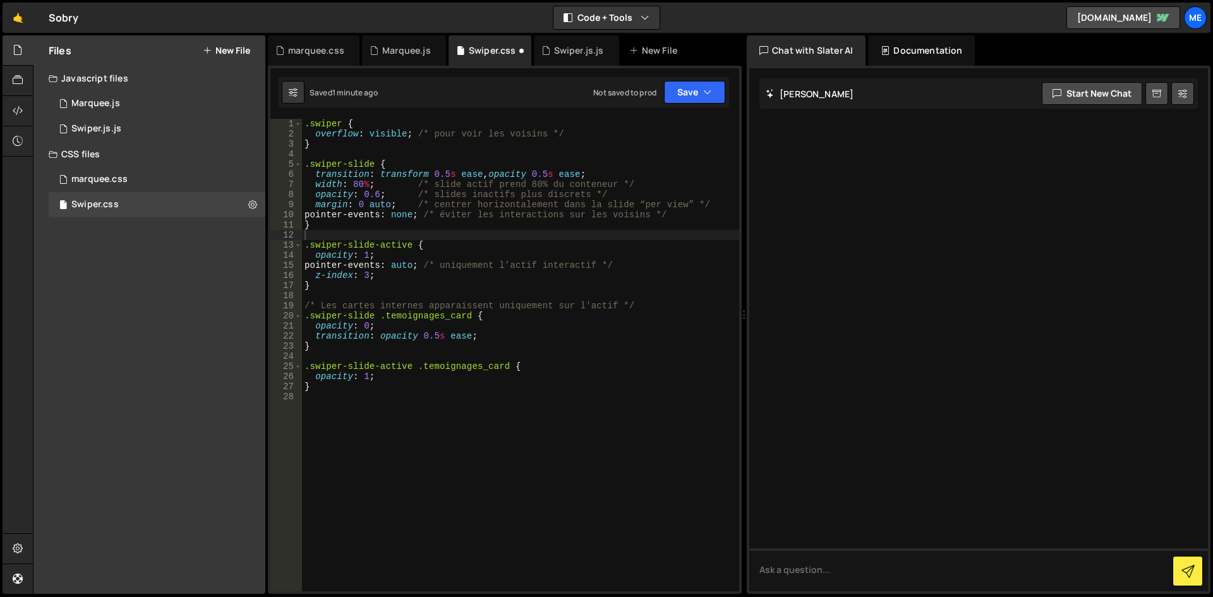
click at [632, 236] on div ".swiper { overflow : visible ; /* pour voir les voisins */ } .swiper-slide { tr…" at bounding box center [520, 365] width 437 height 493
type textarea "}"
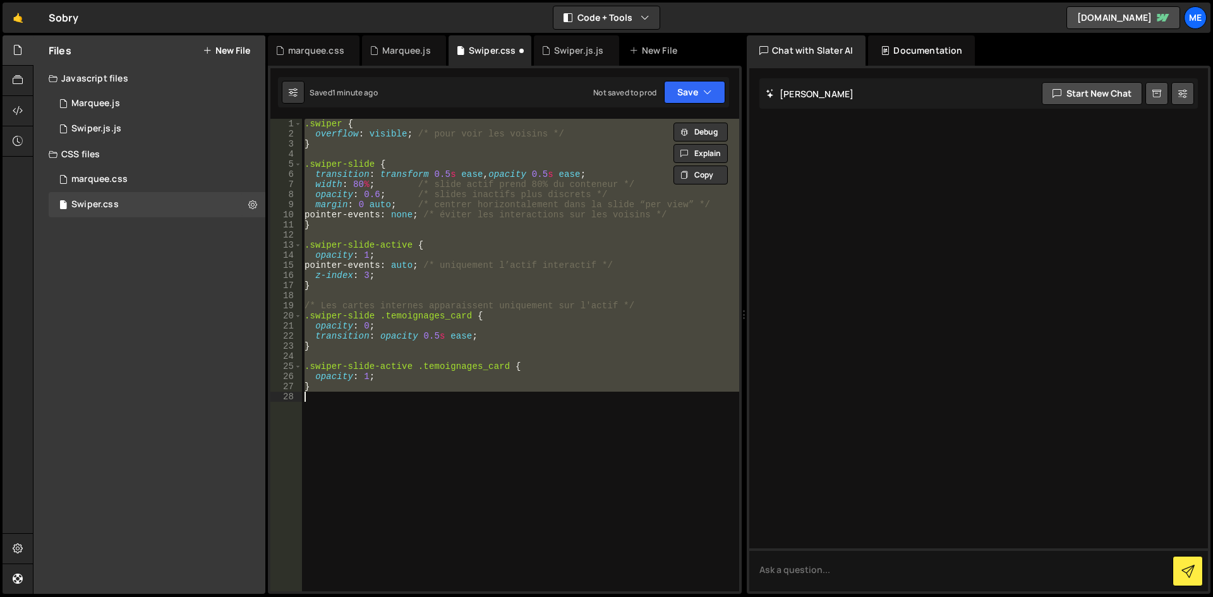
paste textarea
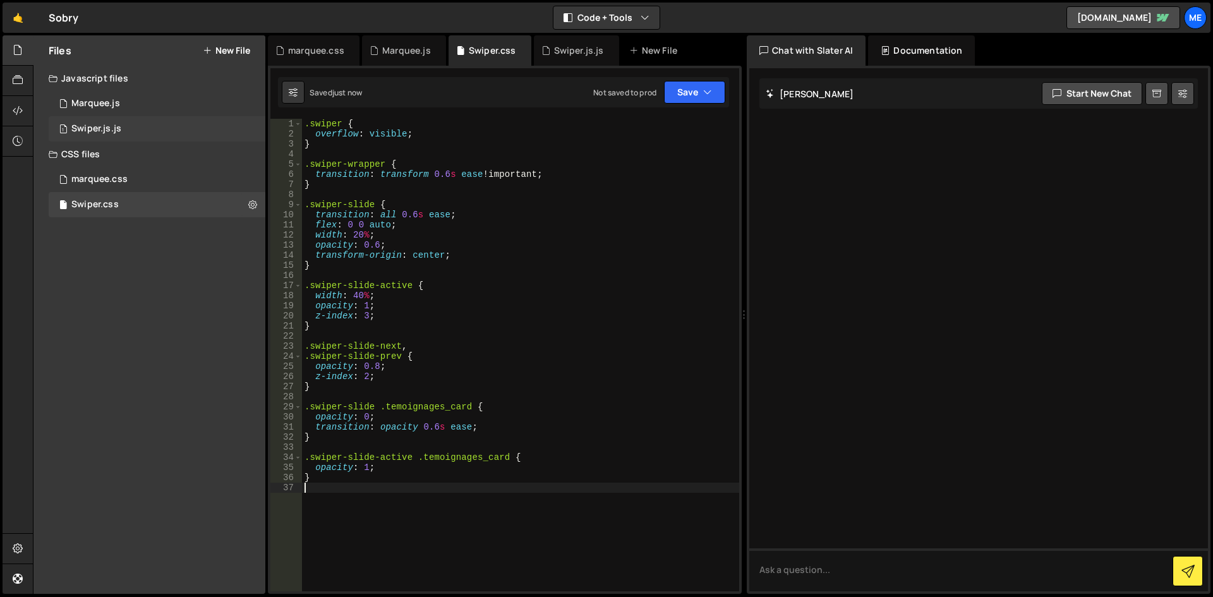
click at [68, 117] on div "1 Swiper.js.js 0" at bounding box center [157, 128] width 217 height 25
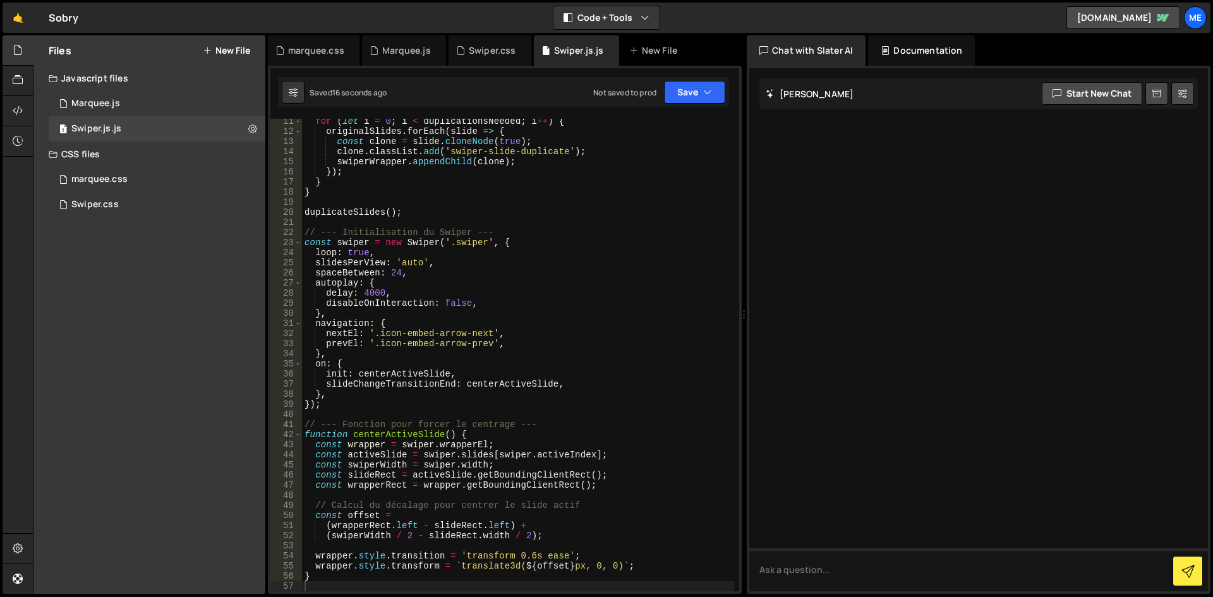
click at [438, 253] on div "for ( let i = 0 ; i < duplicationsNeeded ; i ++ ) { originalSlides . forEach ( …" at bounding box center [518, 362] width 432 height 493
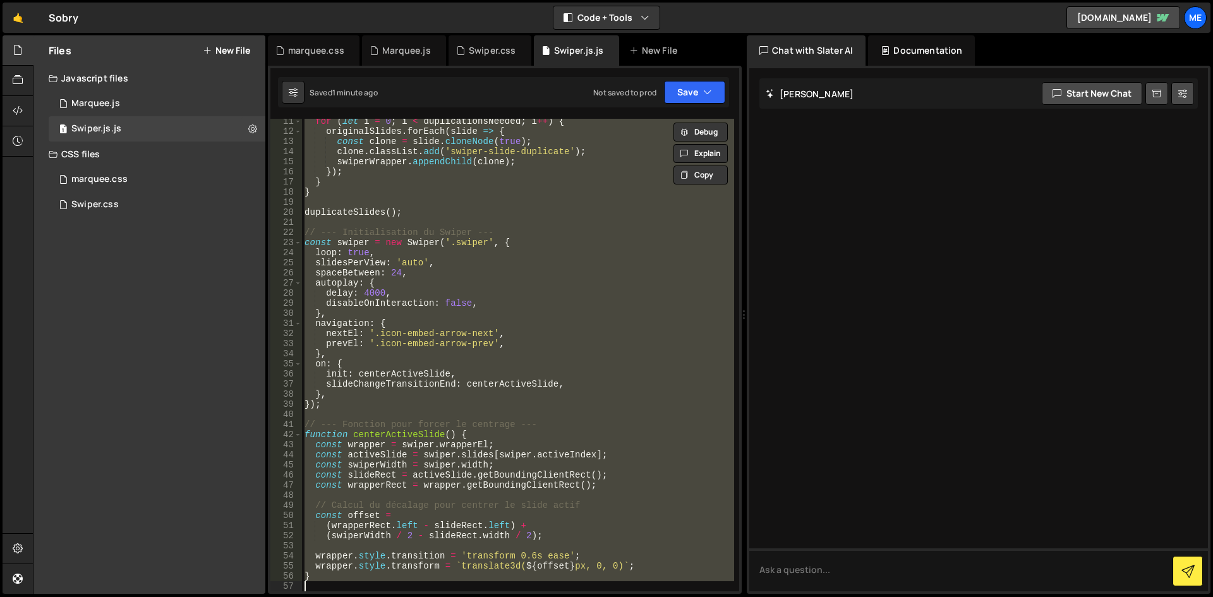
click at [405, 278] on div "for ( let i = 0 ; i < duplicationsNeeded ; i ++ ) { originalSlides . forEach ( …" at bounding box center [518, 355] width 432 height 473
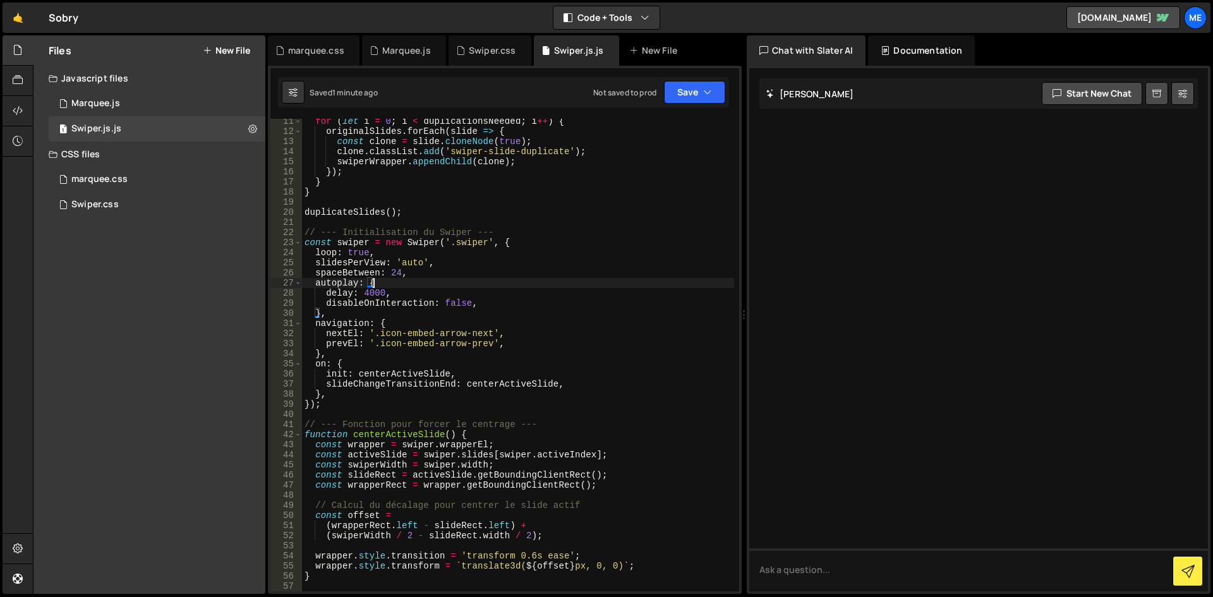
type textarea "}"
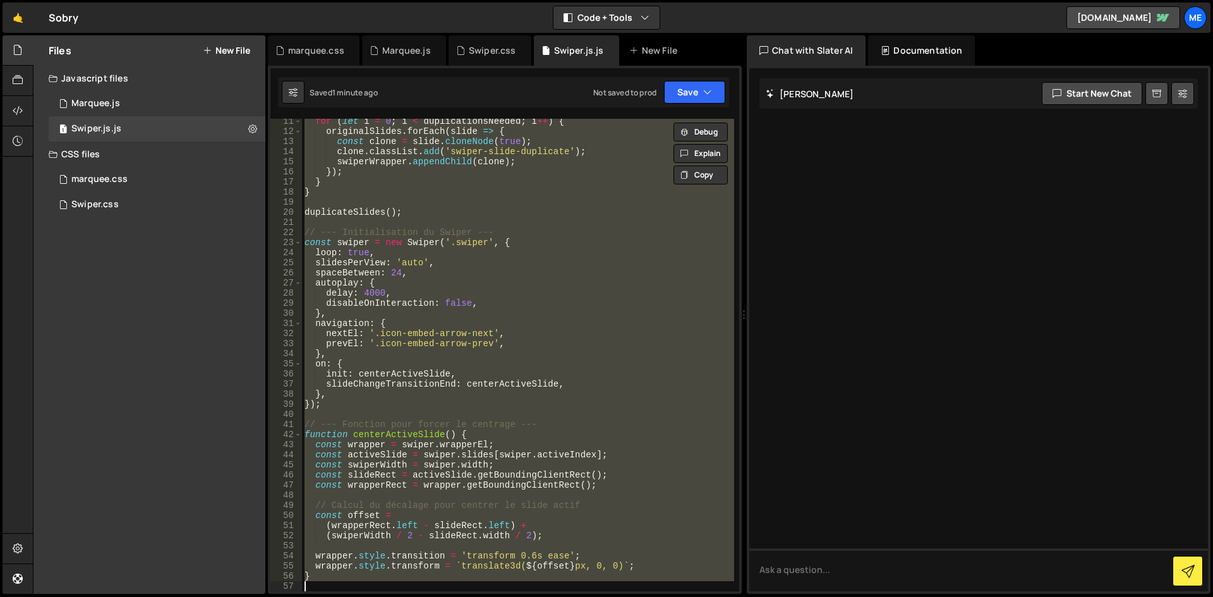
paste textarea
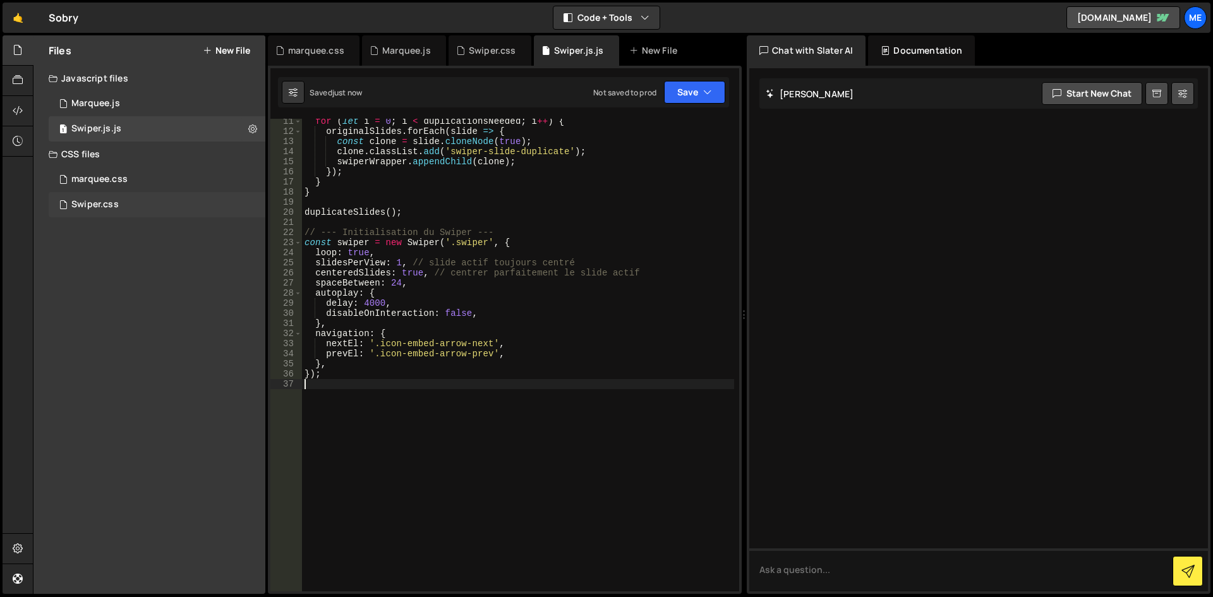
click at [121, 210] on div "Swiper.css 0" at bounding box center [157, 204] width 217 height 25
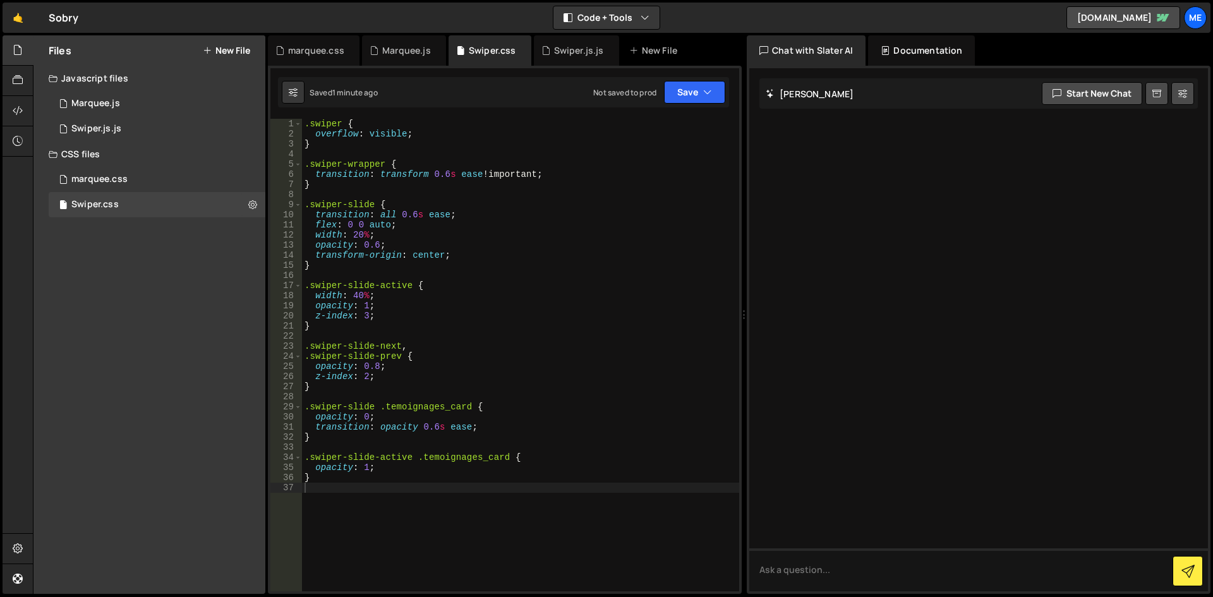
click at [569, 245] on div ".swiper { overflow : visible ; } .swiper-wrapper { transition : transform 0.6 s…" at bounding box center [520, 365] width 437 height 493
type textarea "}"
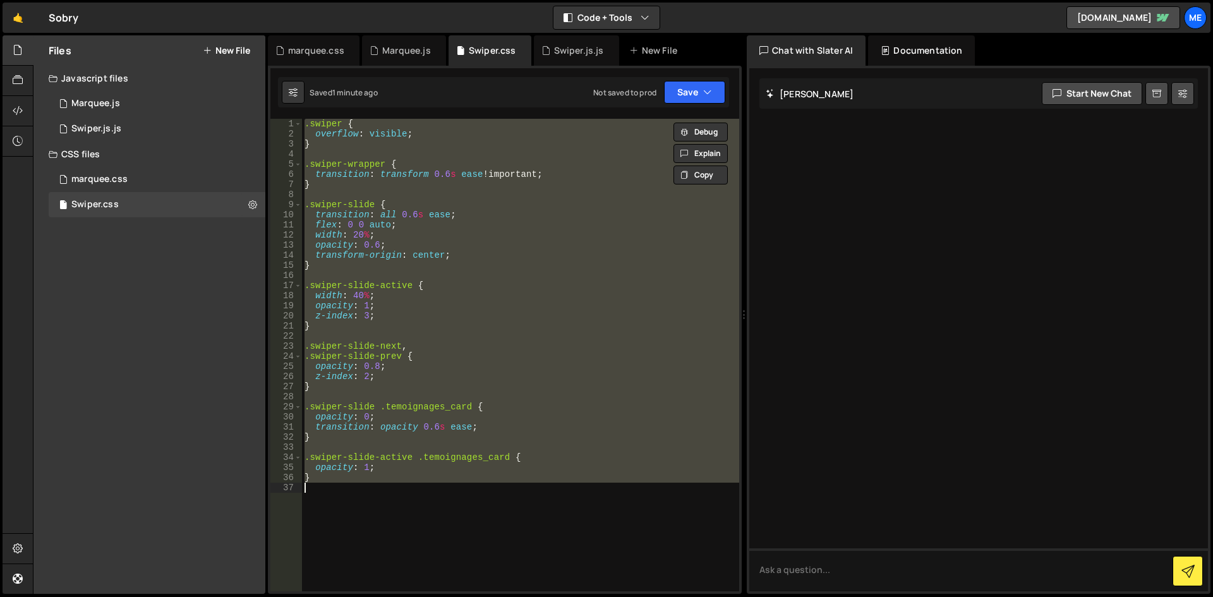
paste textarea
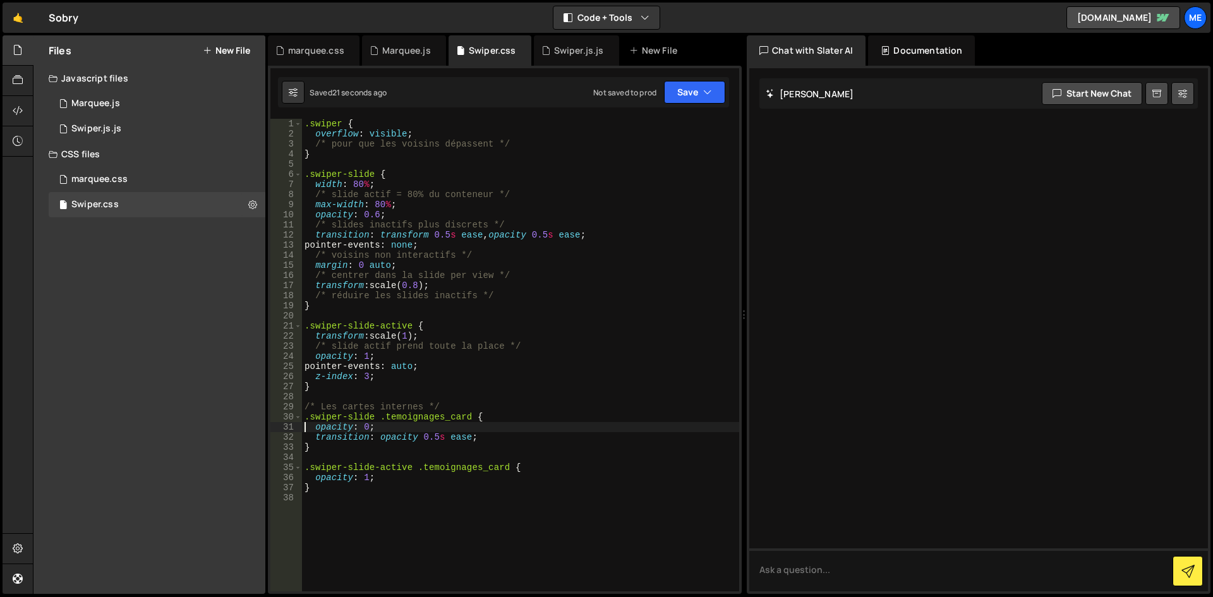
click at [421, 136] on div ".swiper { overflow : visible ; /* pour que les voisins dépassent */ } .swiper-s…" at bounding box center [520, 365] width 437 height 493
type textarea "}"
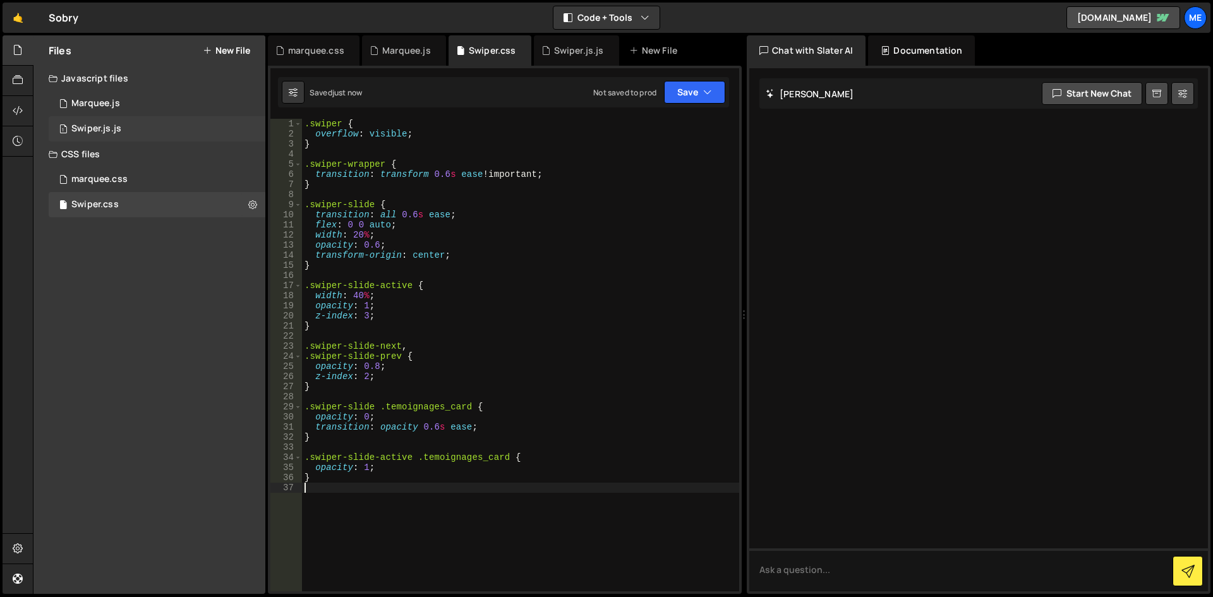
click at [136, 123] on div "1 Swiper.js.js 0" at bounding box center [157, 128] width 217 height 25
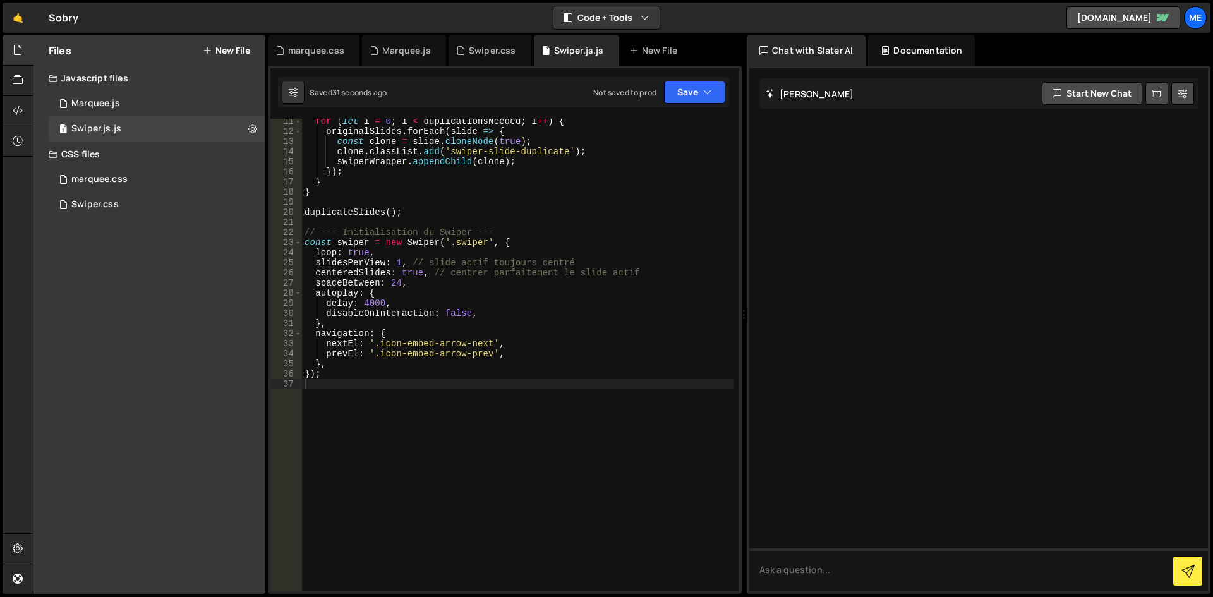
click at [404, 142] on div "for ( let i = 0 ; i < duplicationsNeeded ; i ++ ) { originalSlides . forEach ( …" at bounding box center [518, 362] width 432 height 493
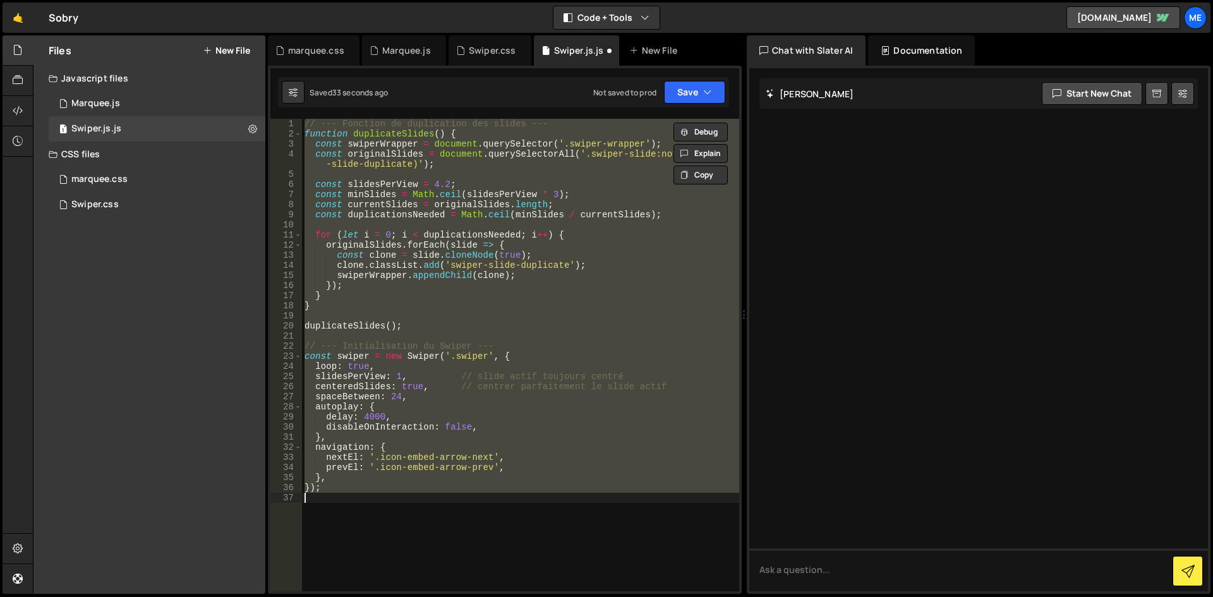
type textarea "}"
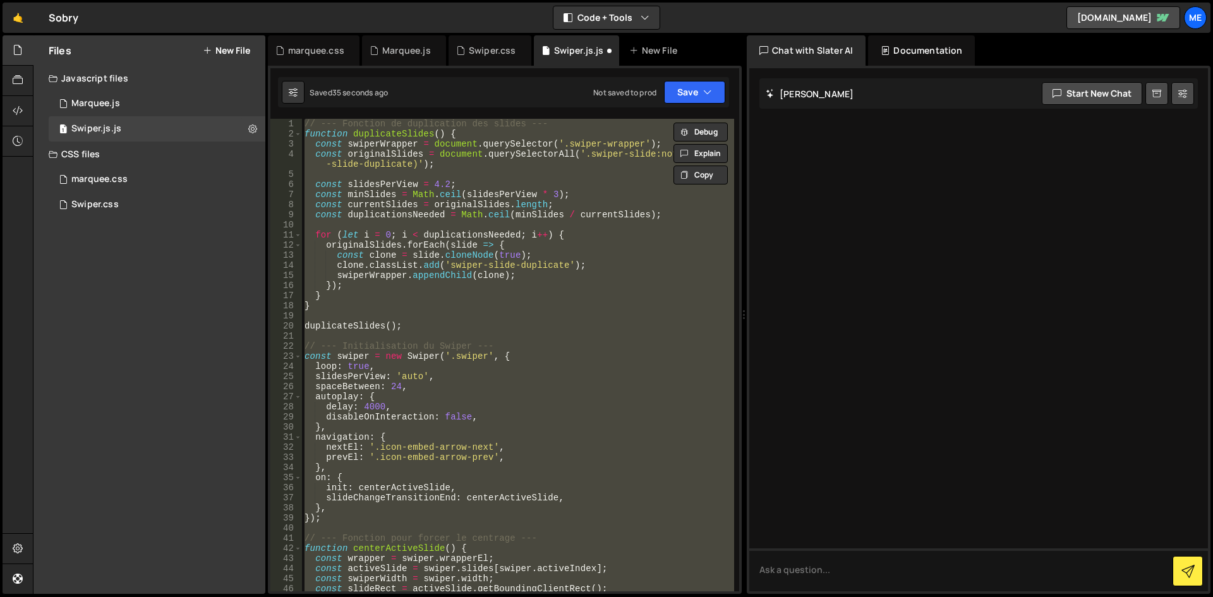
click at [547, 227] on div "// --- Fonction de duplication des slides --- function duplicateSlides ( ) { co…" at bounding box center [518, 355] width 432 height 473
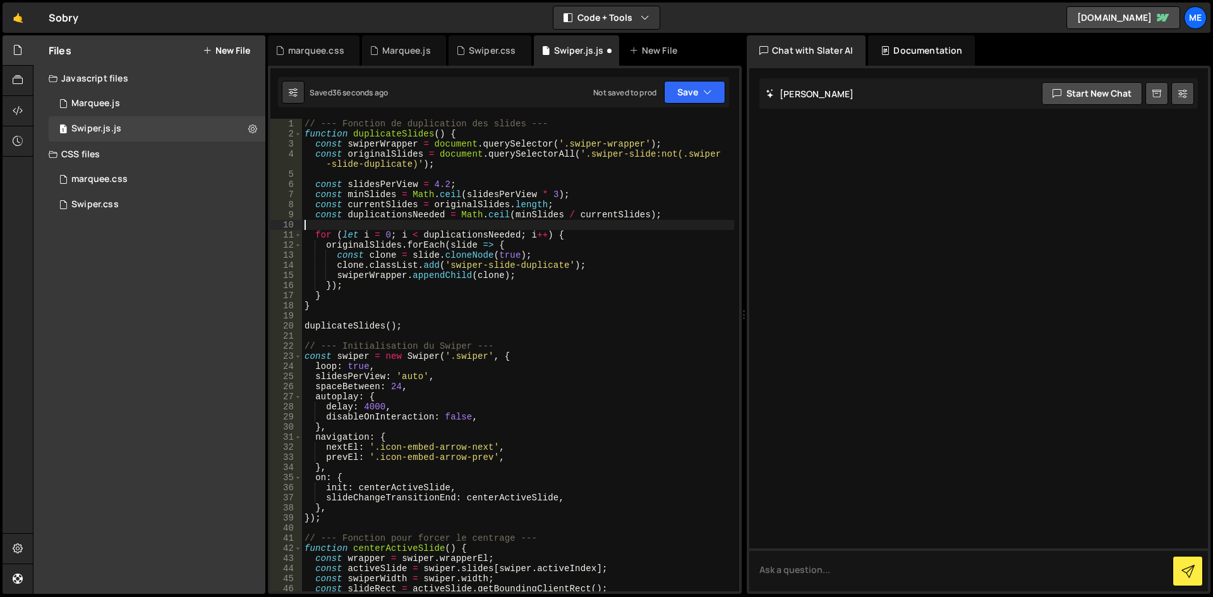
click at [443, 183] on div "// --- Fonction de duplication des slides --- function duplicateSlides ( ) { co…" at bounding box center [518, 365] width 432 height 493
click at [437, 183] on div "// --- Fonction de duplication des slides --- function duplicateSlides ( ) { co…" at bounding box center [518, 365] width 432 height 493
drag, startPoint x: 444, startPoint y: 185, endPoint x: 432, endPoint y: 185, distance: 12.0
click at [432, 185] on div "// --- Fonction de duplication des slides --- function duplicateSlides ( ) { co…" at bounding box center [518, 365] width 432 height 493
click at [431, 184] on div "// --- Fonction de duplication des slides --- function duplicateSlides ( ) { co…" at bounding box center [518, 355] width 432 height 473
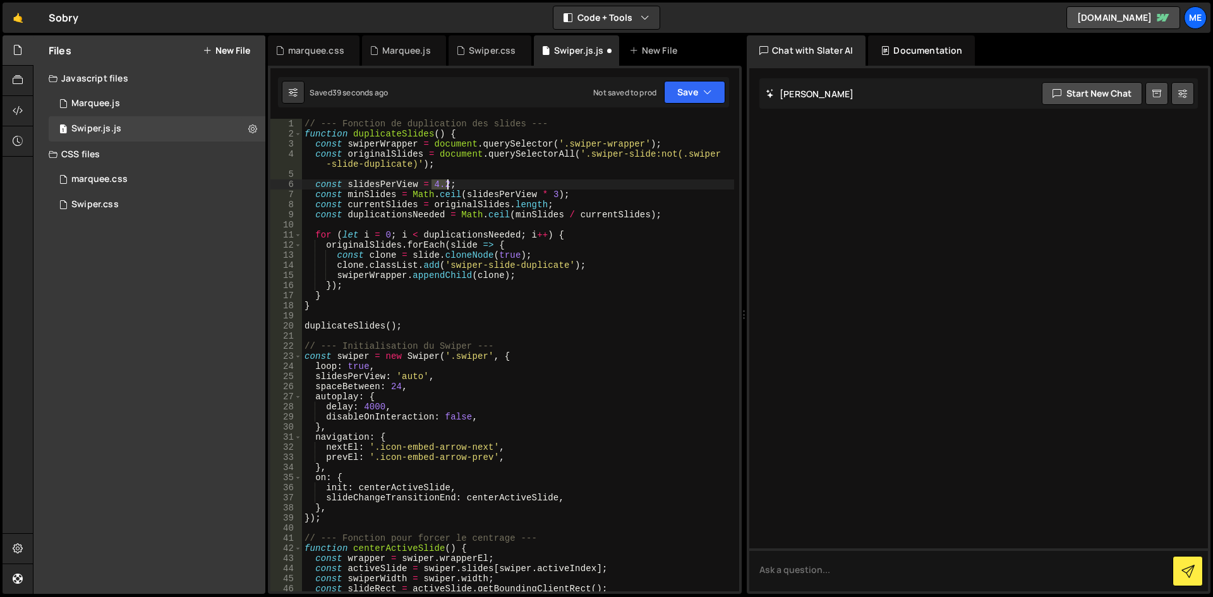
drag, startPoint x: 435, startPoint y: 183, endPoint x: 445, endPoint y: 184, distance: 10.9
click at [445, 184] on div "// --- Fonction de duplication des slides --- function duplicateSlides ( ) { co…" at bounding box center [518, 365] width 432 height 493
click at [537, 328] on div "// --- Fonction de duplication des slides --- function duplicateSlides ( ) { co…" at bounding box center [518, 365] width 432 height 493
drag, startPoint x: 586, startPoint y: 192, endPoint x: 183, endPoint y: 193, distance: 403.0
click at [183, 193] on div "Files New File Javascript files 1 Marquee.js 0 1 Swiper.js.js 0 CSS files marqu…" at bounding box center [623, 314] width 1180 height 559
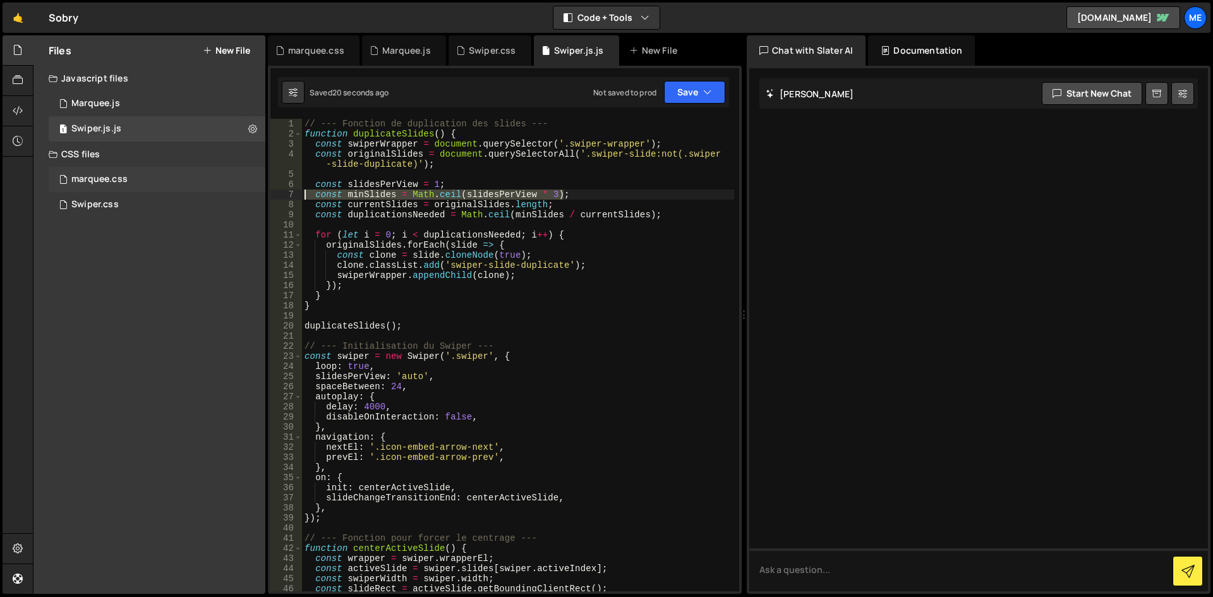
type textarea "const minSlides = Math.ceil(slidesPerView * 3);"
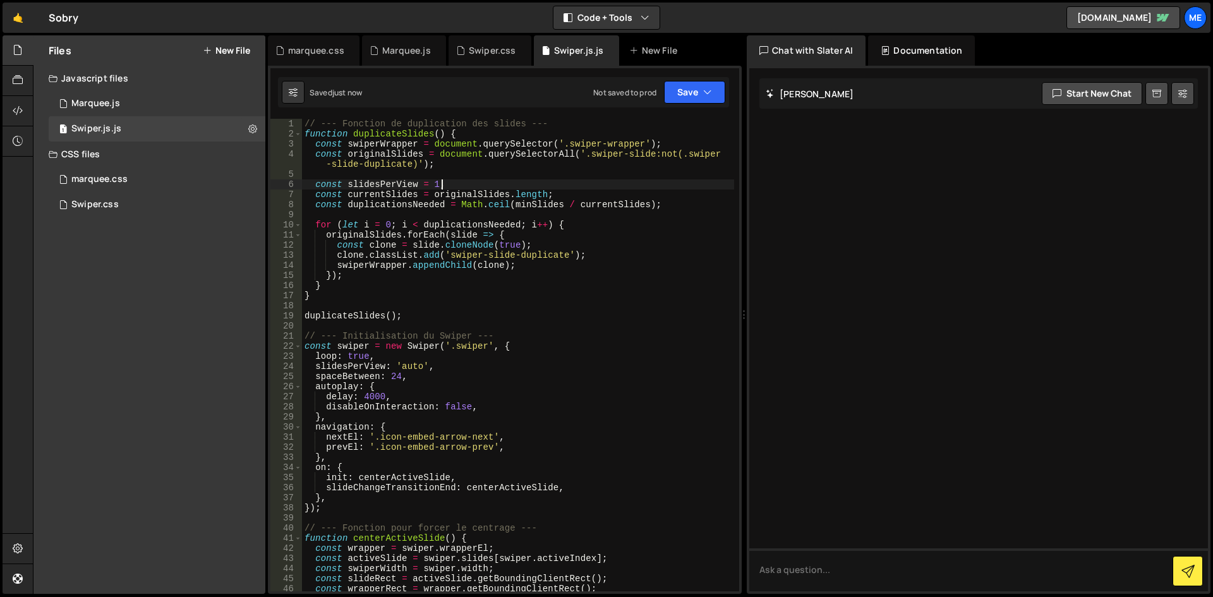
click at [389, 269] on div "// --- Fonction de duplication des slides --- function duplicateSlides ( ) { co…" at bounding box center [518, 365] width 432 height 493
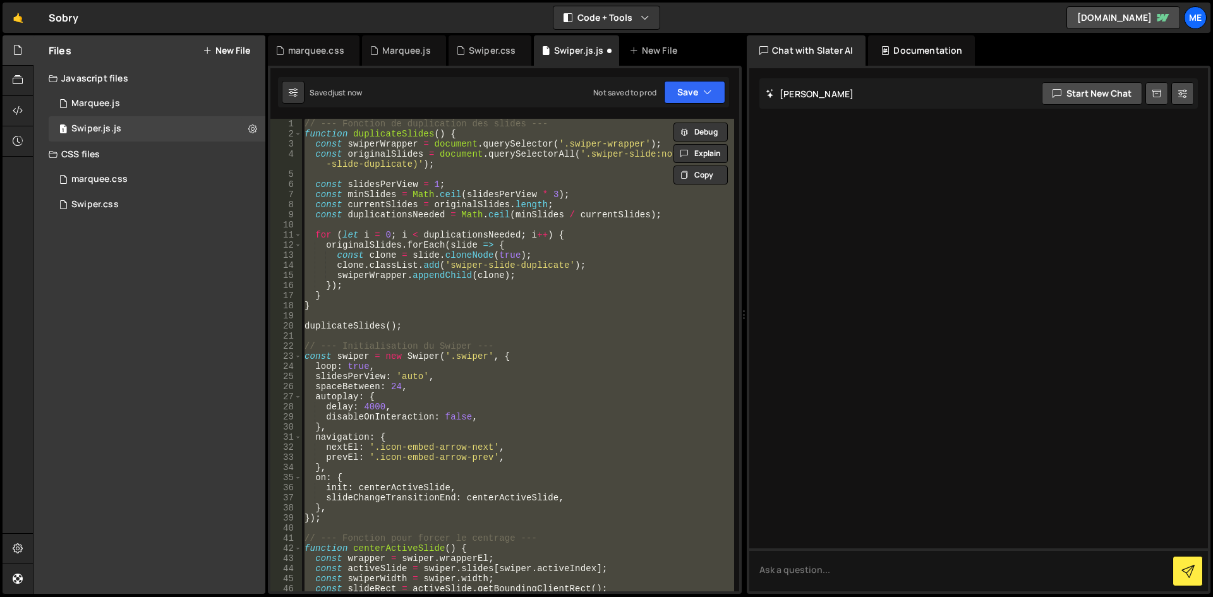
click at [585, 324] on div "// --- Fonction de duplication des slides --- function duplicateSlides ( ) { co…" at bounding box center [518, 355] width 432 height 473
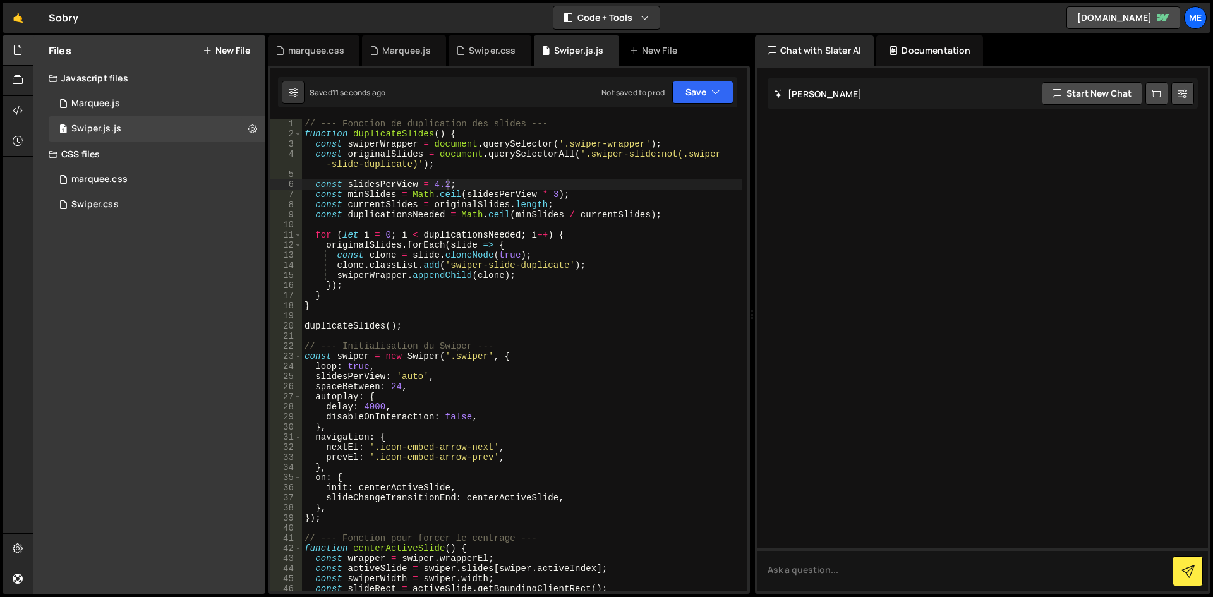
drag, startPoint x: 745, startPoint y: 242, endPoint x: 745, endPoint y: 253, distance: 11.4
click at [334, 231] on div "// --- Fonction de duplication des slides --- function duplicateSlides ( ) { co…" at bounding box center [522, 365] width 440 height 493
type textarea "}"
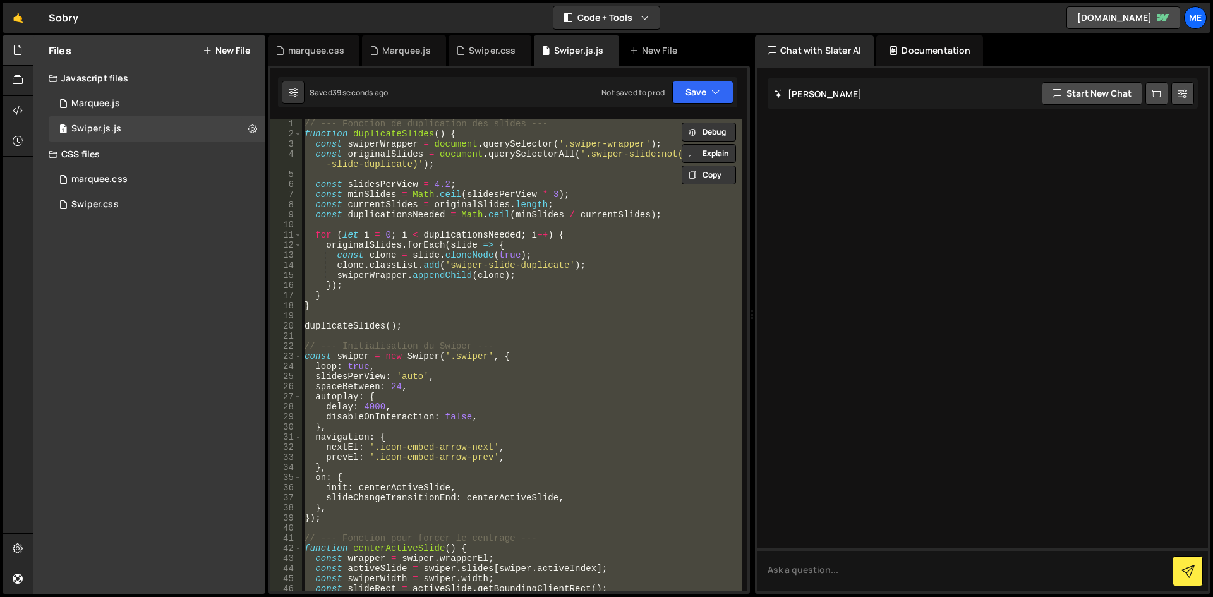
paste textarea
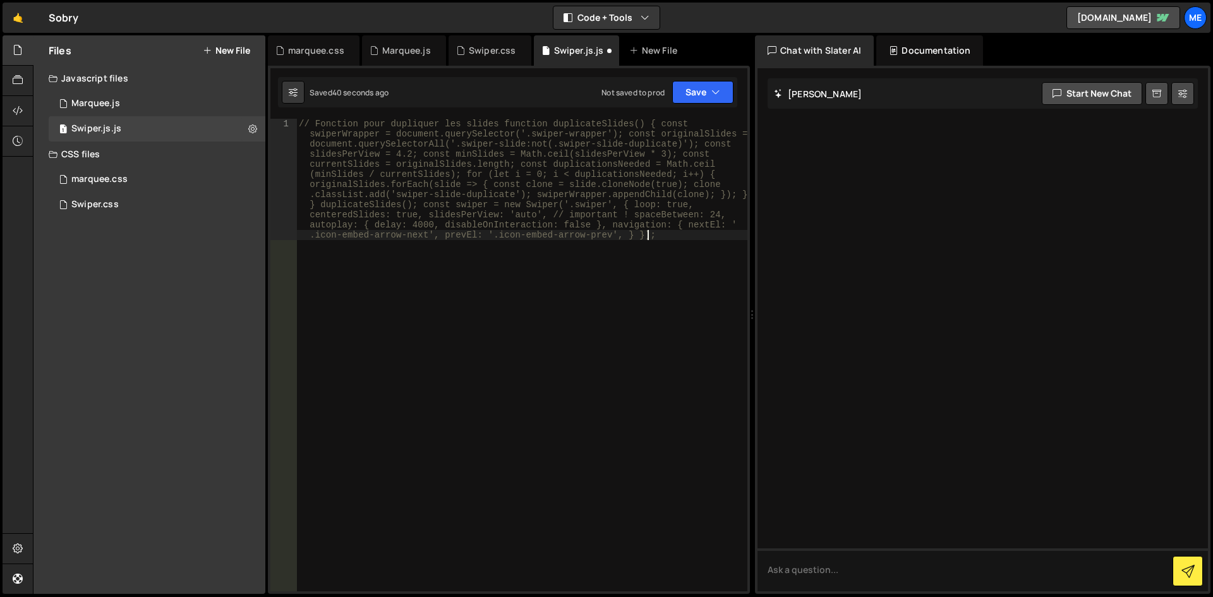
scroll to position [345, 0]
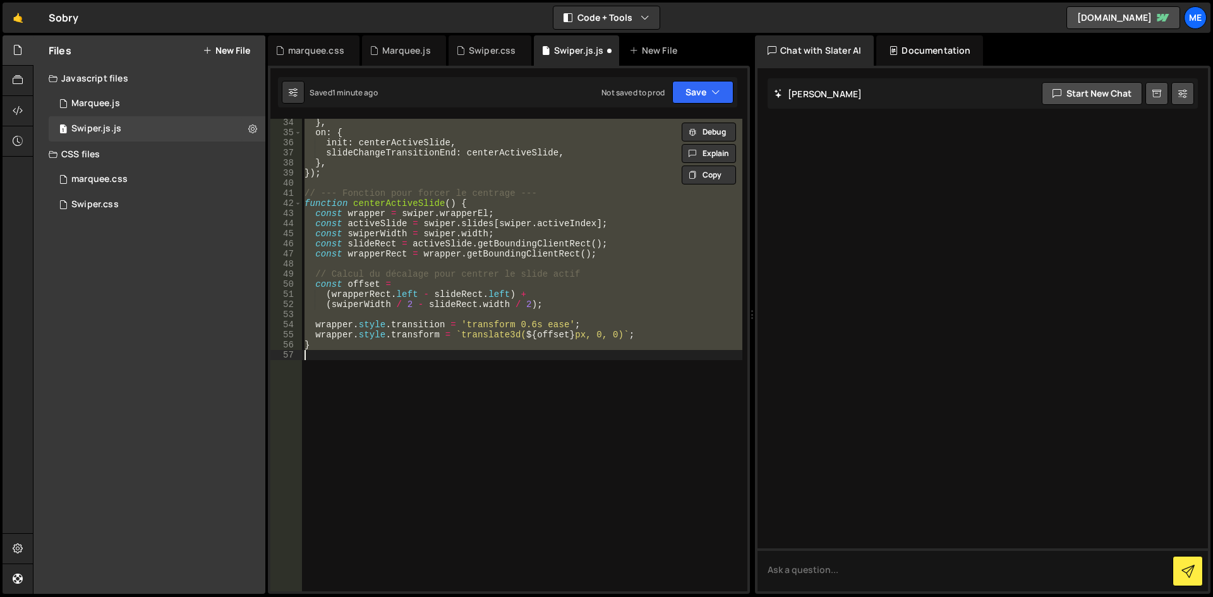
click at [549, 247] on div "} , on : { init : centerActiveSlide , slideChangeTransitionEnd : centerActiveSl…" at bounding box center [522, 355] width 440 height 473
paste textarea ");"
type textarea "});"
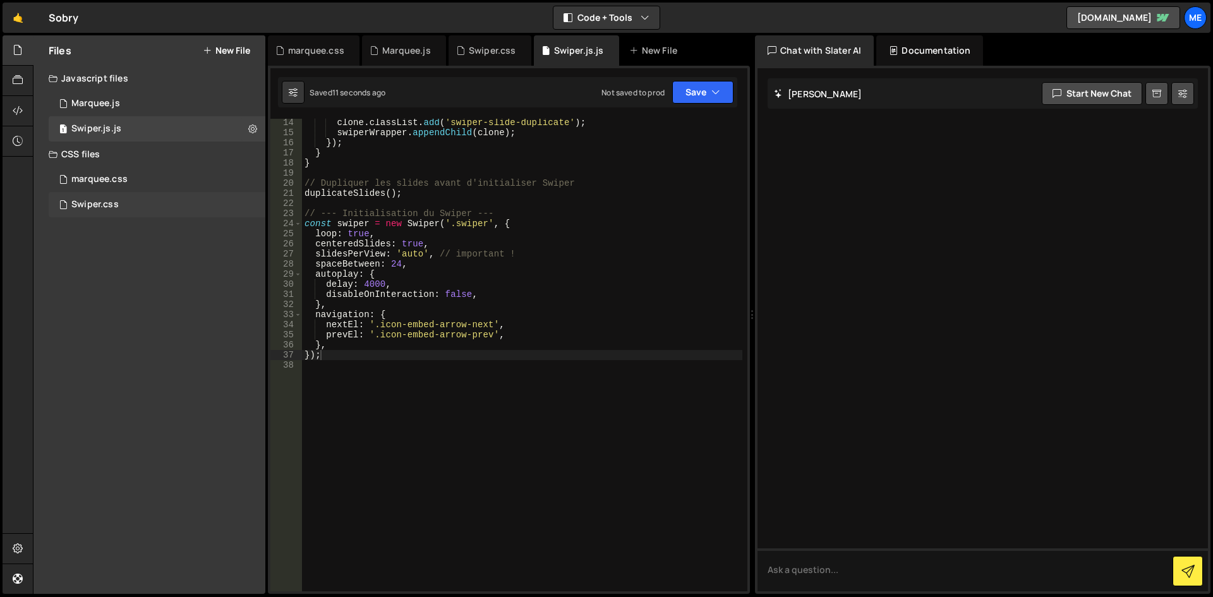
click at [93, 216] on div "Swiper.css 0" at bounding box center [157, 204] width 217 height 25
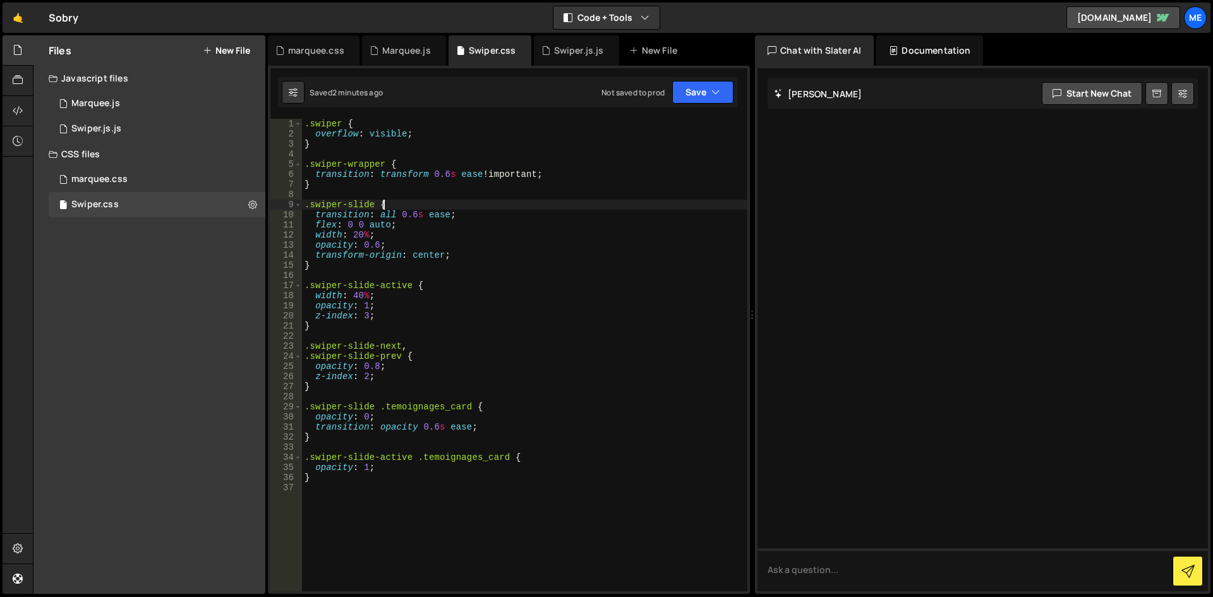
click at [587, 203] on div ".swiper { overflow : visible ; } .swiper-wrapper { transition : transform 0.6 s…" at bounding box center [524, 365] width 445 height 493
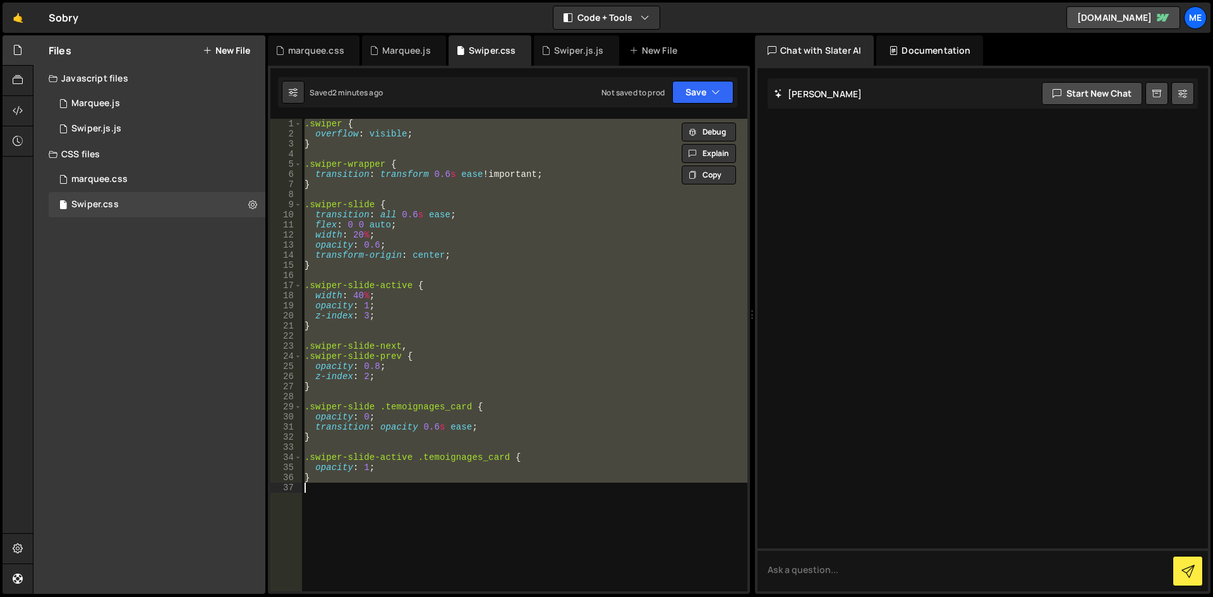
paste textarea
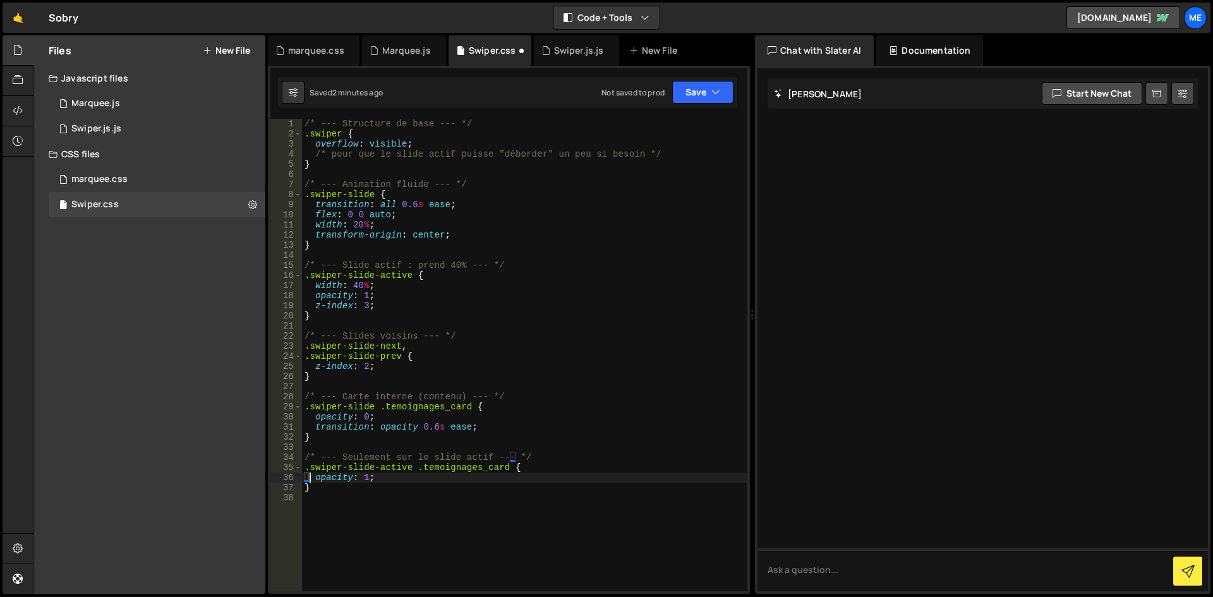
type textarea "opacity: 1;"
click at [469, 328] on div "/* --- Structure de base --- */ .swiper { overflow : visible ; /* pour que le s…" at bounding box center [524, 365] width 445 height 493
click at [170, 113] on div "1 Marquee.js 0" at bounding box center [157, 103] width 217 height 25
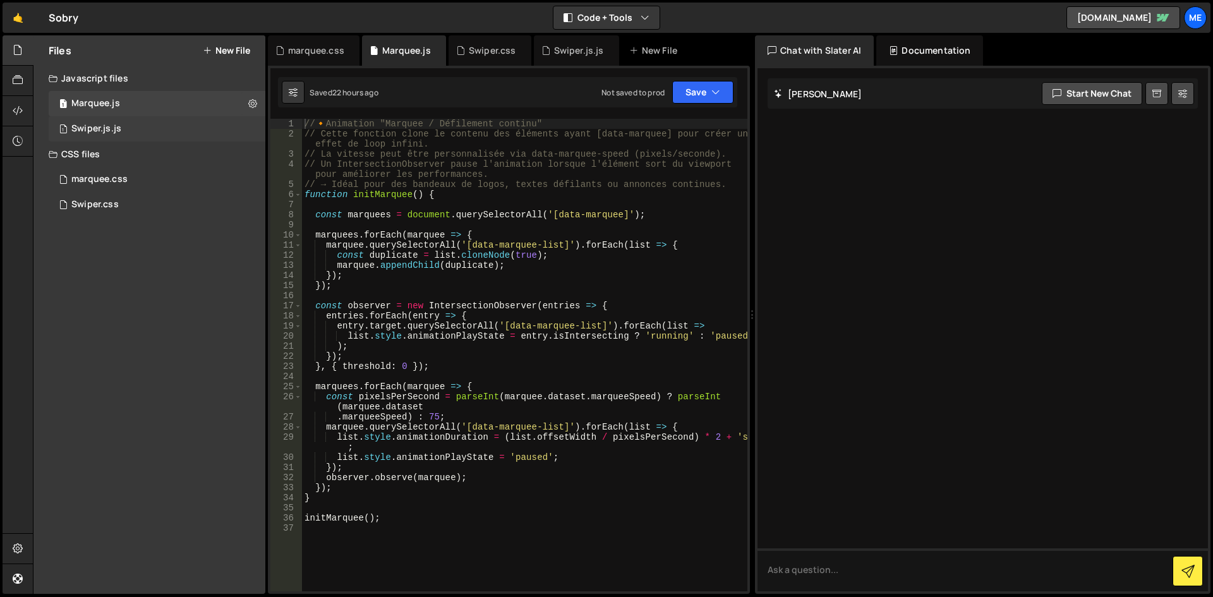
click at [157, 131] on div "1 Swiper.js.js 0" at bounding box center [157, 128] width 217 height 25
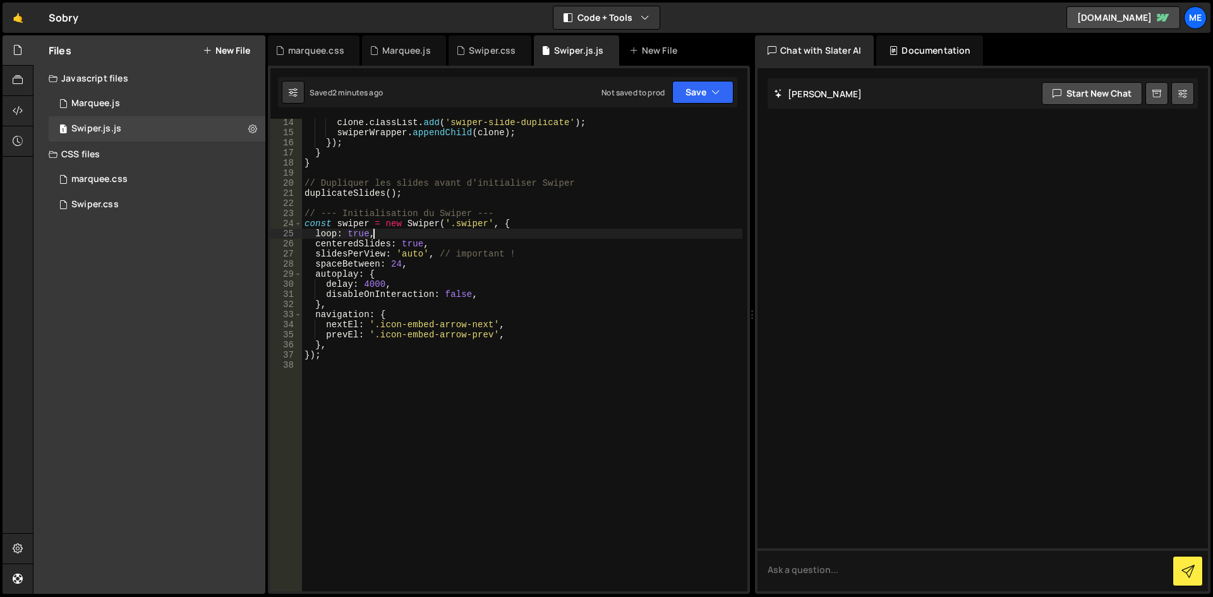
click at [483, 231] on div "clone . classList . add ( 'swiper-slide-duplicate' ) ; swiperWrapper . appendCh…" at bounding box center [522, 363] width 440 height 493
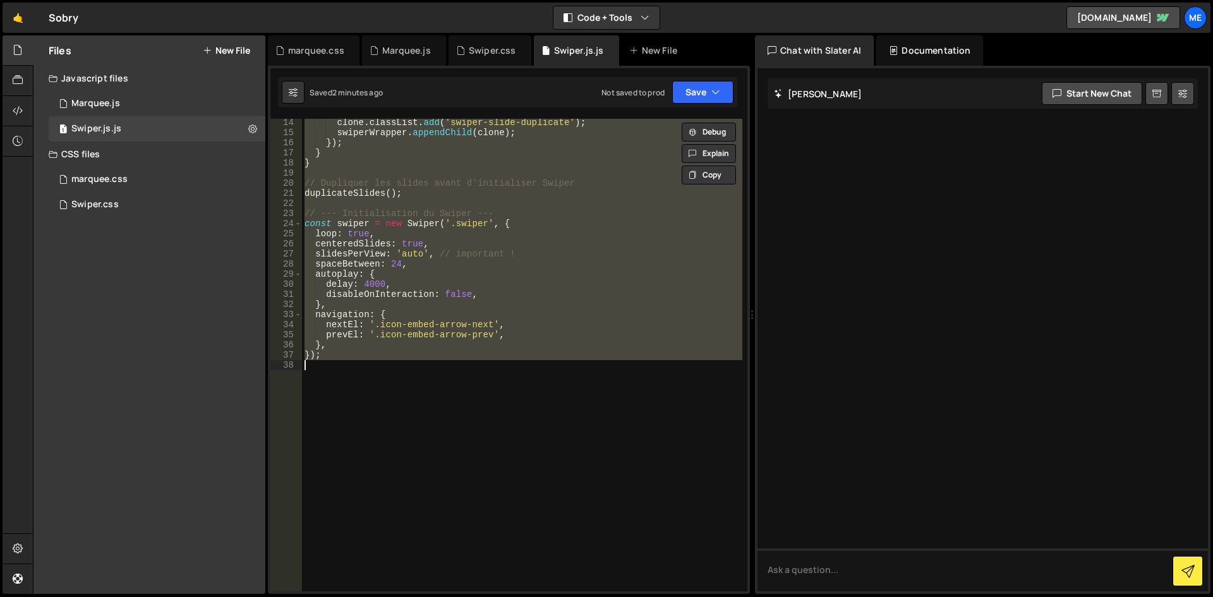
paste textarea
type textarea "});"
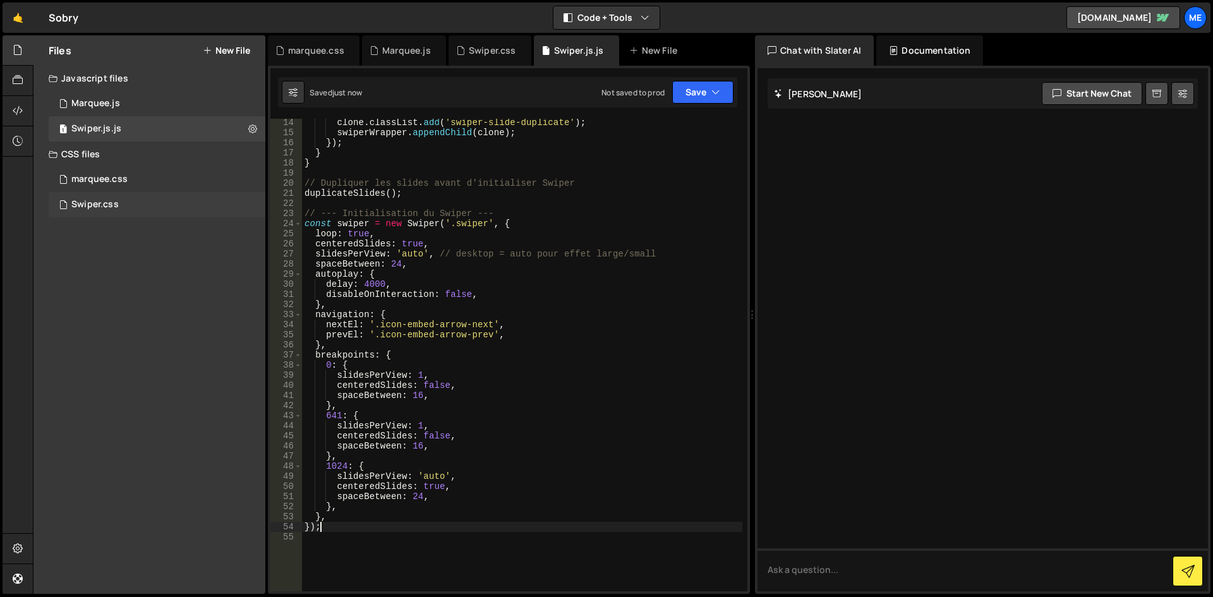
click at [134, 200] on div "Swiper.css 0" at bounding box center [157, 204] width 217 height 25
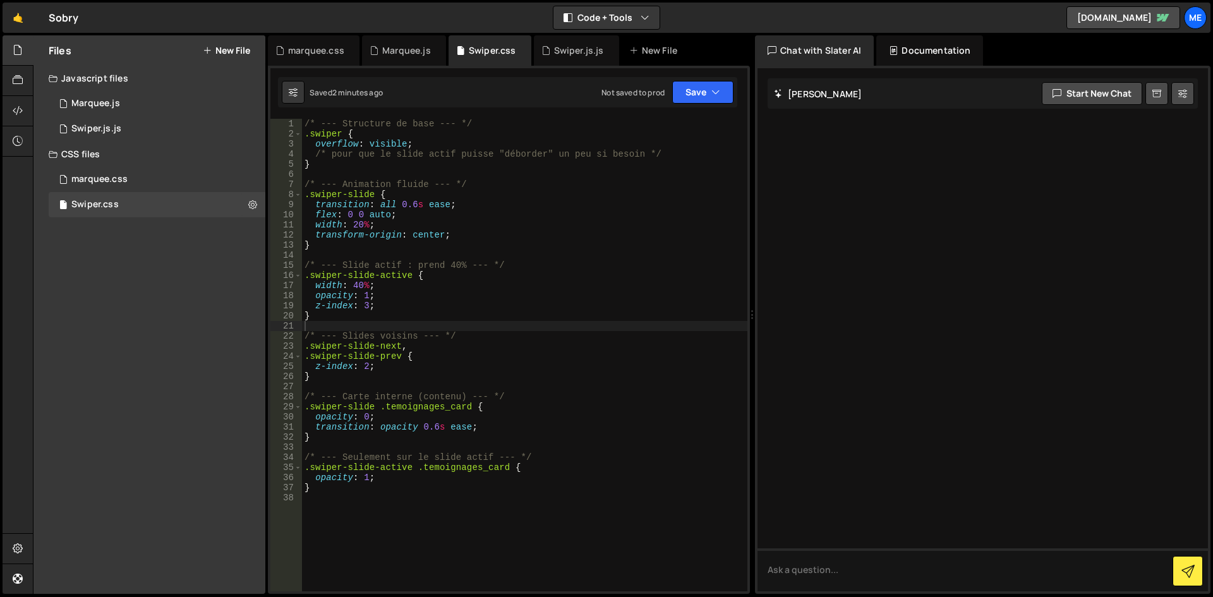
click at [401, 212] on div "/* --- Structure de base --- */ .swiper { overflow : visible ; /* pour que le s…" at bounding box center [524, 365] width 445 height 493
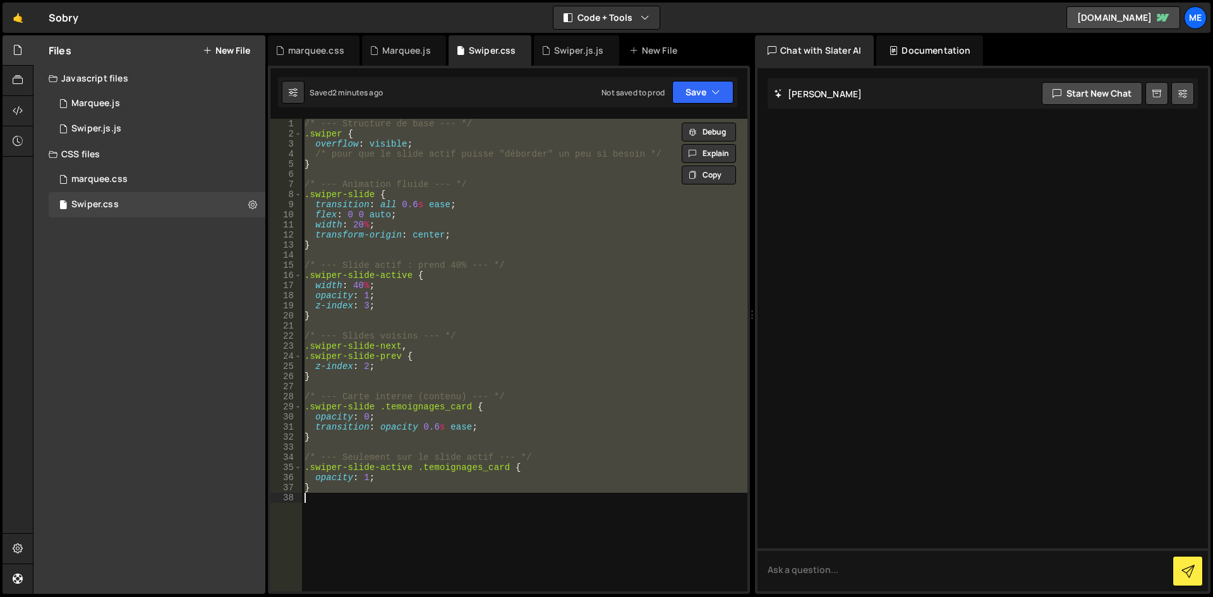
paste textarea
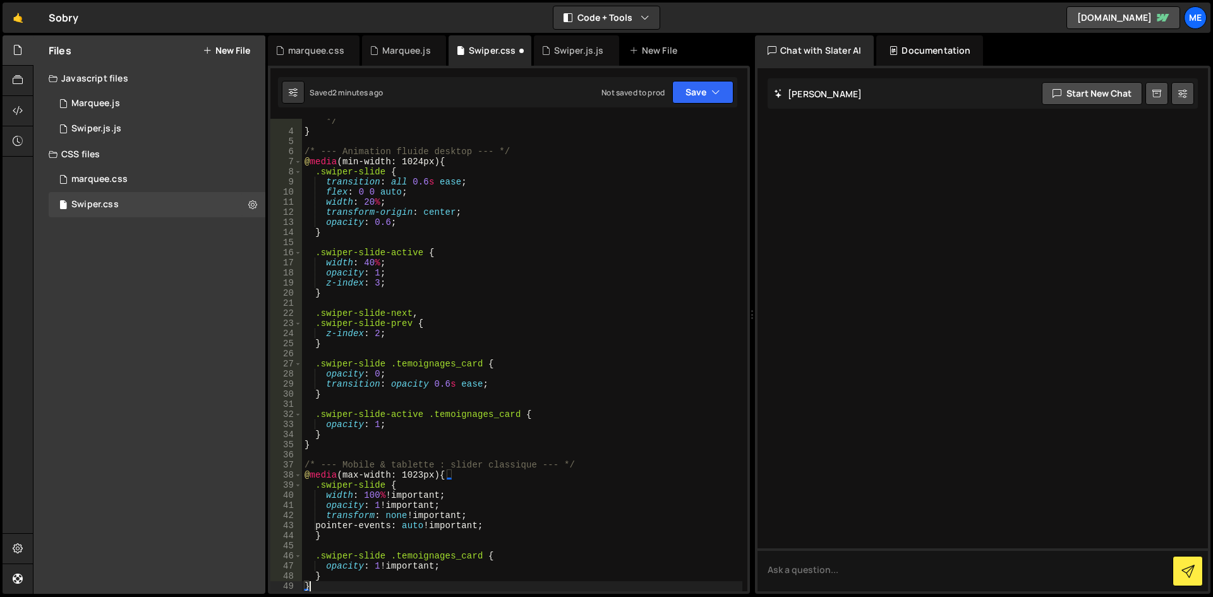
type textarea "}"
